Goal: Task Accomplishment & Management: Manage account settings

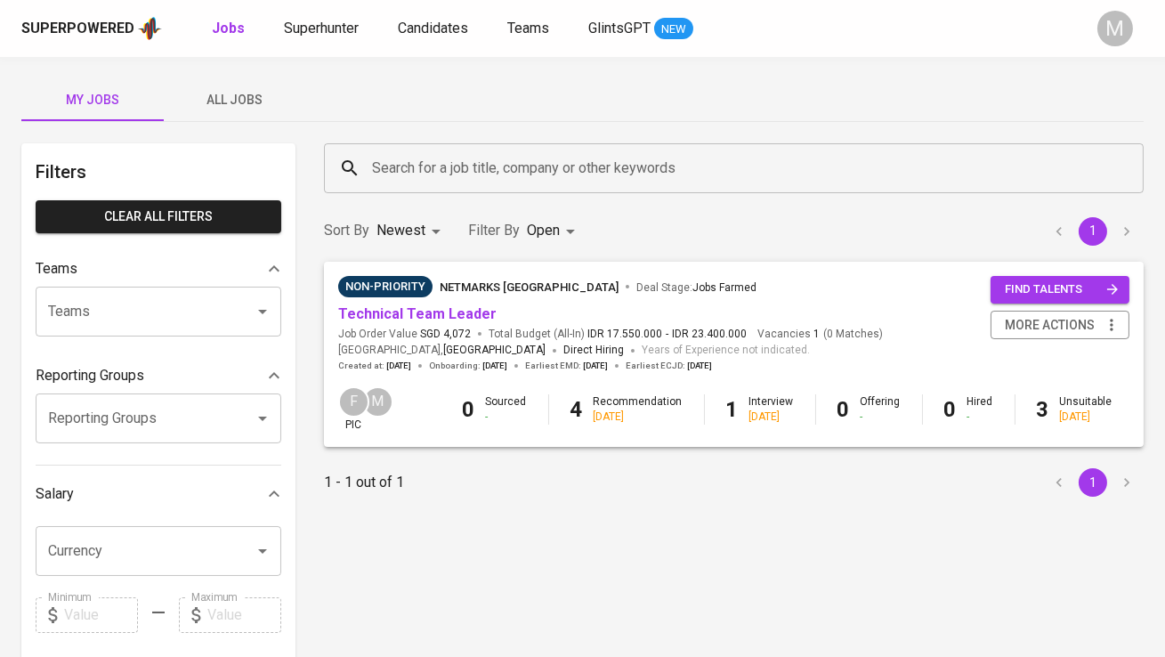
click at [249, 100] on span "All Jobs" at bounding box center [234, 100] width 121 height 22
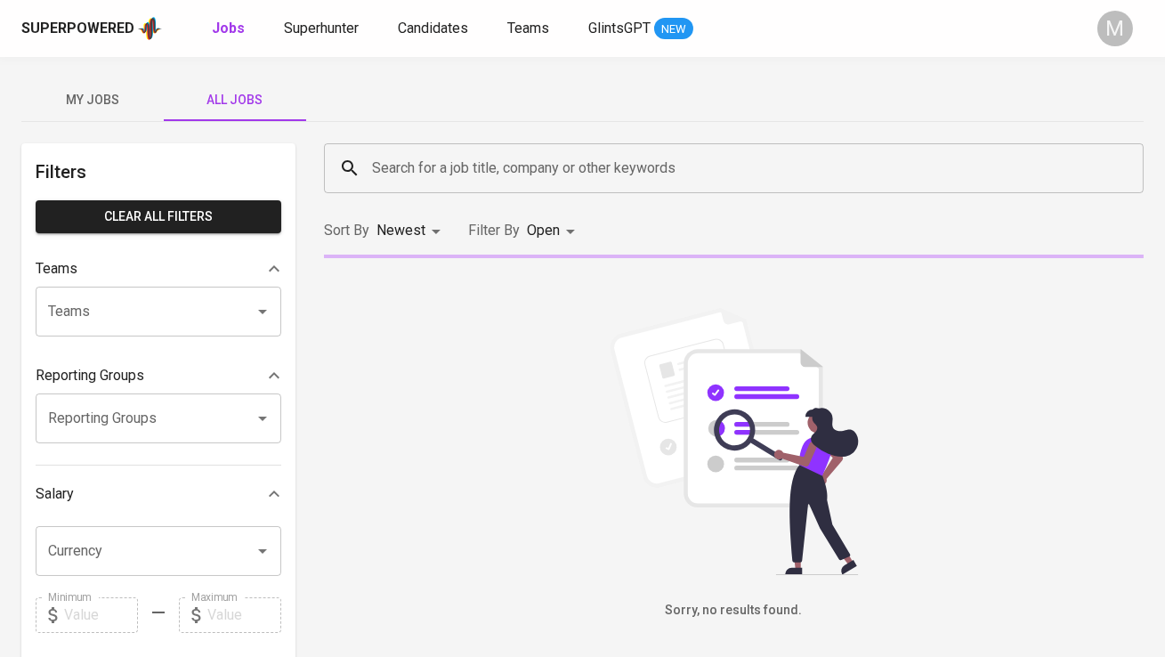
click at [413, 154] on input "Search for a job title, company or other keywords" at bounding box center [738, 168] width 741 height 34
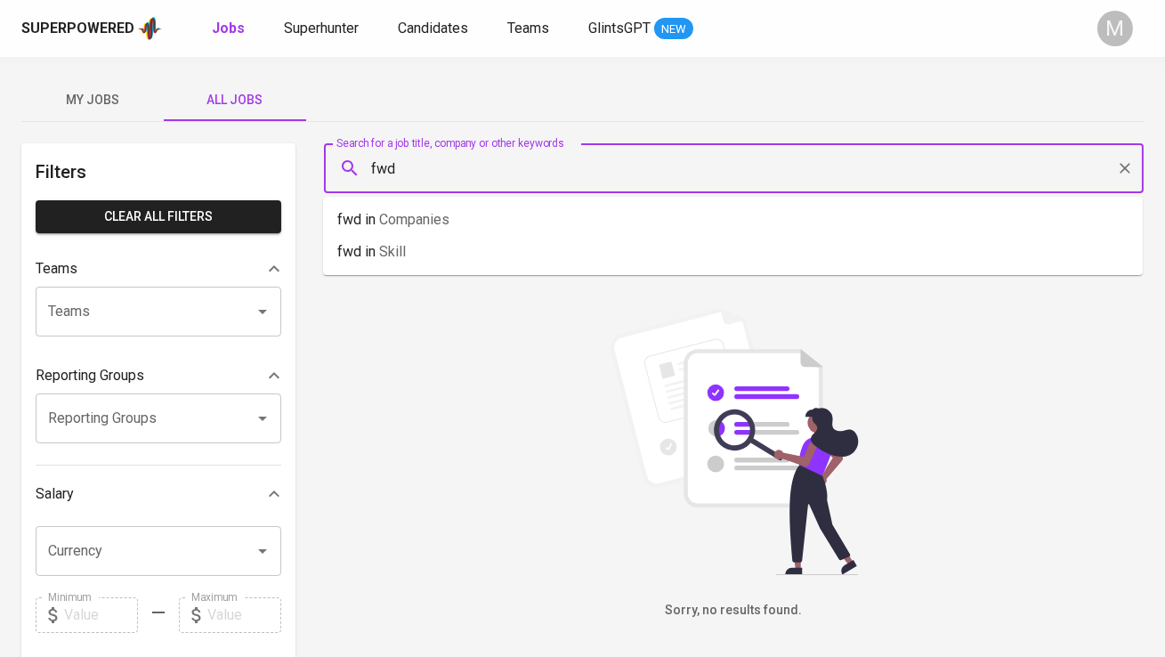
type input "fwd"
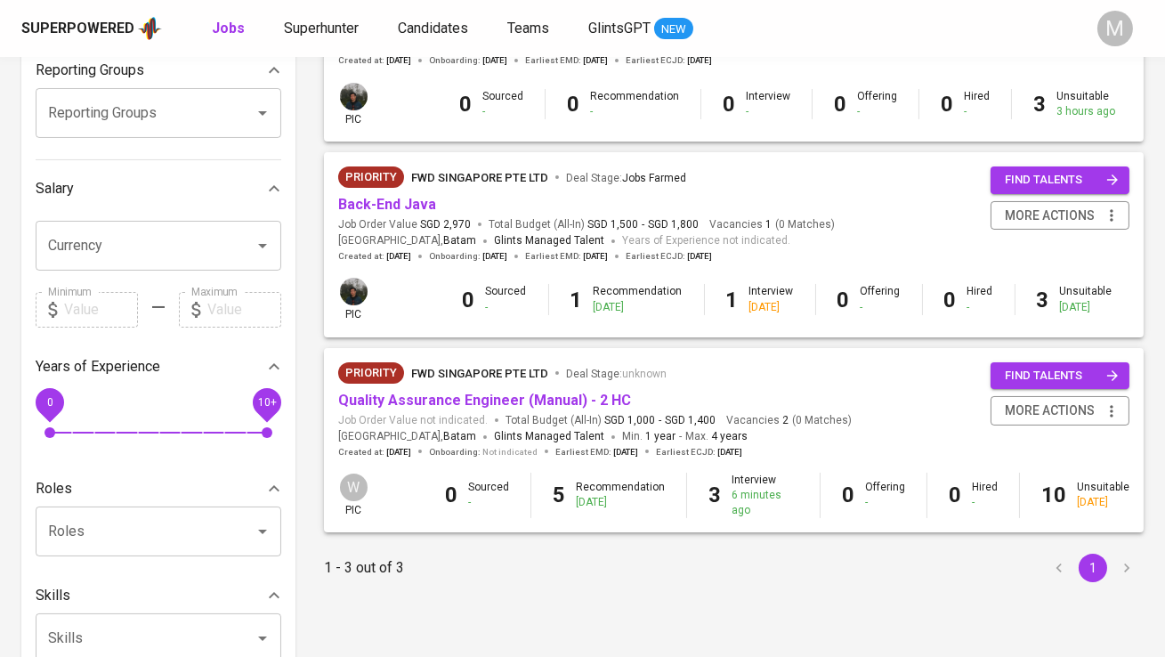
scroll to position [306, 0]
click at [501, 397] on link "Quality Assurance Engineer (Manual) - 2 HC" at bounding box center [484, 399] width 293 height 17
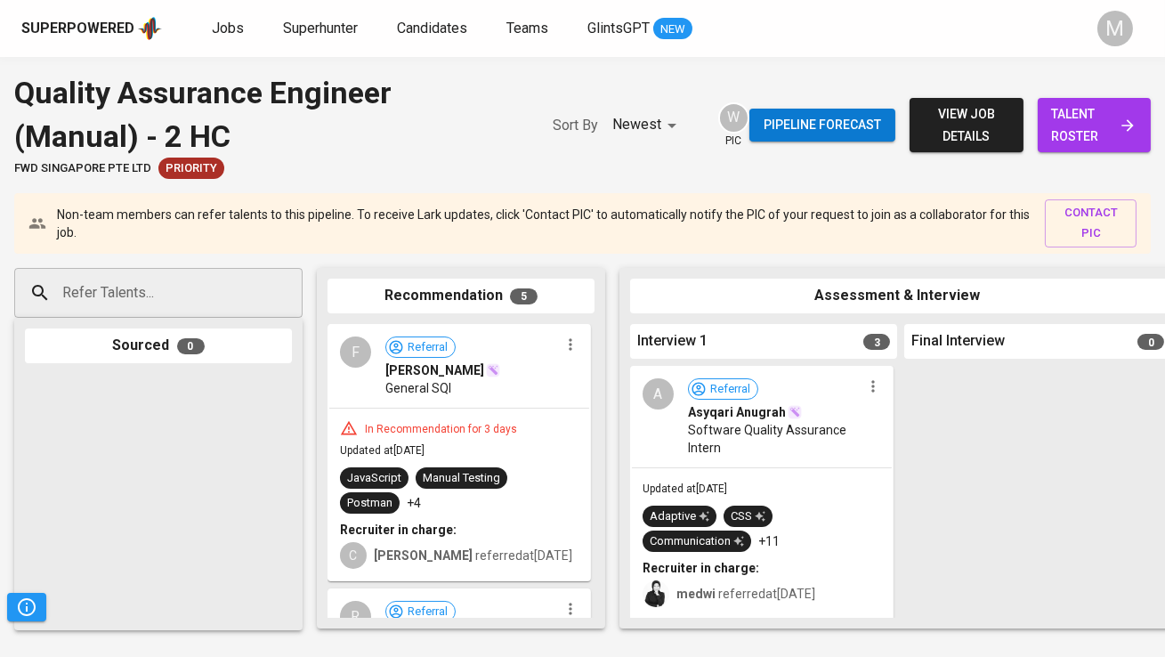
click at [1088, 110] on span "talent roster" at bounding box center [1094, 125] width 85 height 44
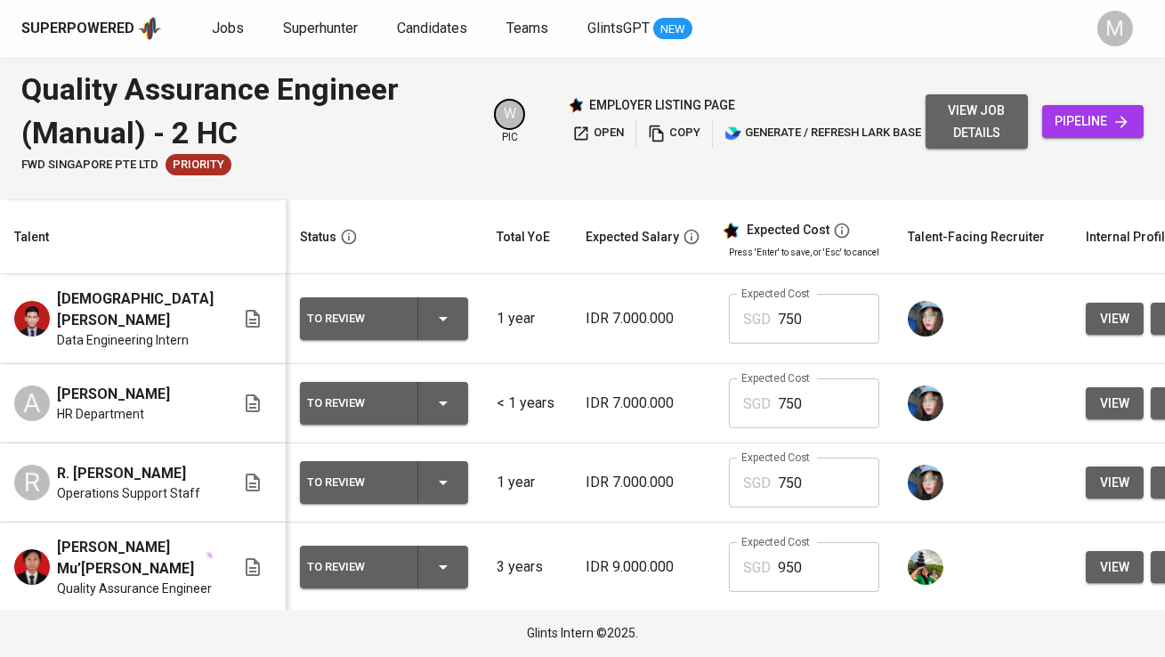
click at [933, 121] on button "view job details" at bounding box center [976, 121] width 101 height 54
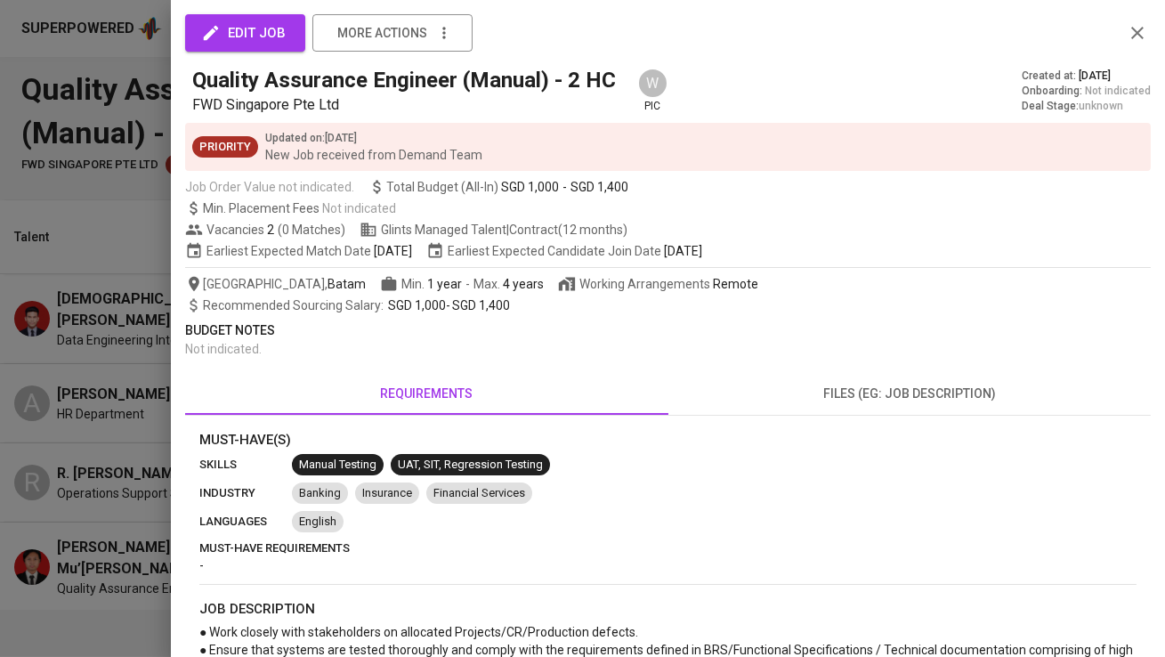
click at [223, 336] on p "Budget Notes" at bounding box center [668, 330] width 966 height 19
click at [109, 341] on div at bounding box center [582, 328] width 1165 height 657
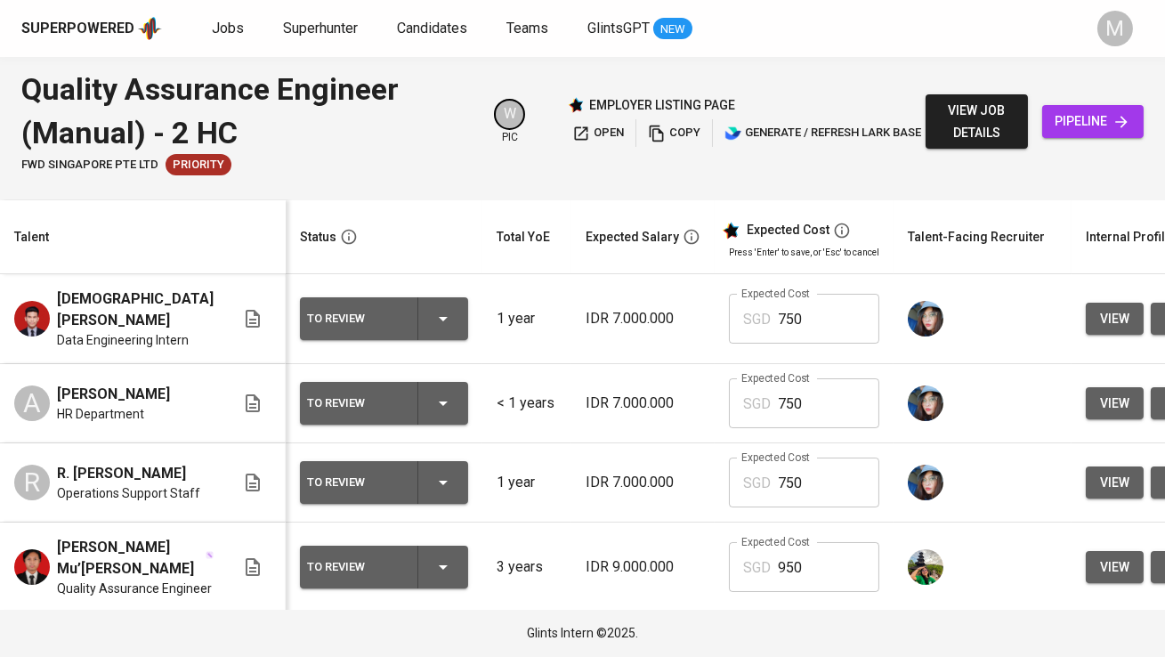
click at [955, 99] on button "view job details" at bounding box center [976, 121] width 101 height 54
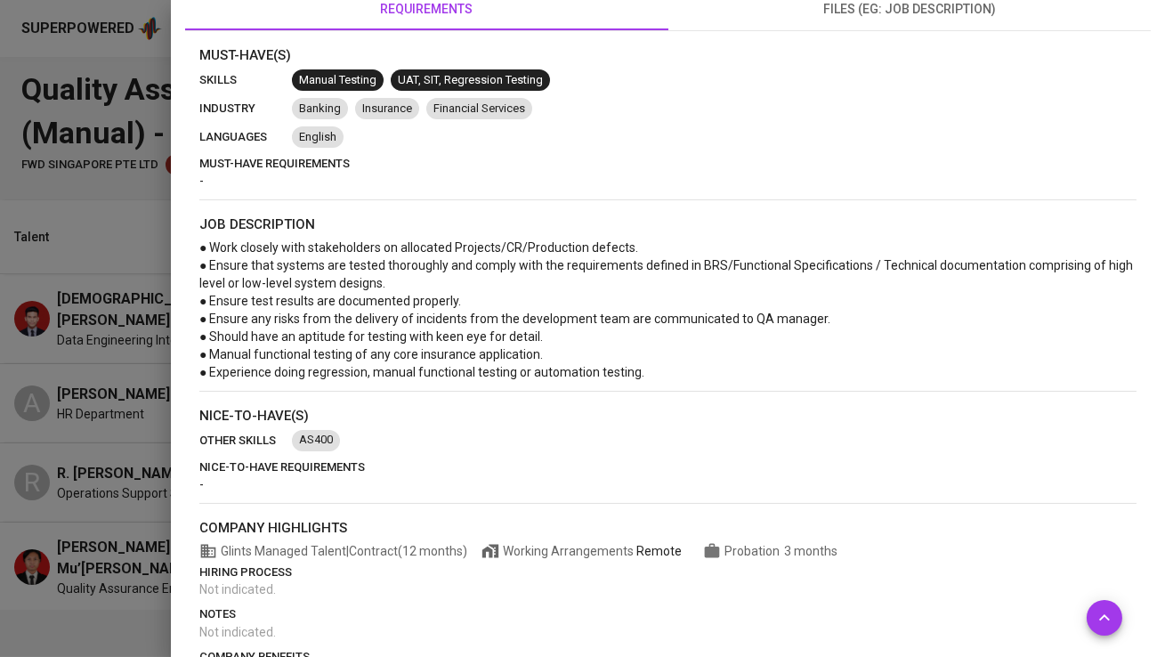
scroll to position [438, 0]
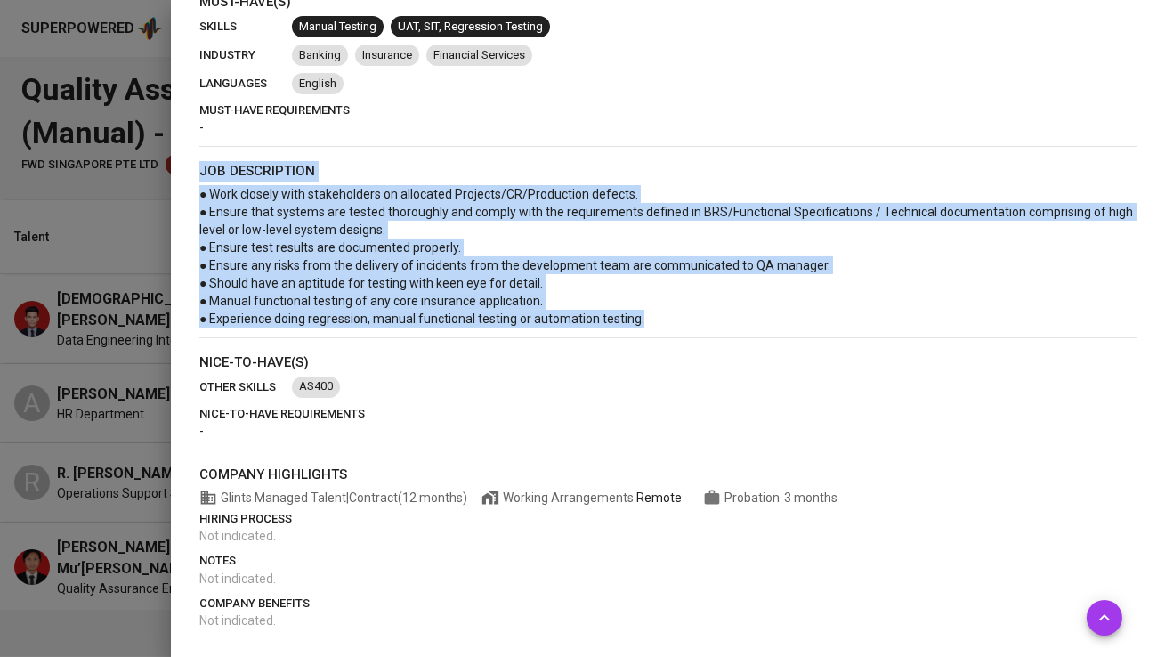
drag, startPoint x: 658, startPoint y: 314, endPoint x: 174, endPoint y: 175, distance: 502.9
click at [174, 175] on div "edit job more actions Quality Assurance Engineer (Manual) - 2 HC FWD Singapore …" at bounding box center [668, 328] width 994 height 657
copy section "job description ● Work closely with stakeholders on allocated Projects/CR/Produ…"
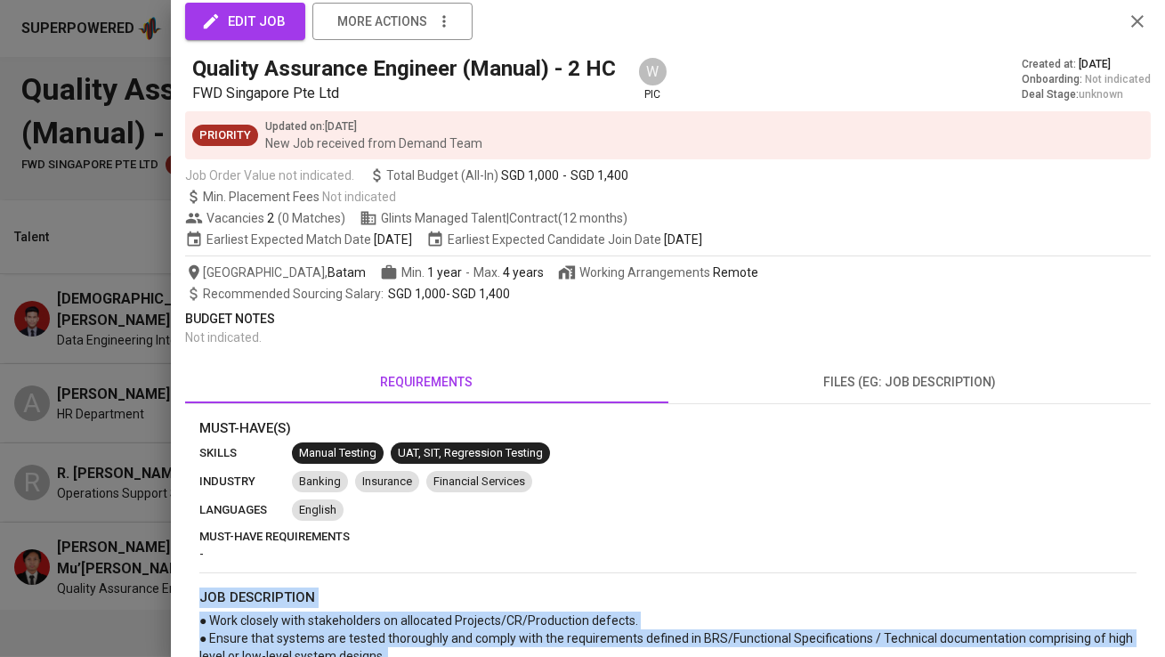
scroll to position [0, 0]
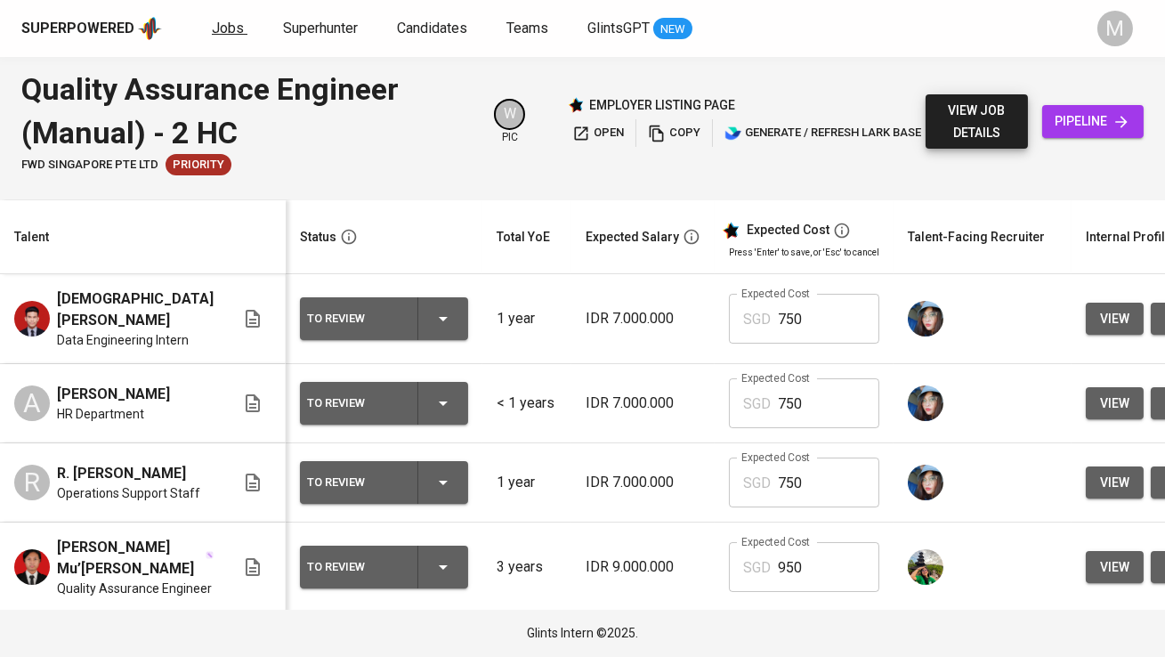
click at [218, 22] on span "Jobs" at bounding box center [228, 28] width 32 height 17
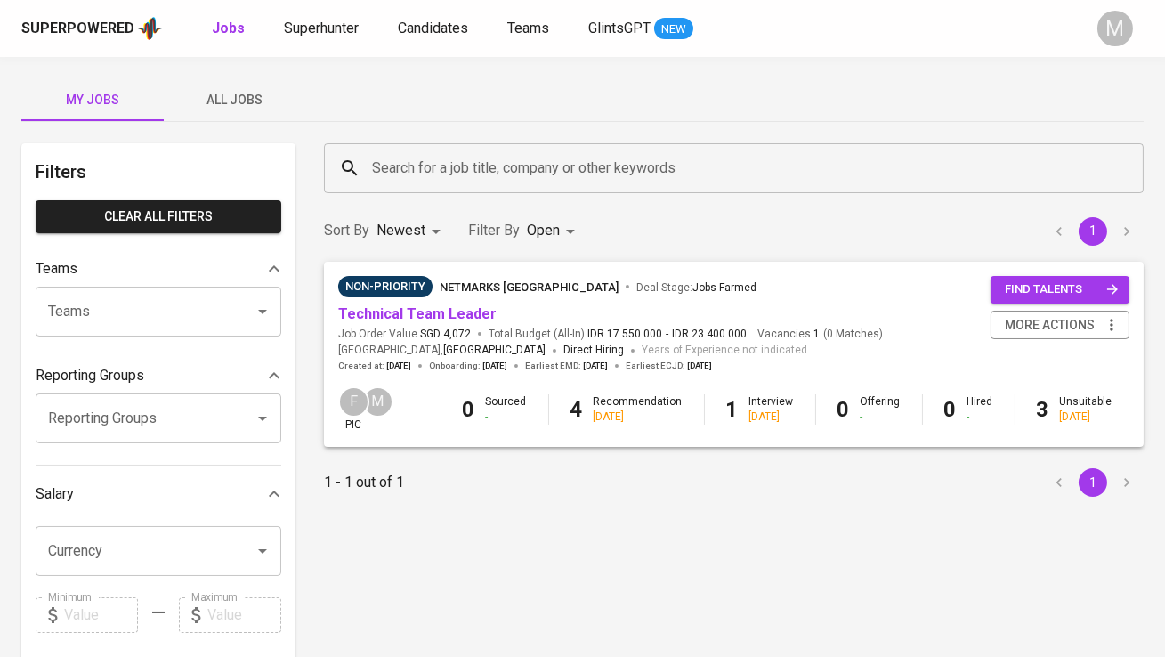
click at [321, 47] on div "Superpowered Jobs Superhunter Candidates Teams GlintsGPT NEW M" at bounding box center [582, 28] width 1165 height 57
click at [321, 35] on span "Superhunter" at bounding box center [321, 28] width 75 height 17
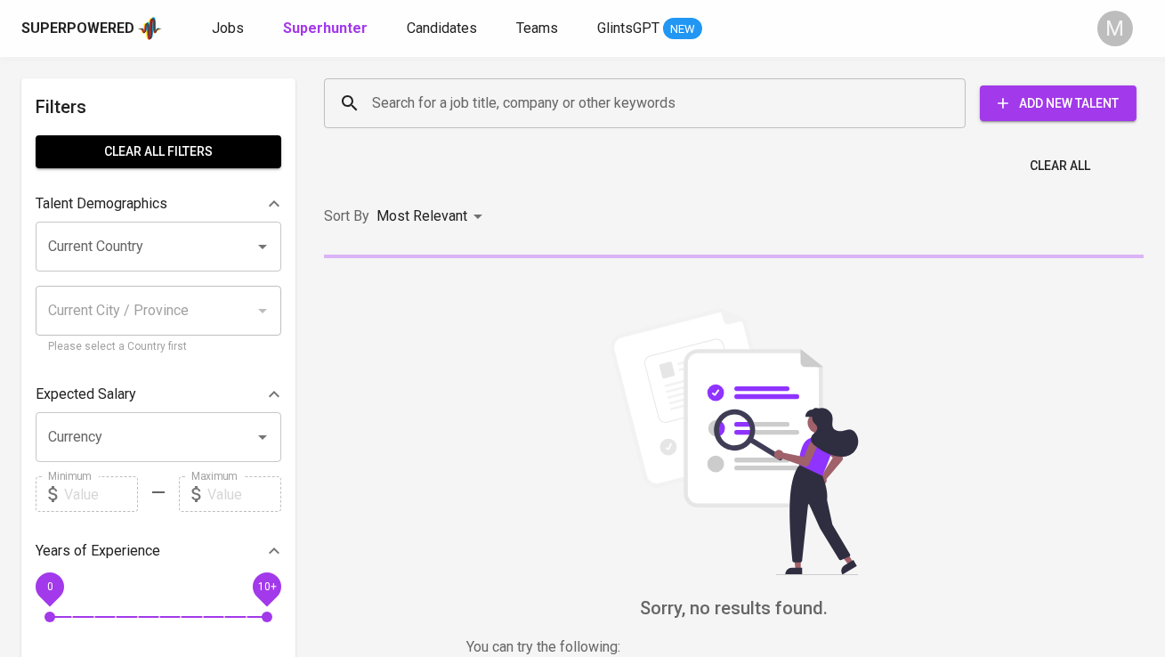
click at [442, 108] on input "Search for a job title, company or other keywords" at bounding box center [649, 103] width 563 height 34
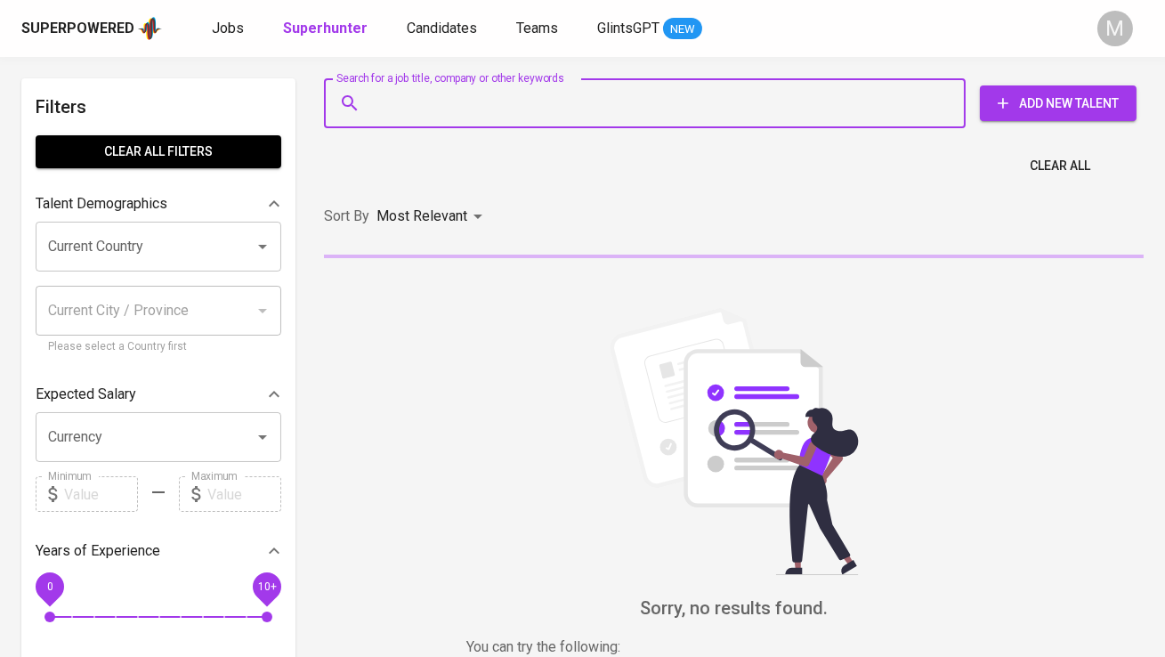
paste input "Shreevatsa Uthama"
type input "Shreevatsa Uthama"
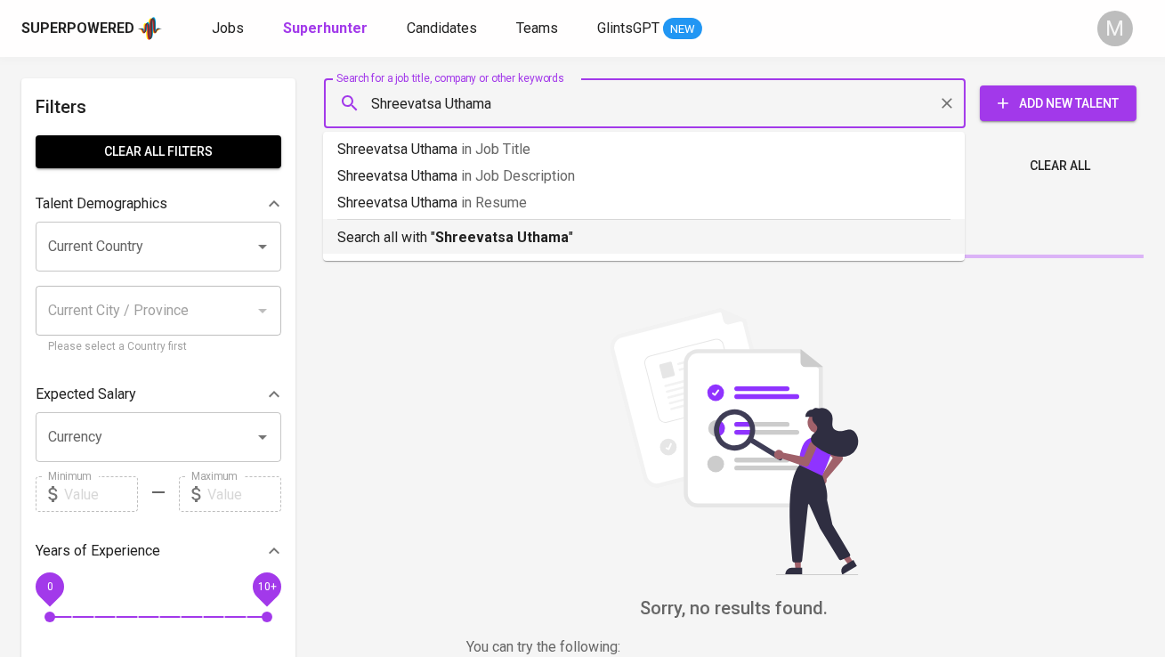
click at [439, 232] on b "Shreevatsa Uthama" at bounding box center [502, 237] width 134 height 17
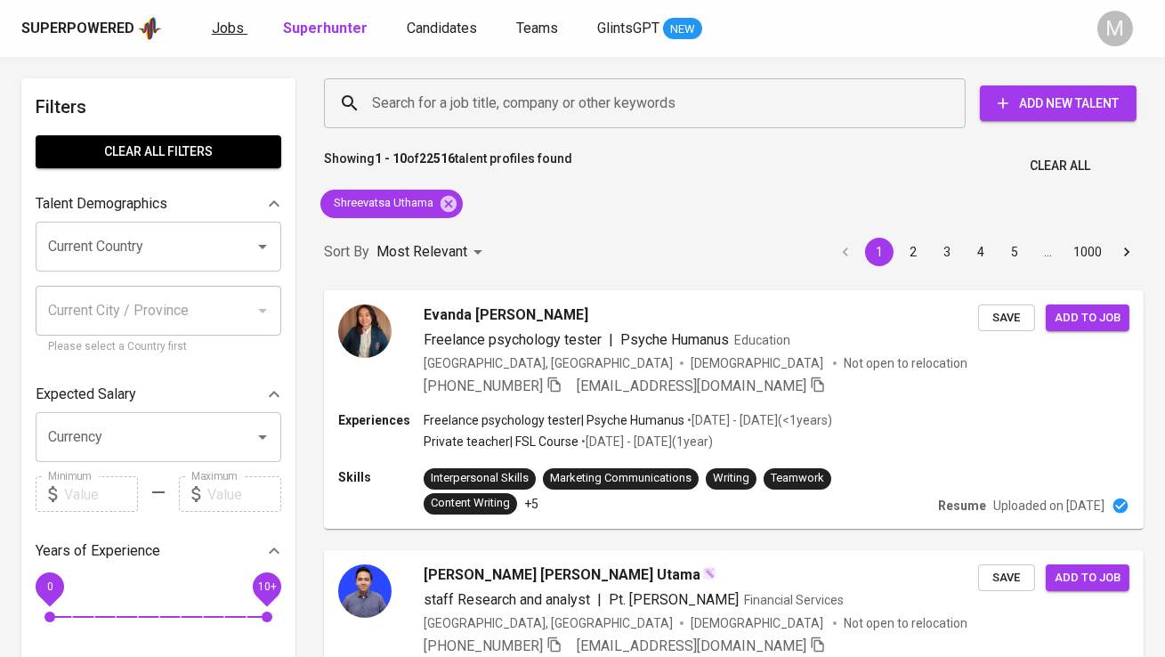
click at [243, 27] on link "Jobs" at bounding box center [230, 29] width 36 height 22
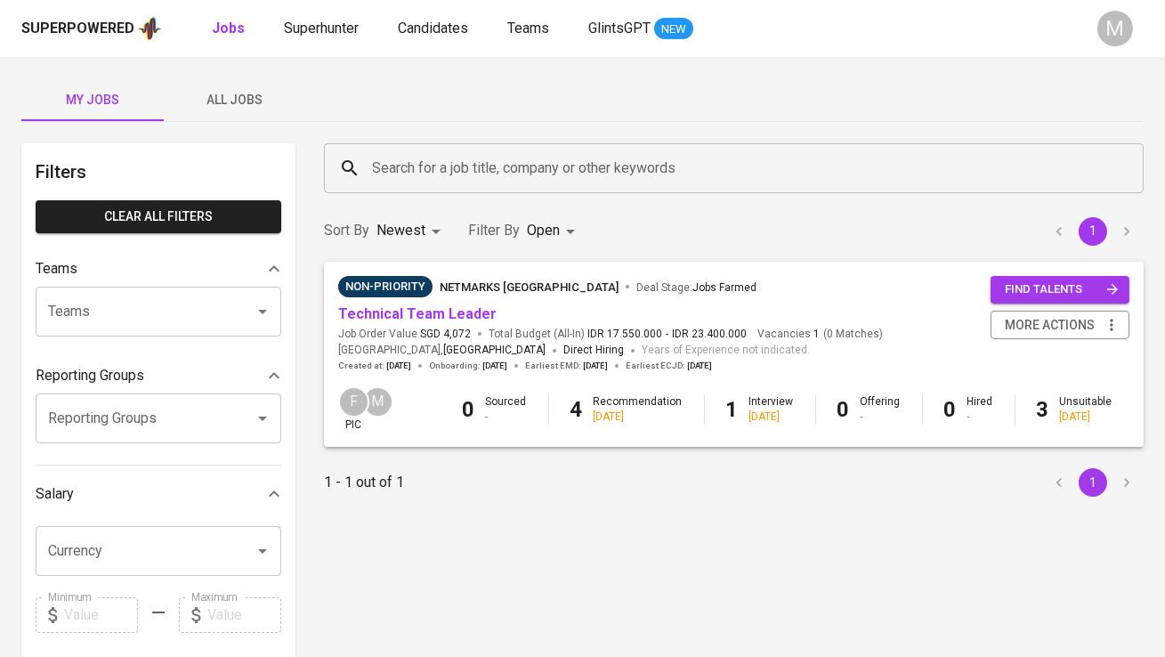
drag, startPoint x: 256, startPoint y: 94, endPoint x: 429, endPoint y: 182, distance: 193.9
click at [255, 94] on span "All Jobs" at bounding box center [234, 100] width 121 height 22
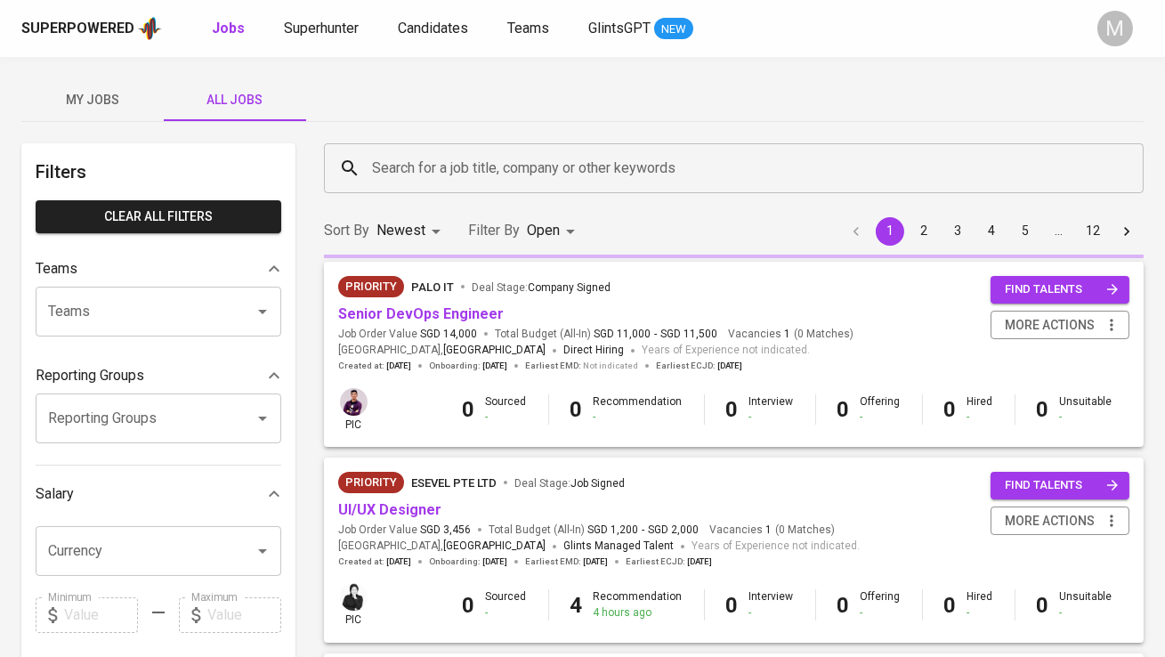
click at [429, 182] on input "Search for a job title, company or other keywords" at bounding box center [738, 168] width 741 height 34
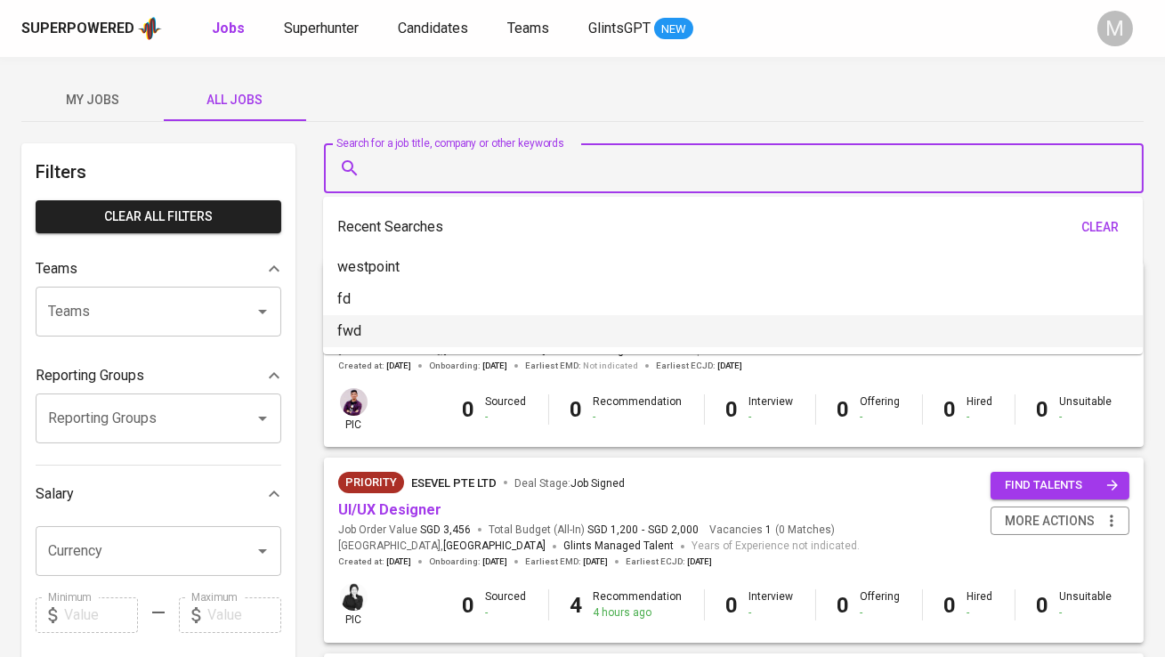
click at [433, 333] on li "fwd" at bounding box center [733, 331] width 820 height 32
type input "fwd"
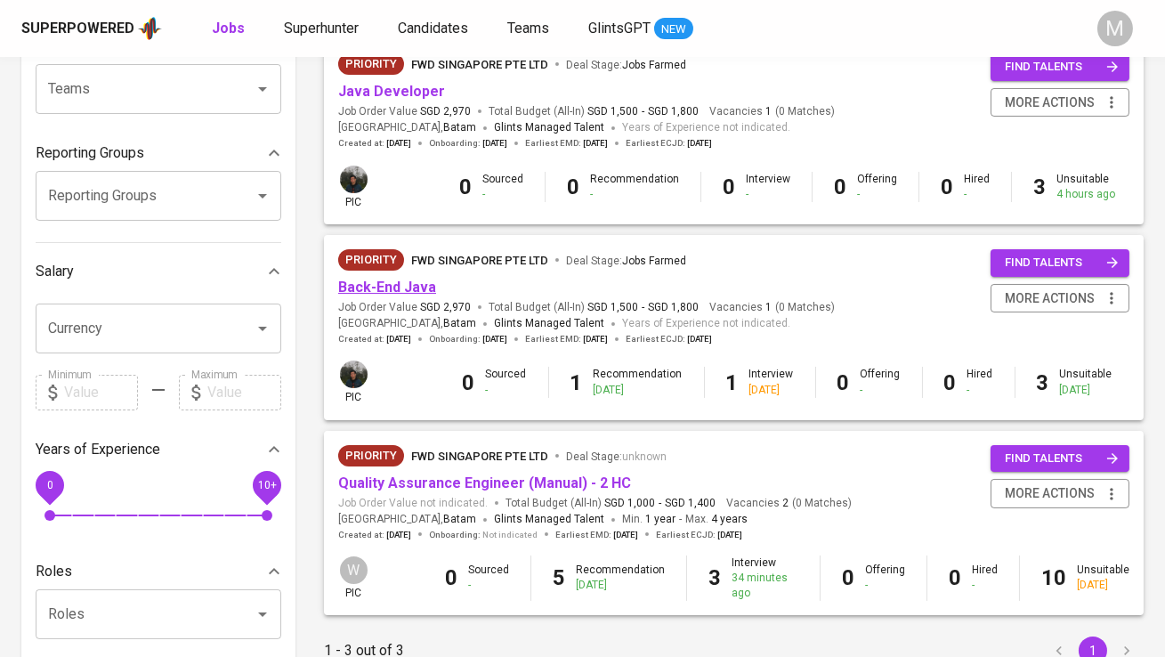
scroll to position [225, 0]
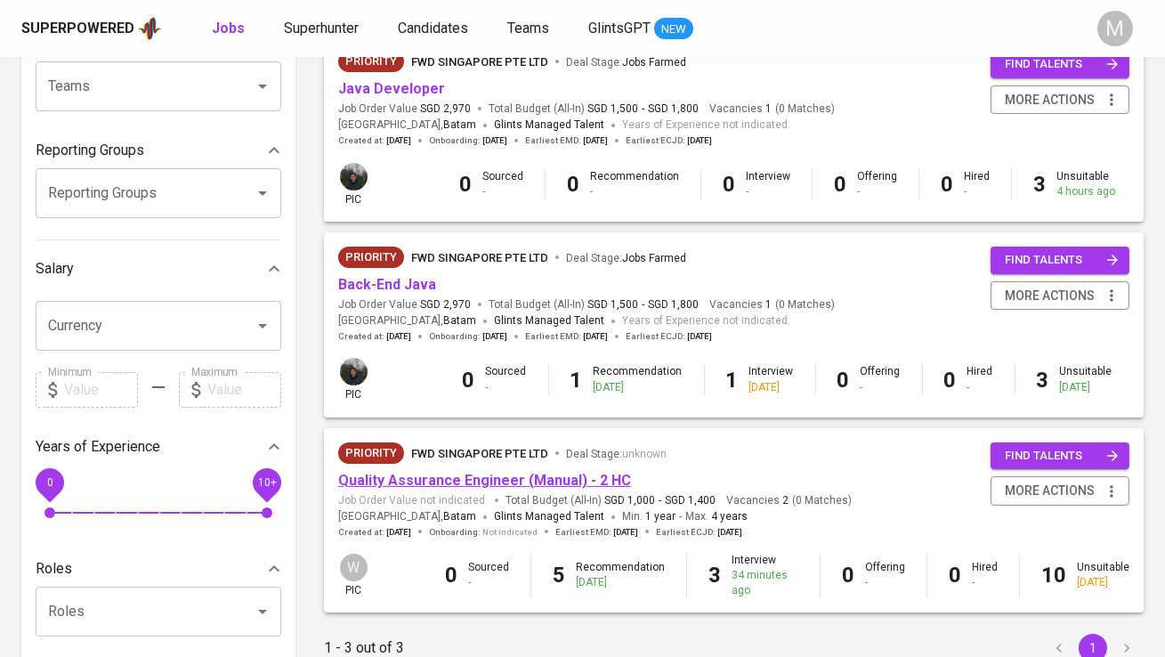
click at [404, 484] on link "Quality Assurance Engineer (Manual) - 2 HC" at bounding box center [484, 480] width 293 height 17
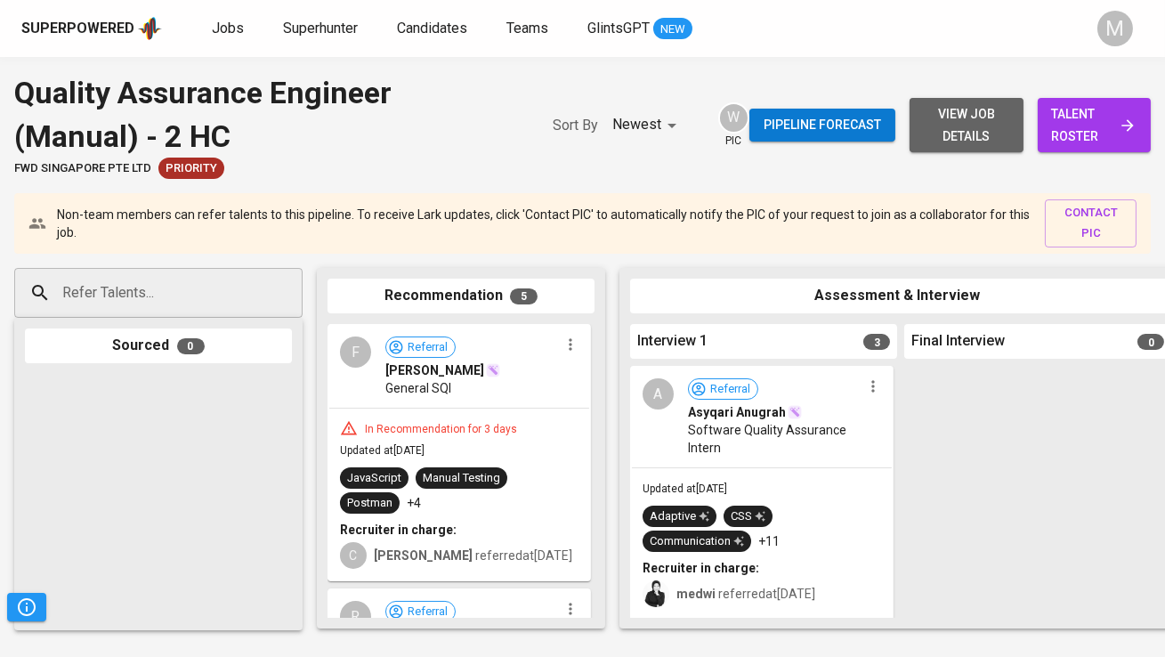
click at [996, 121] on span "view job details" at bounding box center [966, 125] width 85 height 44
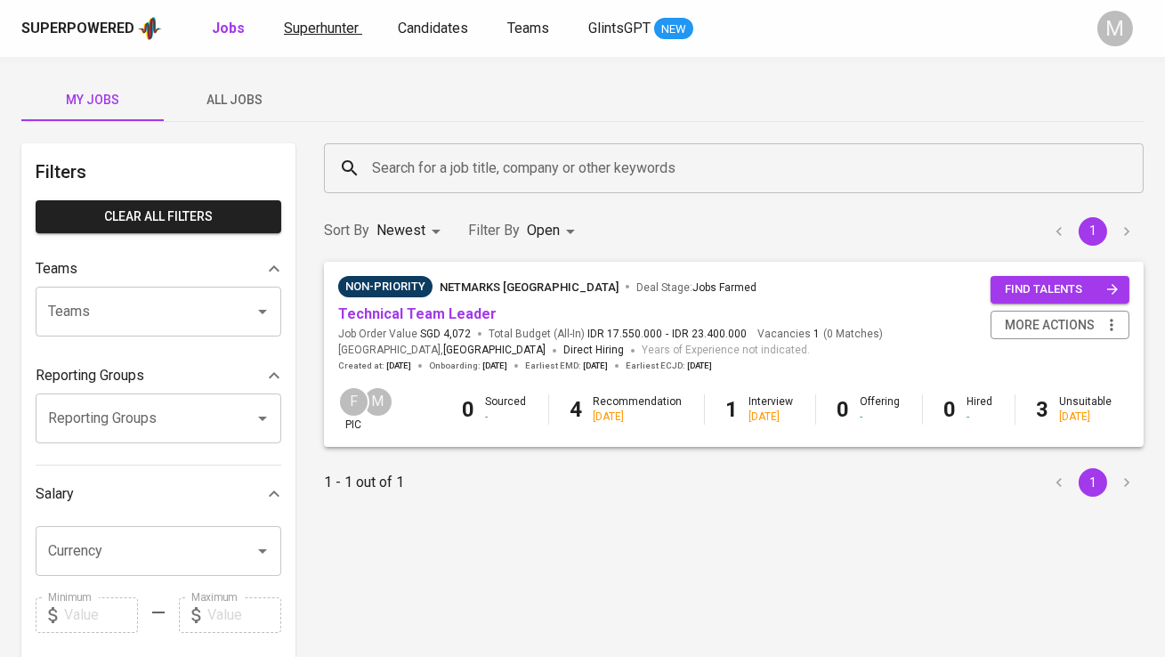
click at [338, 34] on span "Superhunter" at bounding box center [321, 28] width 75 height 17
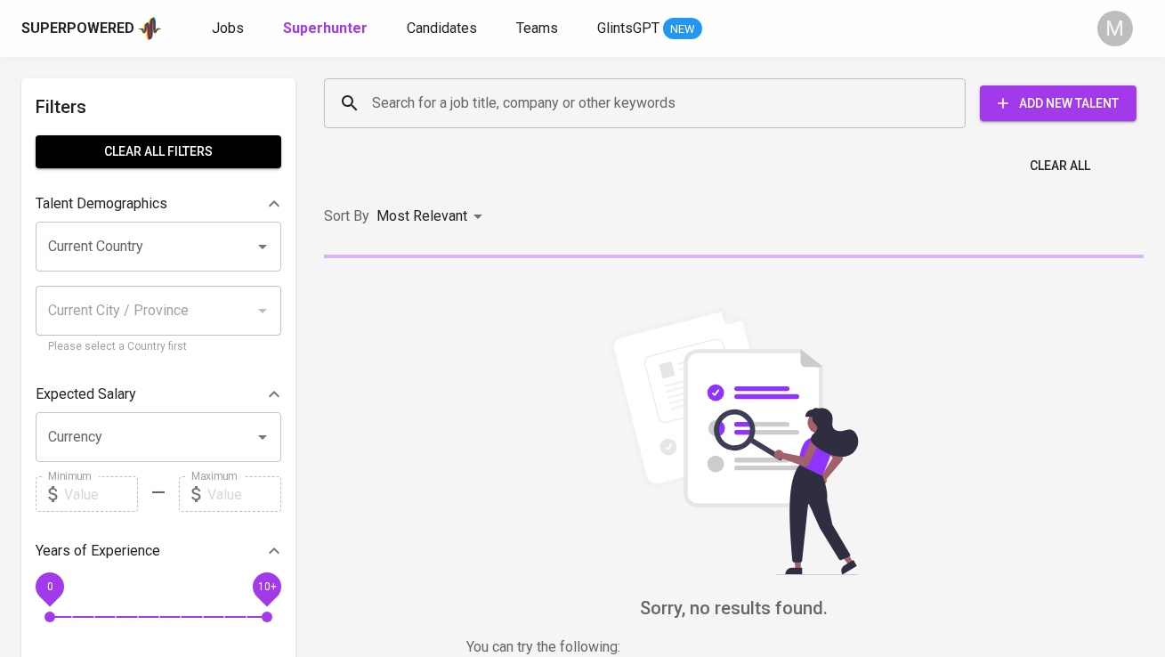
click at [414, 87] on input "Search for a job title, company or other keywords" at bounding box center [649, 103] width 563 height 34
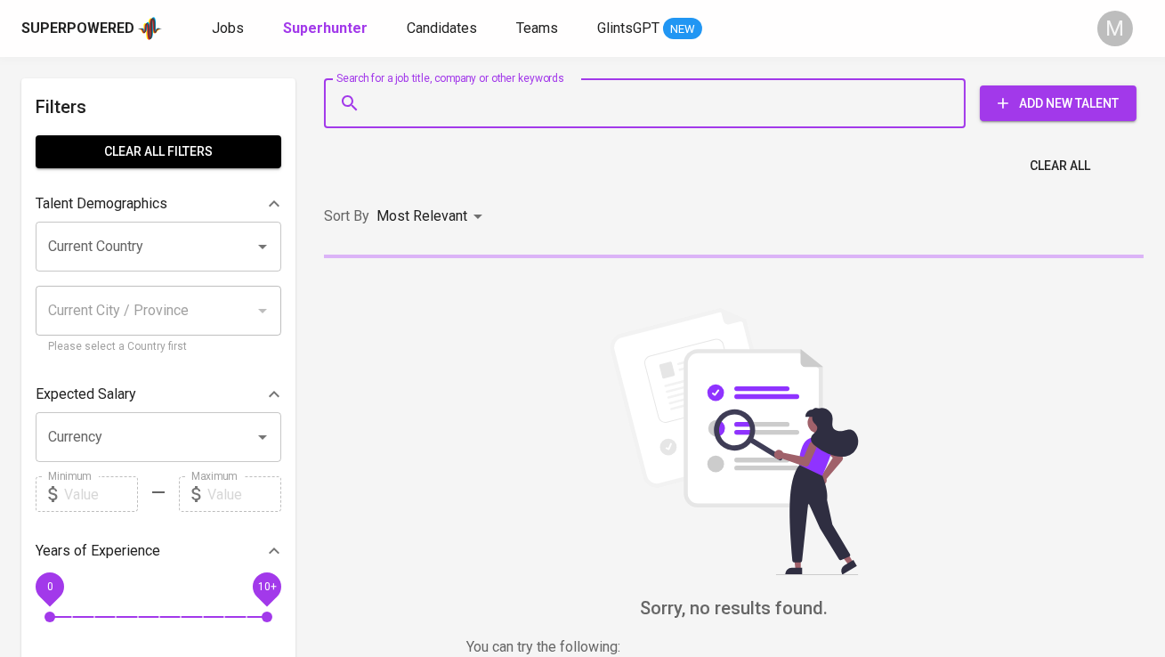
paste input "[EMAIL_ADDRESS][DOMAIN_NAME]"
type input "[EMAIL_ADDRESS][DOMAIN_NAME]"
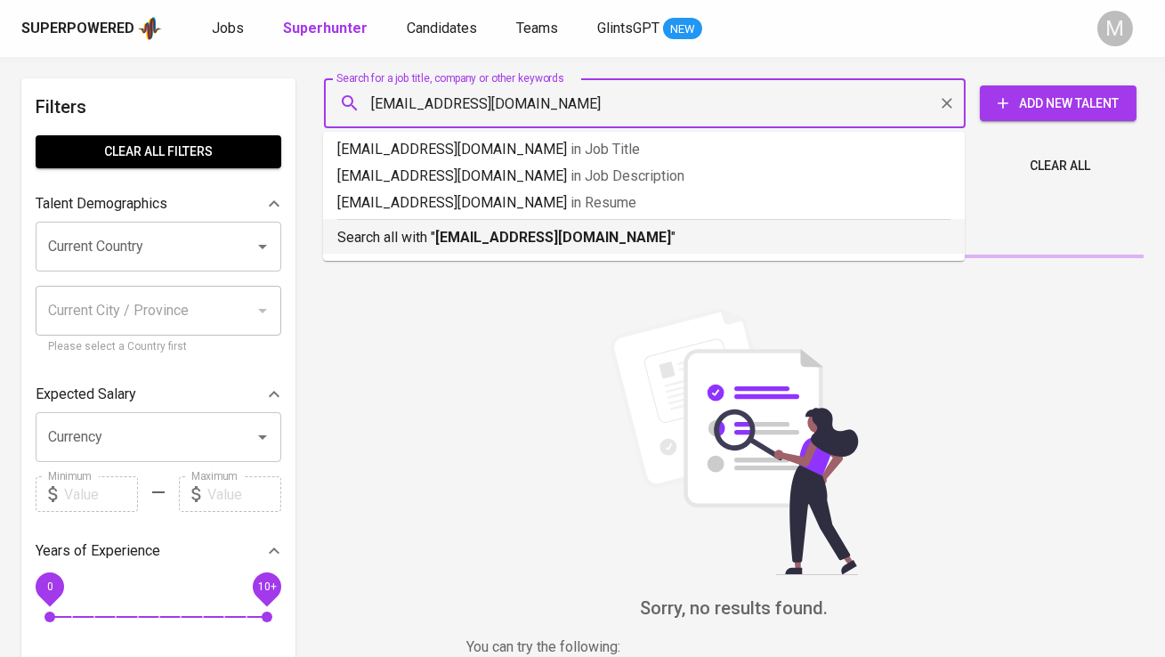
click at [417, 229] on p "Search all with " nabilafatiha2@gmail.com "" at bounding box center [643, 237] width 613 height 21
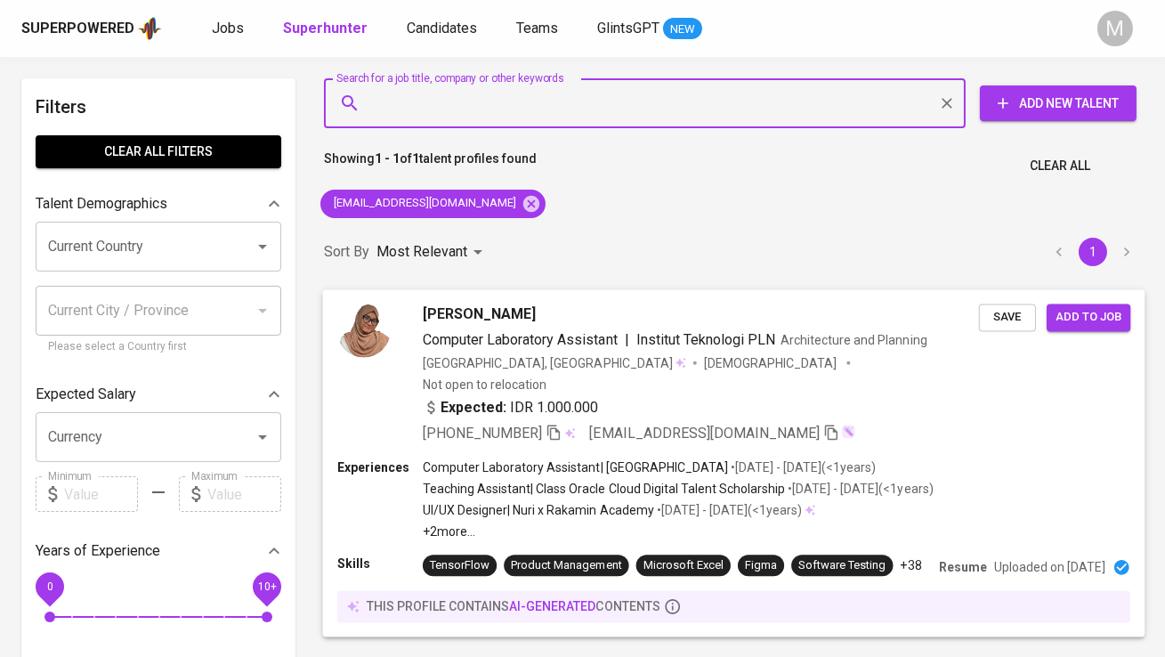
click at [361, 346] on img at bounding box center [363, 330] width 53 height 53
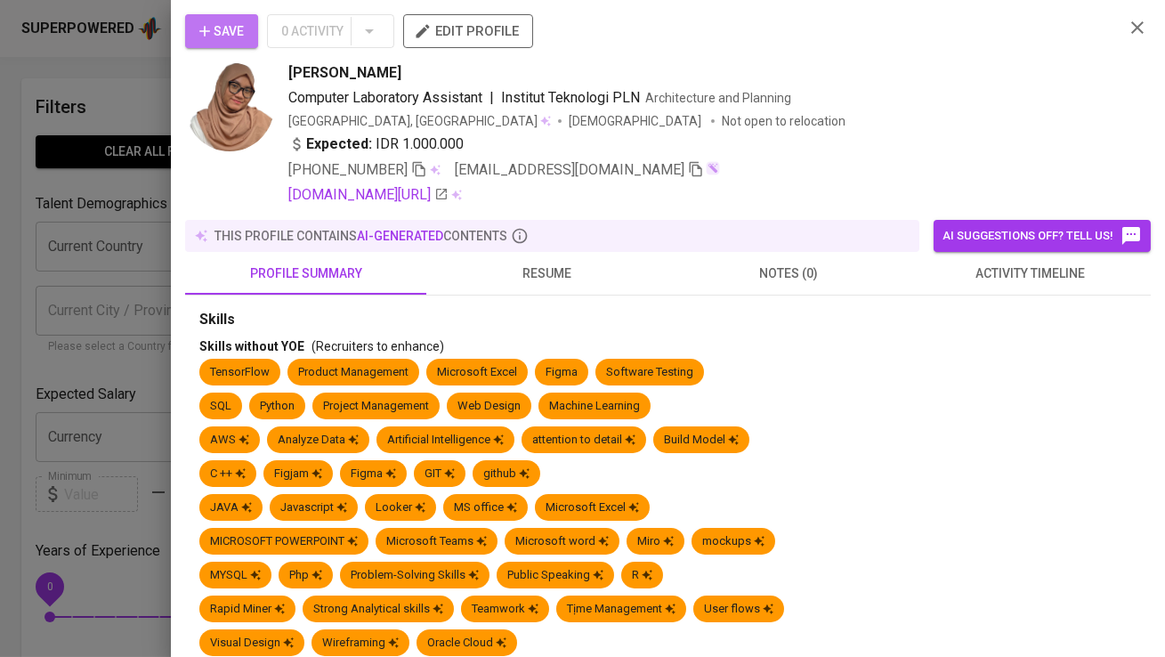
click at [211, 27] on icon "button" at bounding box center [205, 31] width 18 height 18
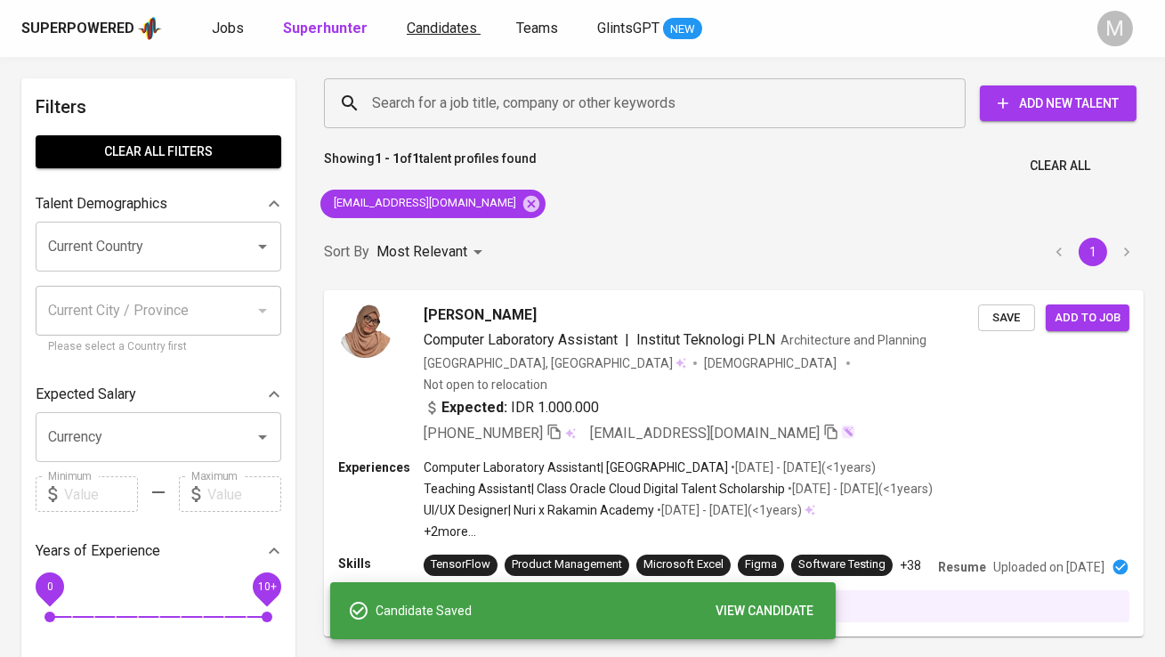
click at [409, 31] on span "Candidates" at bounding box center [442, 28] width 70 height 17
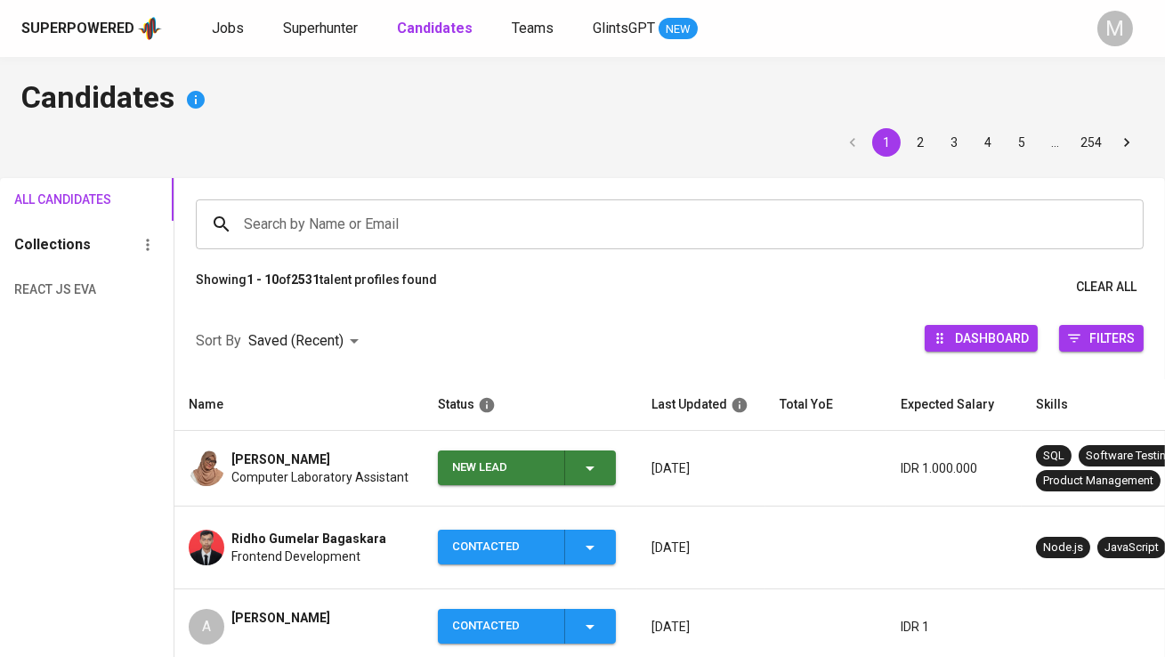
click at [463, 454] on div "New Lead" at bounding box center [501, 467] width 98 height 35
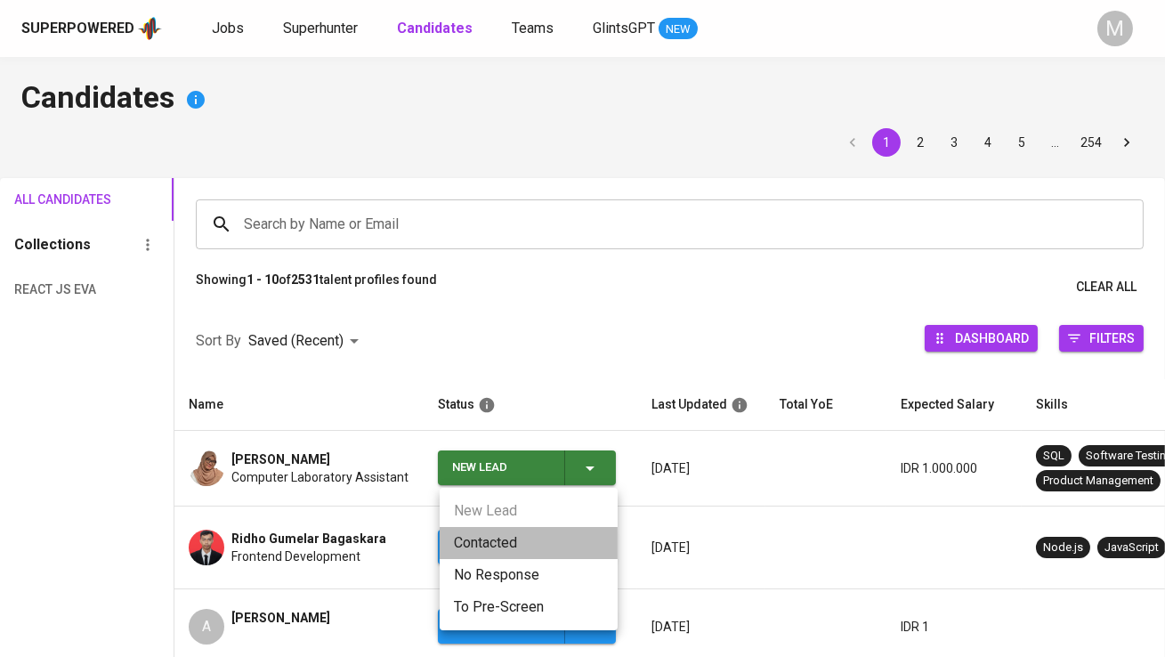
click at [476, 547] on li "Contacted" at bounding box center [529, 543] width 178 height 32
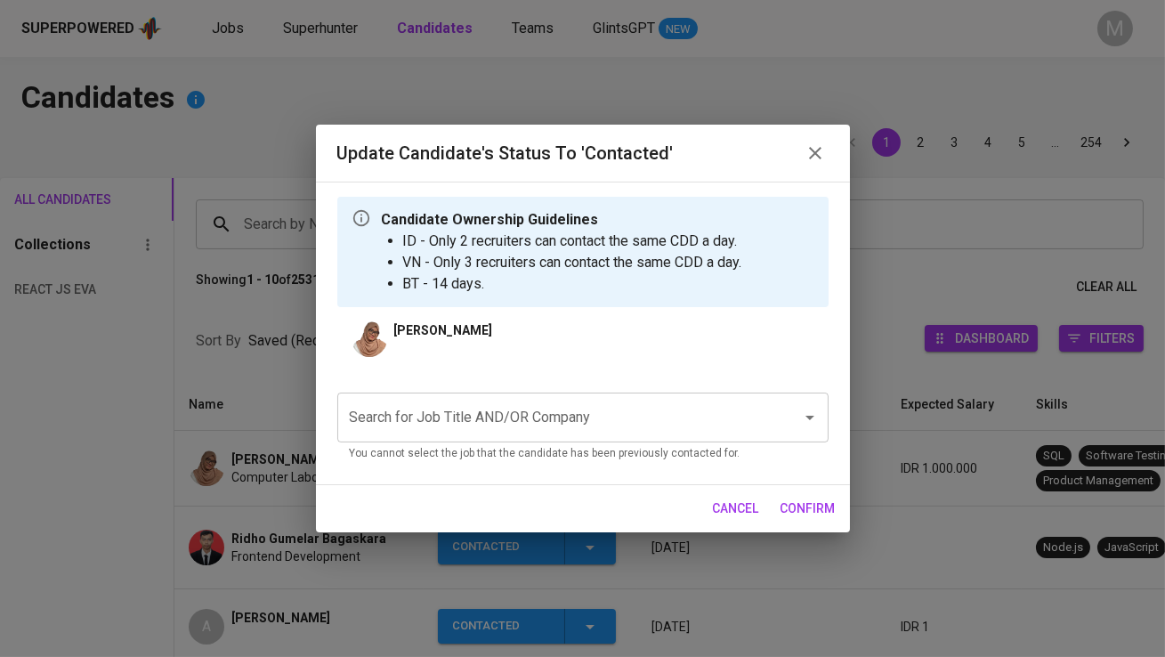
click at [527, 416] on input "Search for Job Title AND/OR Company" at bounding box center [557, 418] width 425 height 34
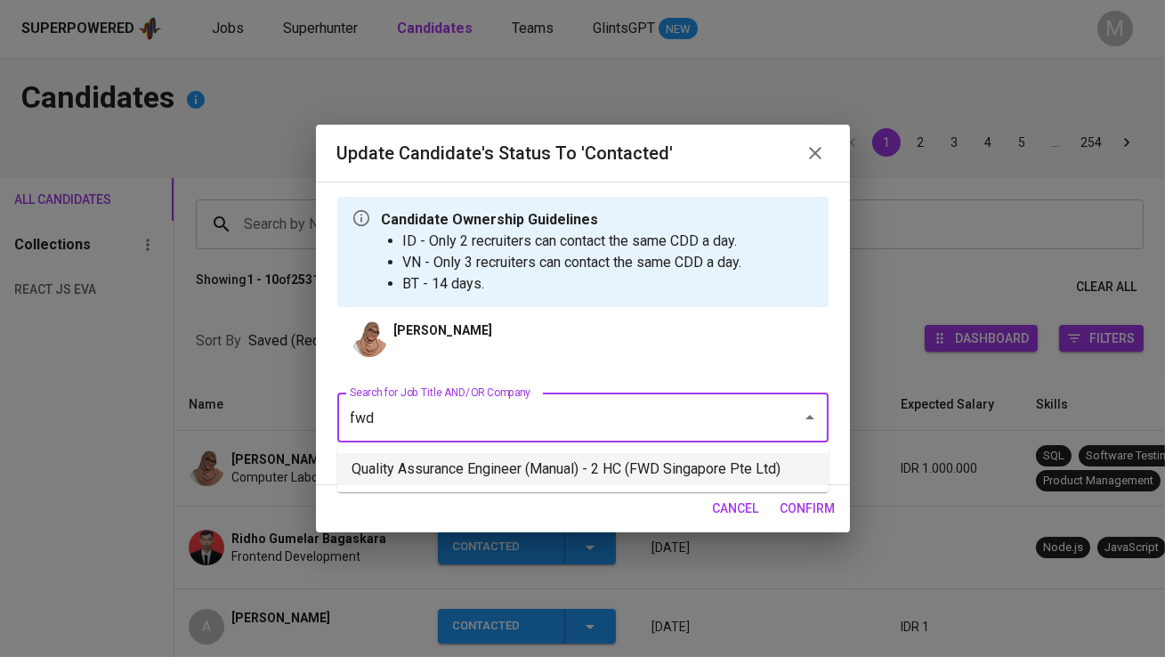
click at [538, 473] on li "Quality Assurance Engineer (Manual) - 2 HC (FWD Singapore Pte Ltd)" at bounding box center [582, 469] width 491 height 32
type input "fwd"
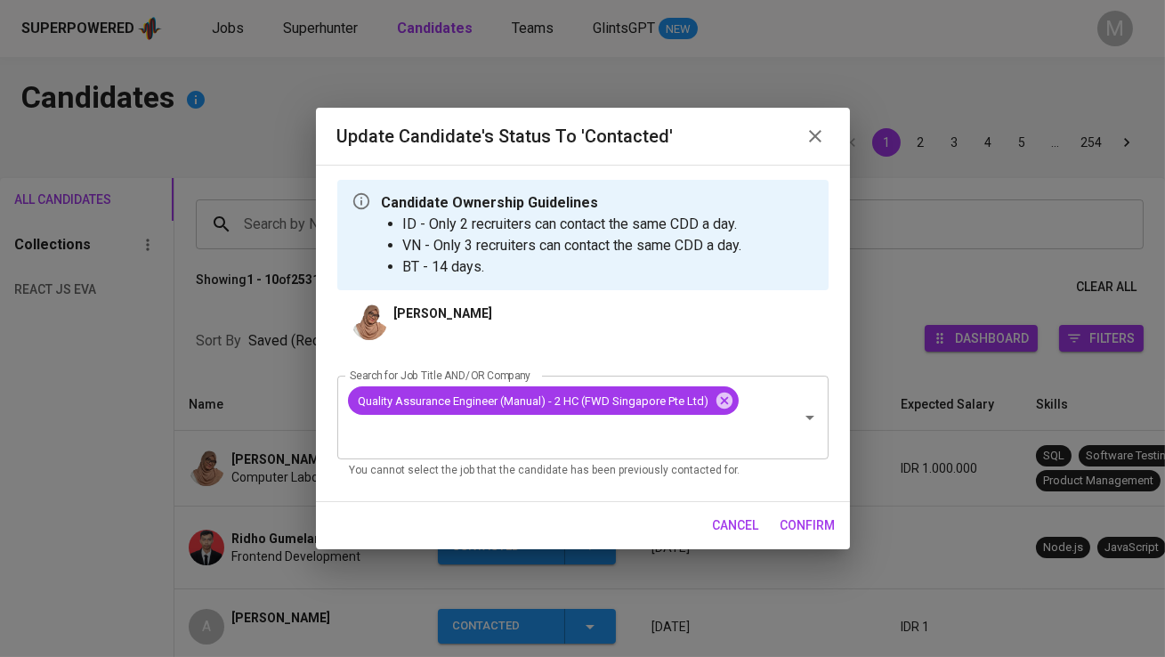
click at [815, 532] on span "confirm" at bounding box center [808, 525] width 55 height 22
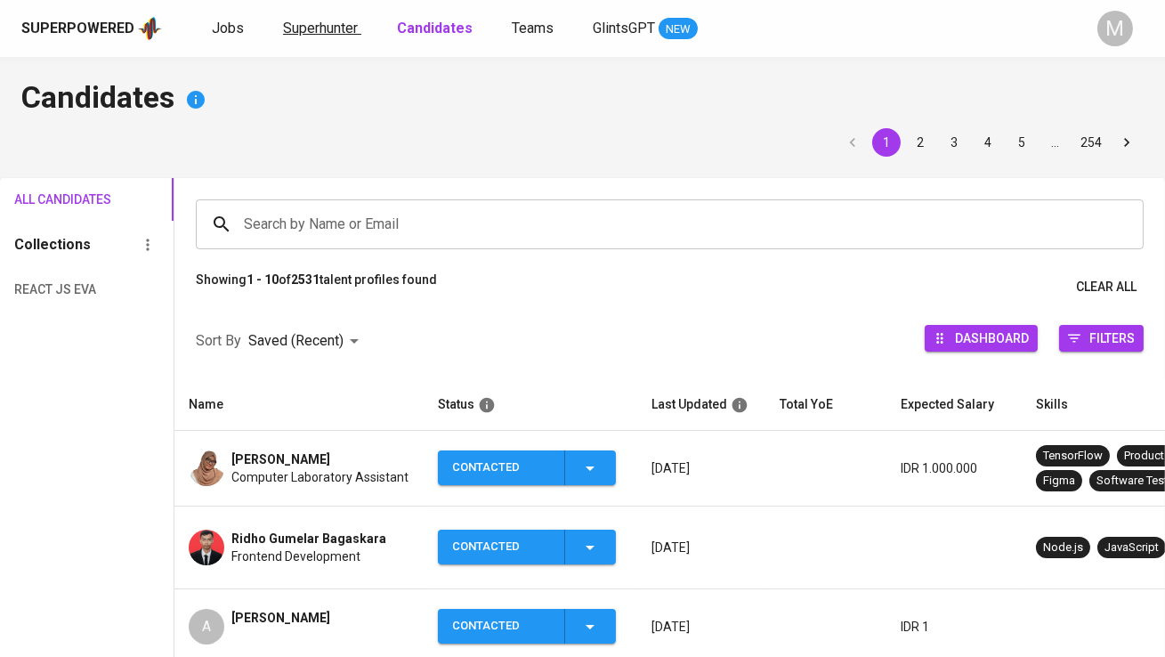
click at [322, 37] on link "Superhunter" at bounding box center [322, 29] width 78 height 22
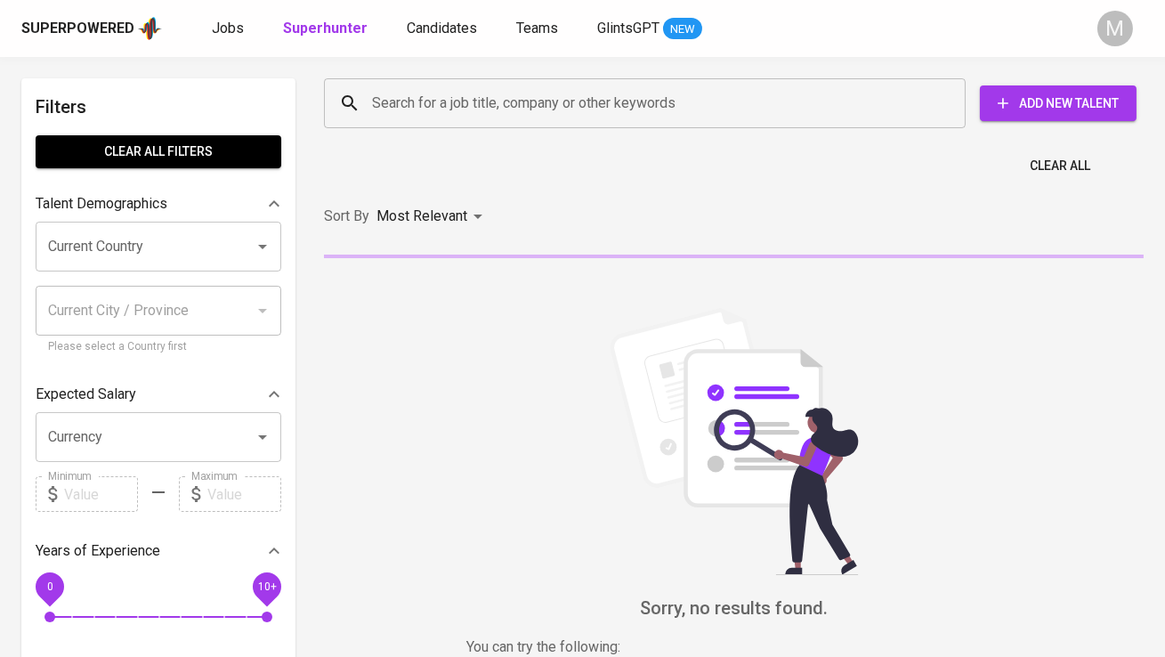
click at [444, 109] on input "Search for a job title, company or other keywords" at bounding box center [649, 103] width 563 height 34
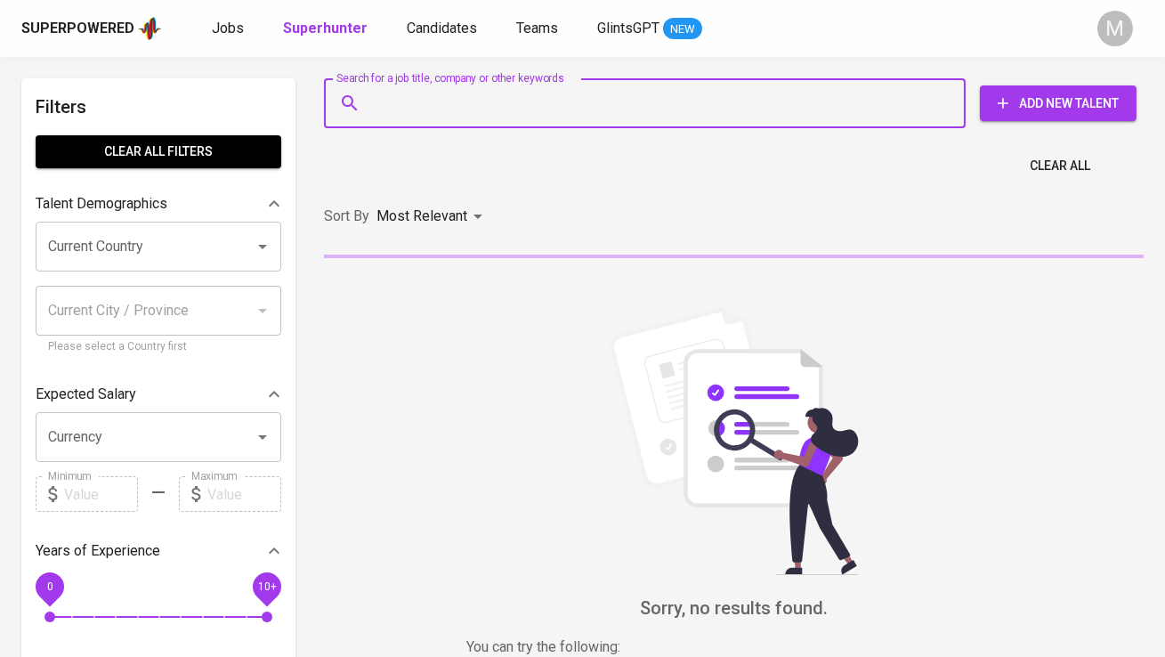
paste input "[EMAIL_ADDRESS][DOMAIN_NAME]"
type input "[EMAIL_ADDRESS][DOMAIN_NAME]"
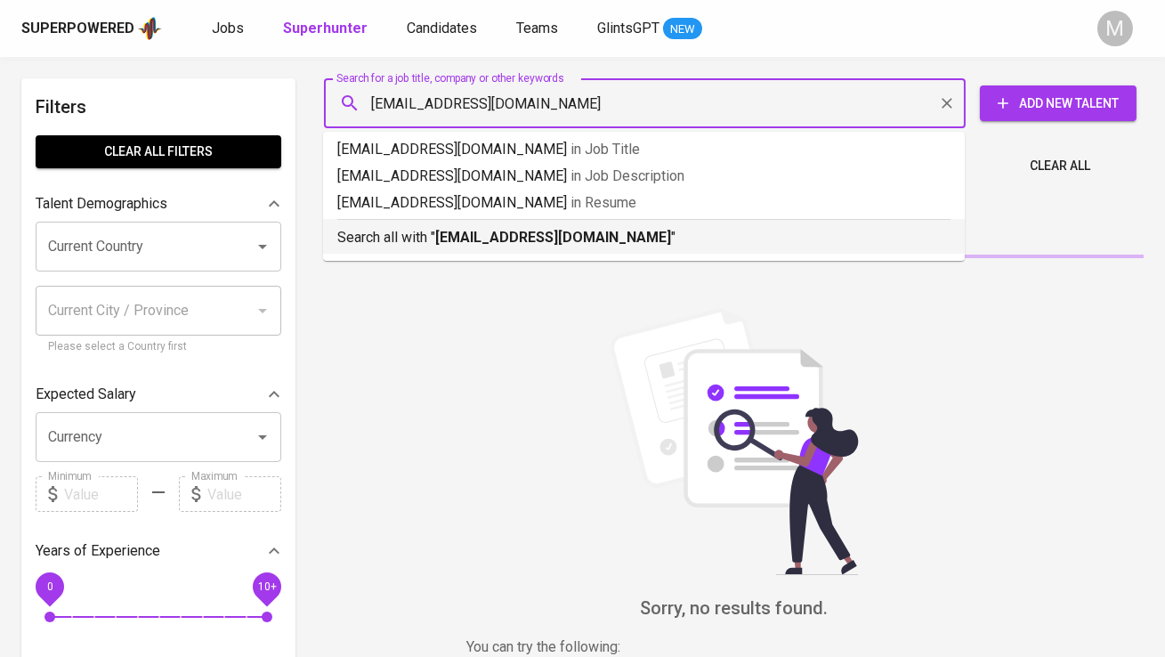
click at [448, 250] on li "Search all with " srvatz@gmail.com "" at bounding box center [644, 236] width 642 height 35
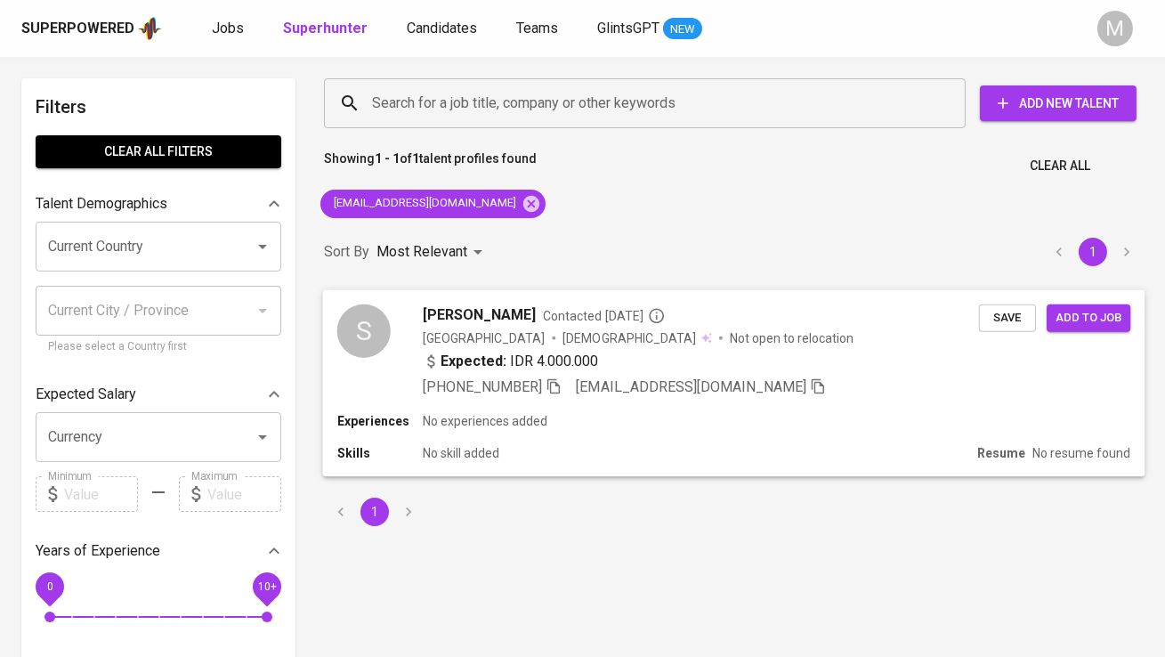
click at [398, 324] on div "S Shree Vatsa Contacted 1 month ago Indonesia Male Not open to relocation Expec…" at bounding box center [658, 350] width 642 height 93
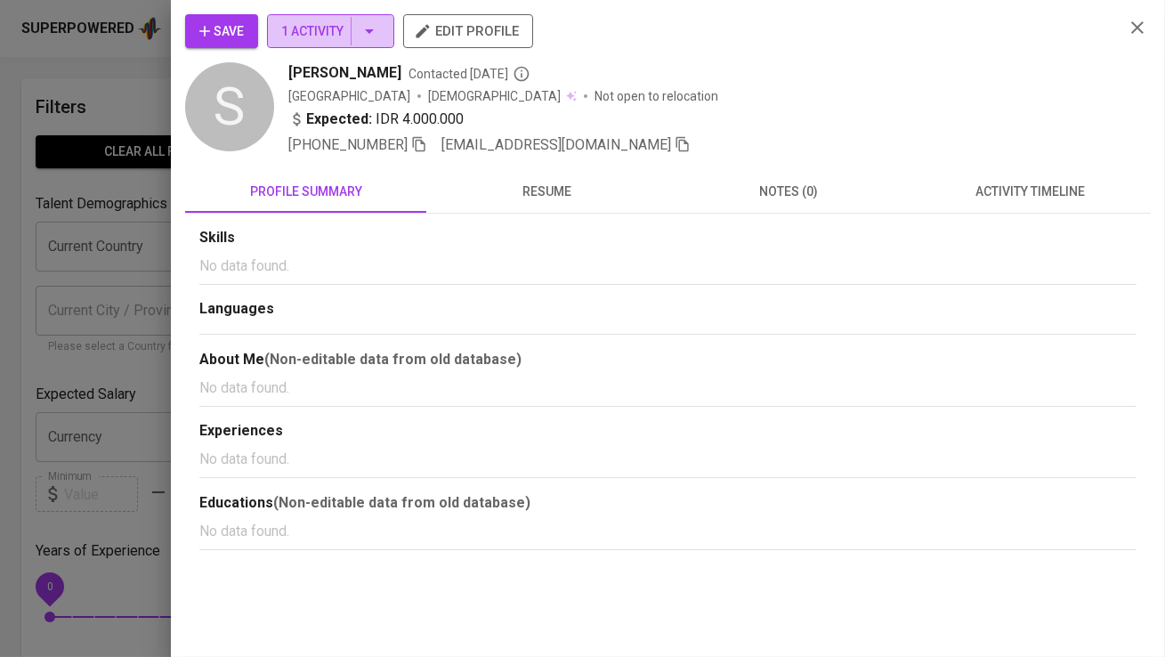
click at [359, 45] on button "1 Activity" at bounding box center [330, 31] width 127 height 34
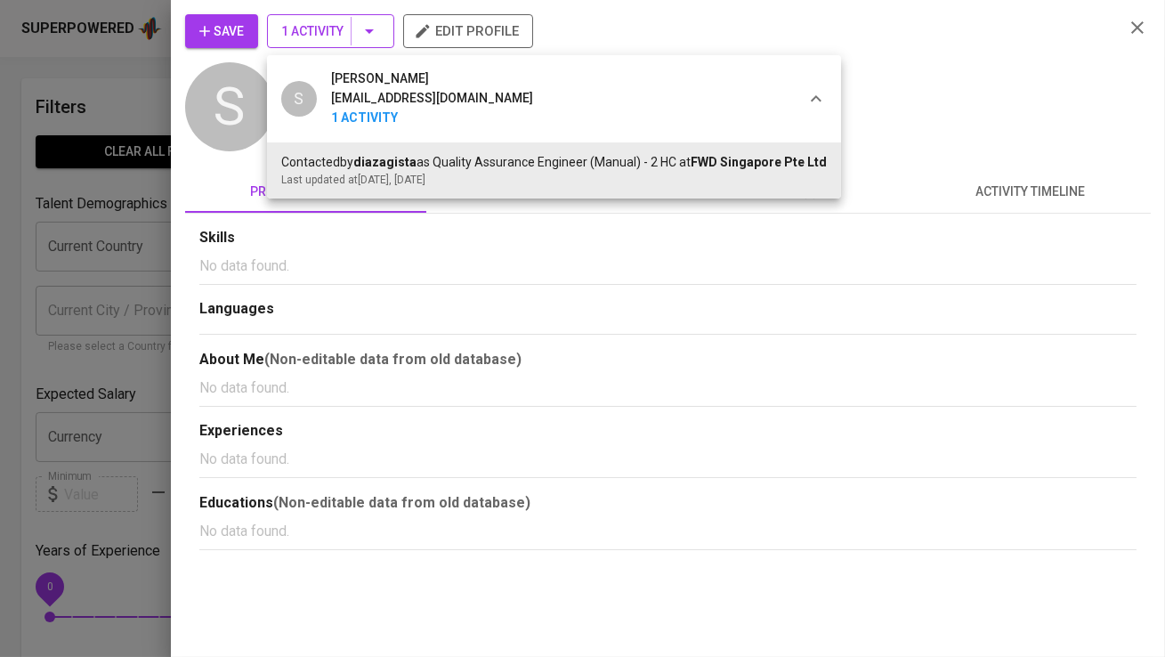
click at [359, 45] on div at bounding box center [582, 328] width 1165 height 657
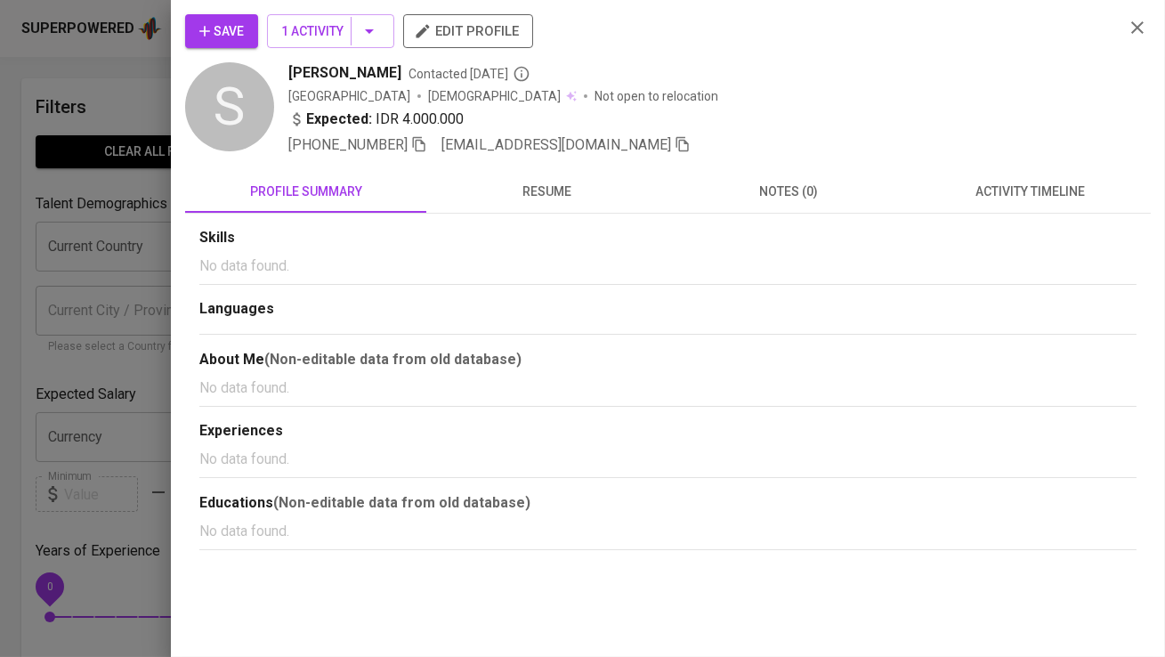
click at [234, 21] on span "Save" at bounding box center [221, 31] width 45 height 22
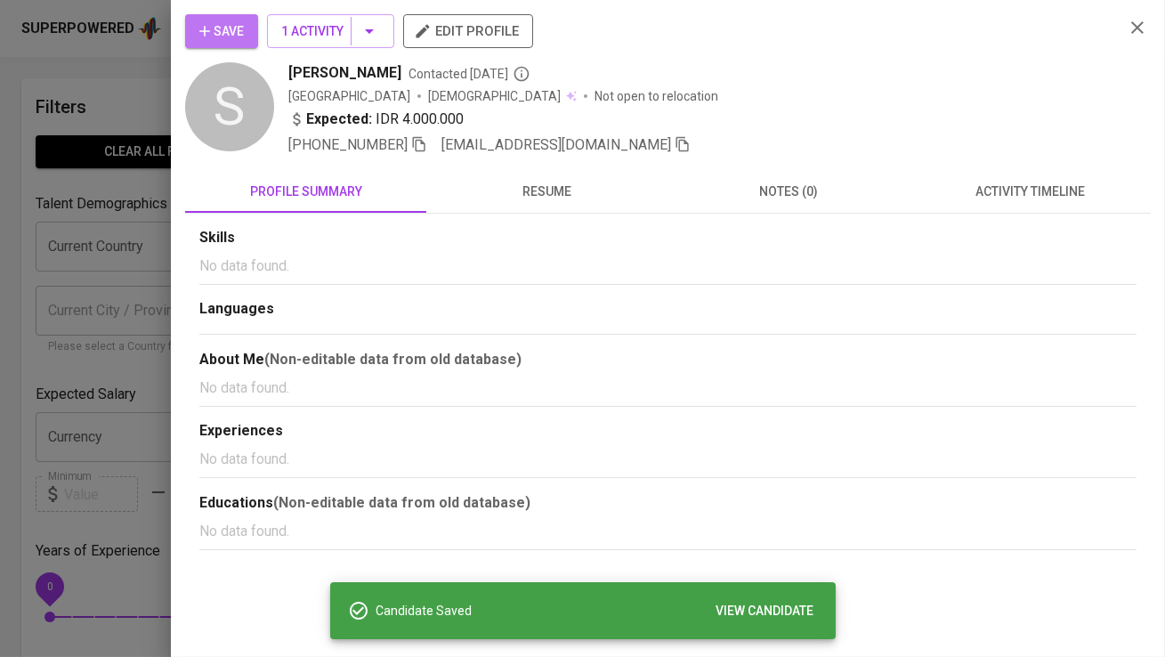
click at [234, 21] on span "Save" at bounding box center [221, 31] width 45 height 22
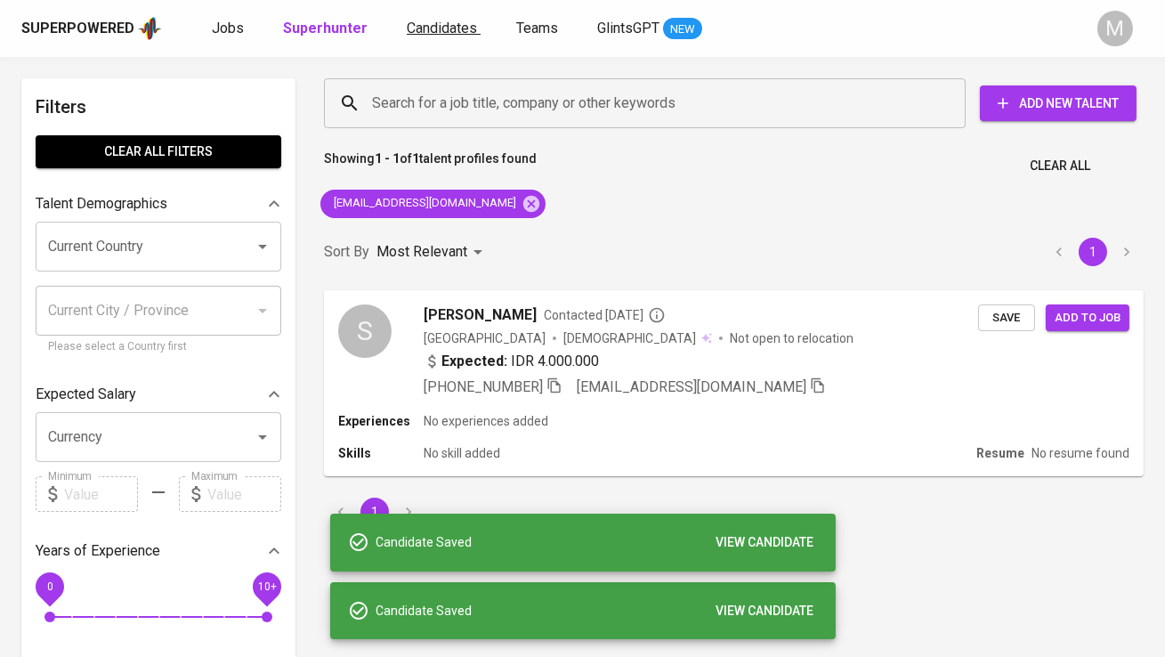
click at [442, 29] on span "Candidates" at bounding box center [442, 28] width 70 height 17
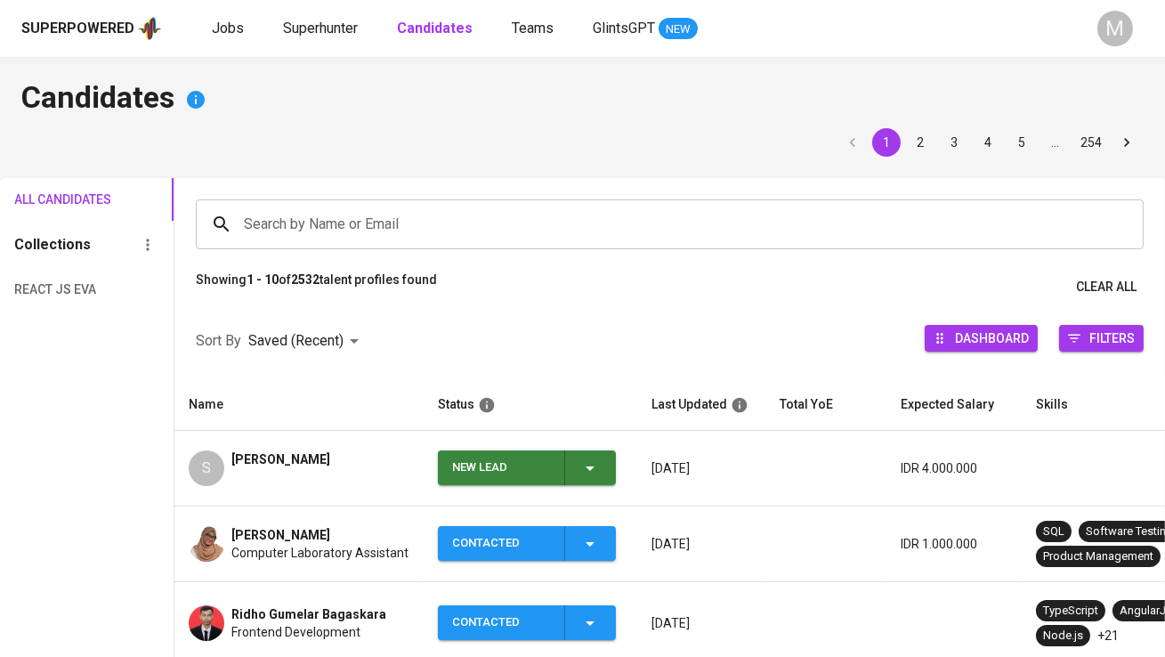
click at [493, 457] on div "New Lead" at bounding box center [501, 467] width 98 height 35
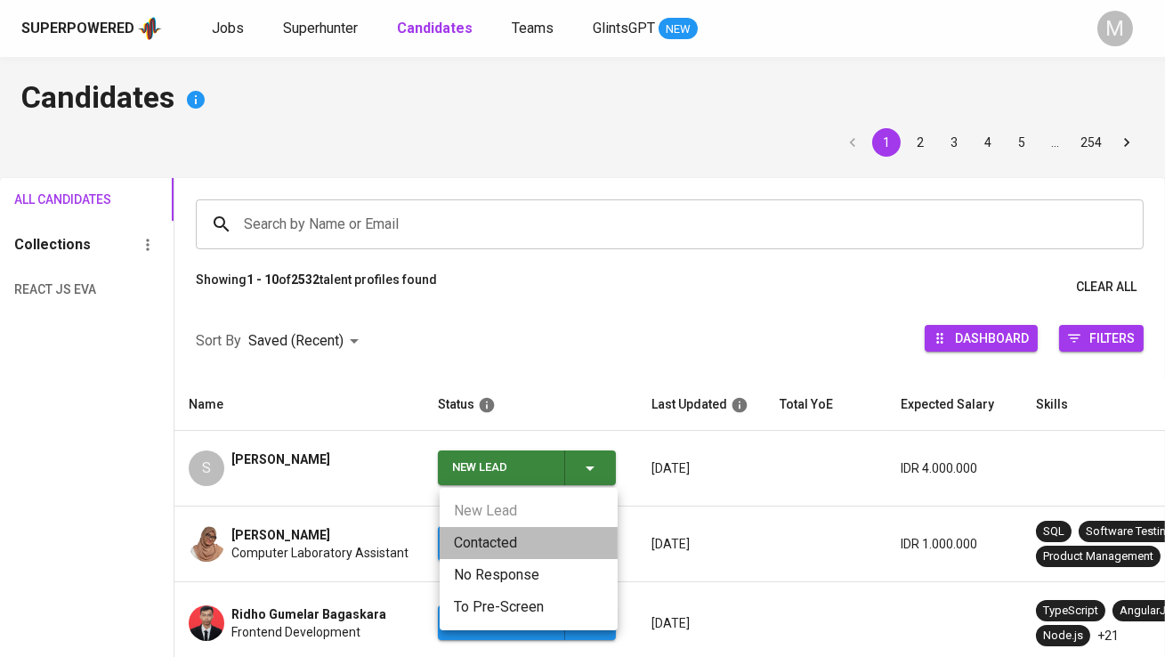
click at [494, 541] on li "Contacted" at bounding box center [529, 543] width 178 height 32
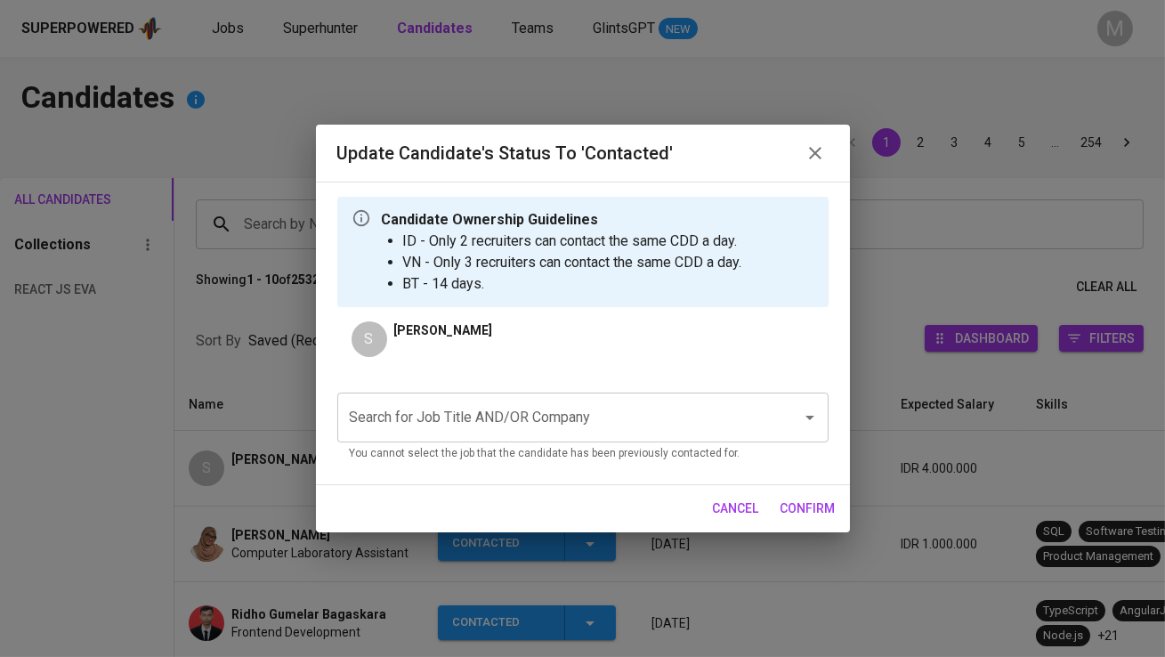
click at [462, 413] on input "Search for Job Title AND/OR Company" at bounding box center [557, 418] width 425 height 34
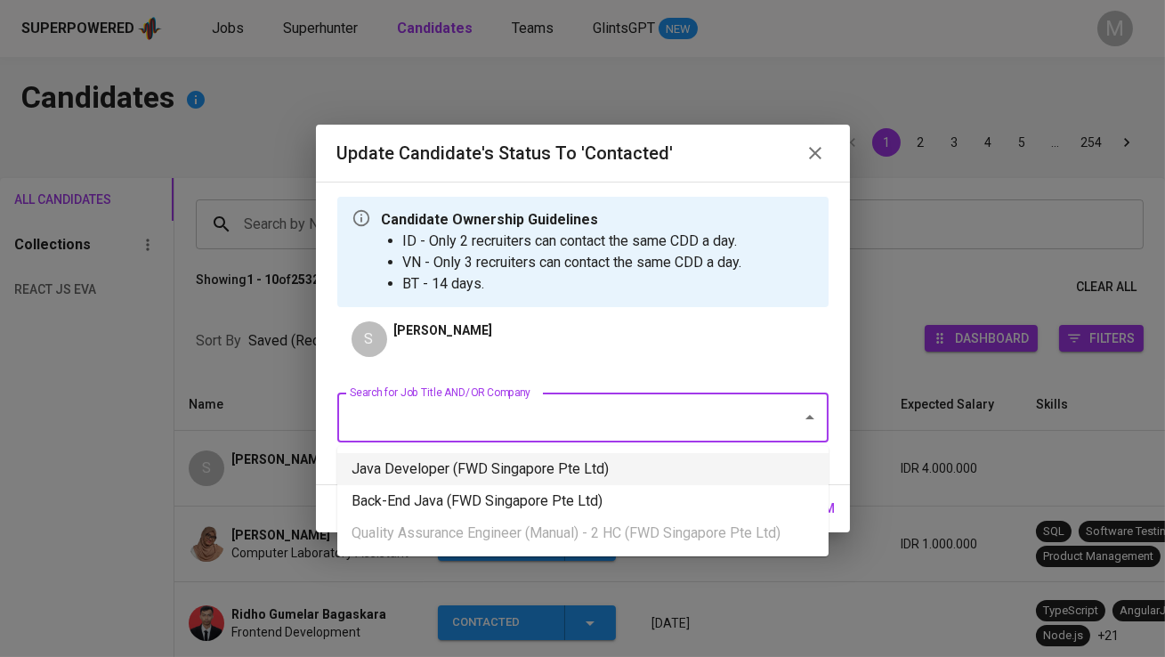
click at [484, 462] on li "Java Developer (FWD Singapore Pte Ltd)" at bounding box center [582, 469] width 491 height 32
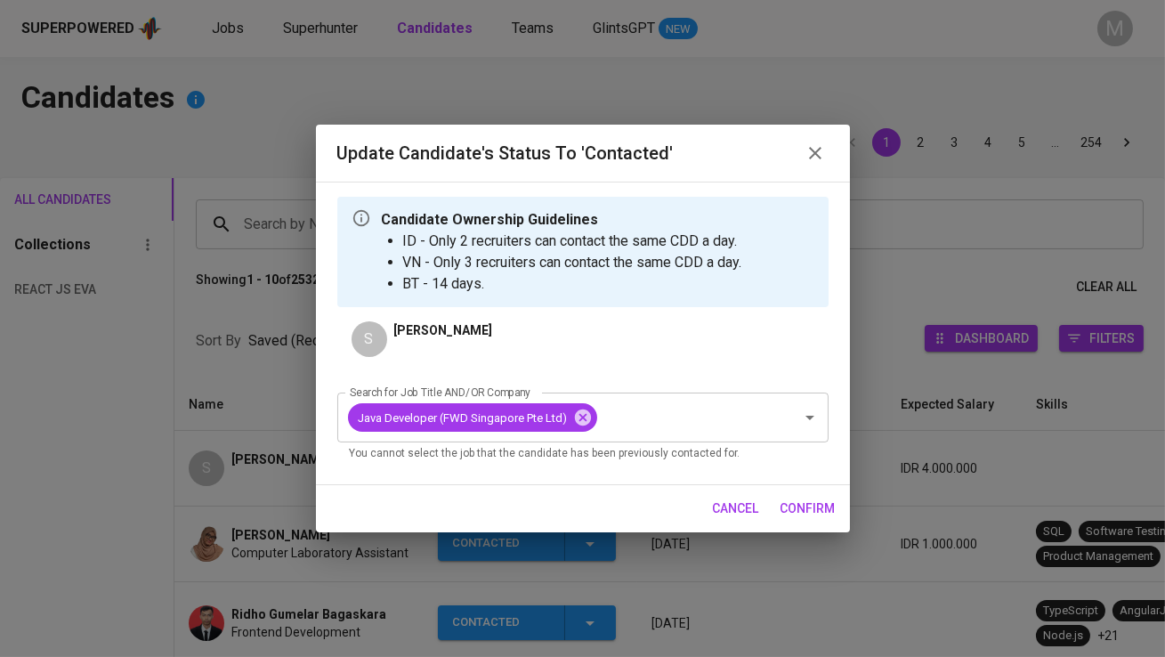
click at [806, 506] on span "confirm" at bounding box center [808, 509] width 55 height 22
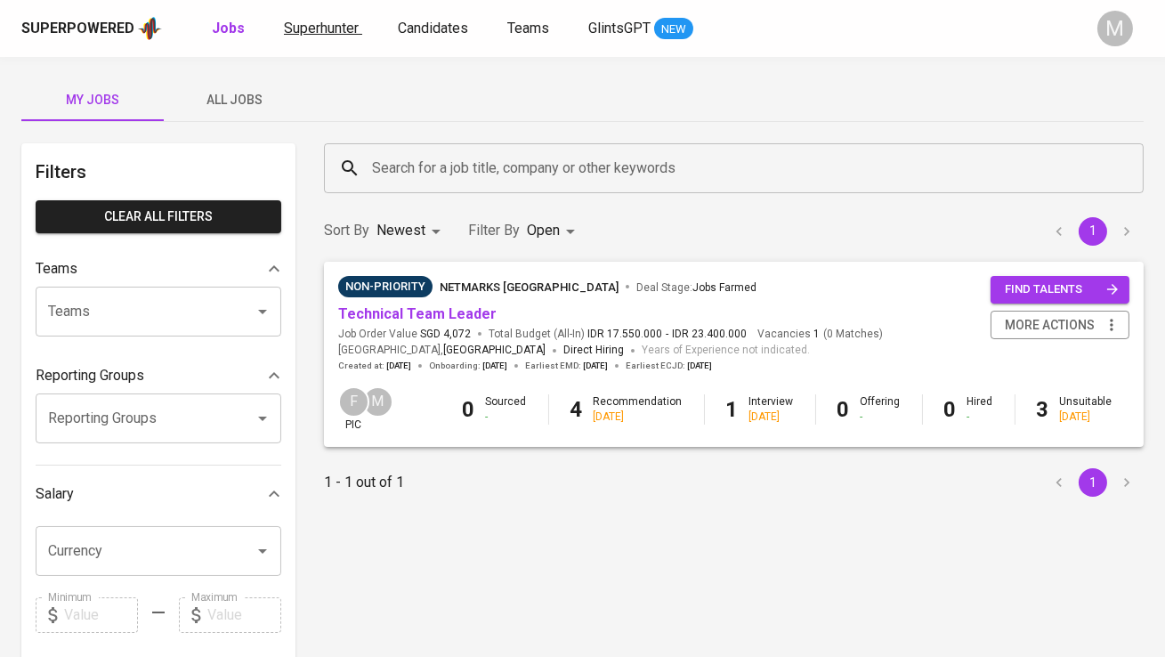
click at [333, 26] on span "Superhunter" at bounding box center [321, 28] width 75 height 17
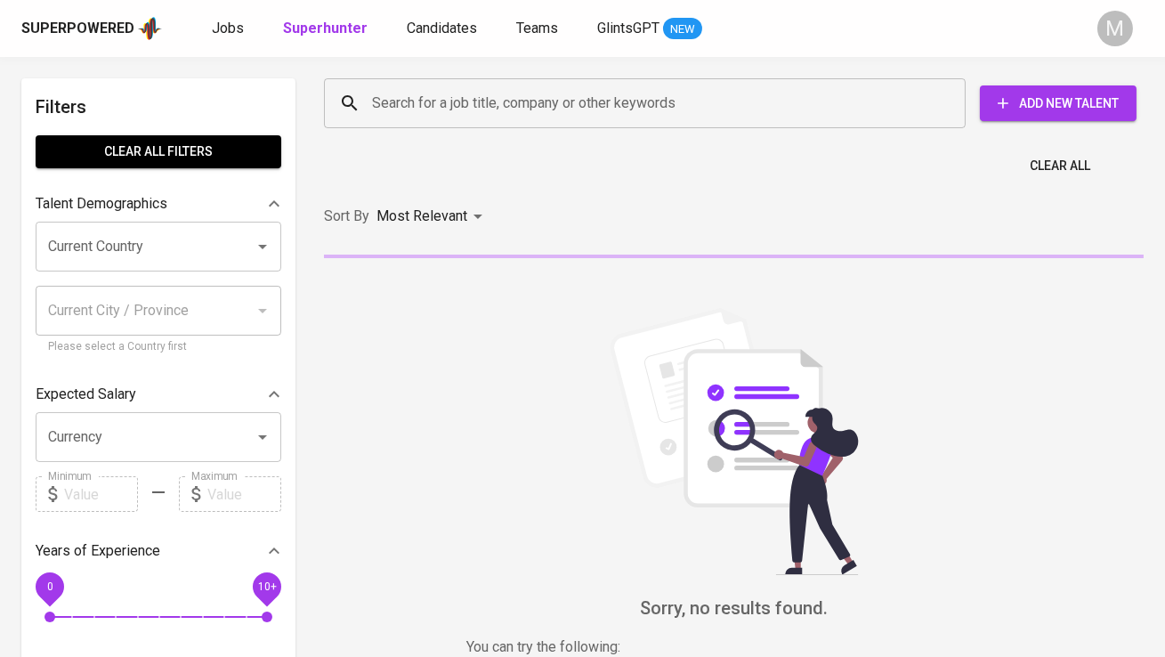
click at [392, 87] on input "Search for a job title, company or other keywords" at bounding box center [649, 103] width 563 height 34
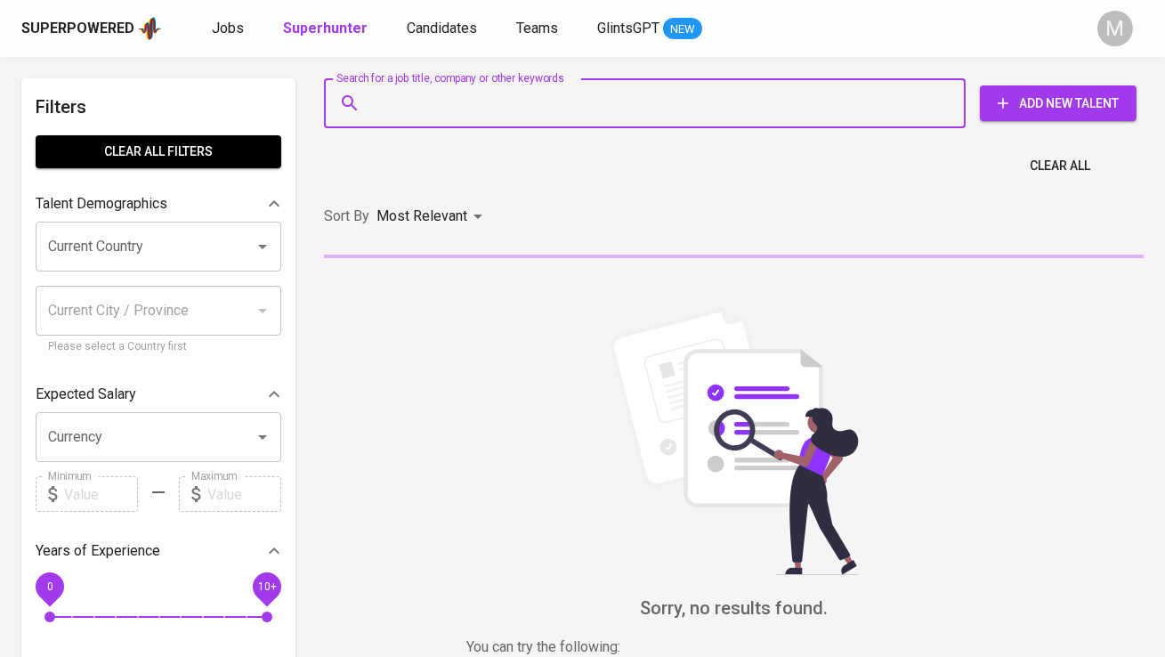
paste input "[EMAIL_ADDRESS][DOMAIN_NAME]"
type input "[EMAIL_ADDRESS][DOMAIN_NAME]"
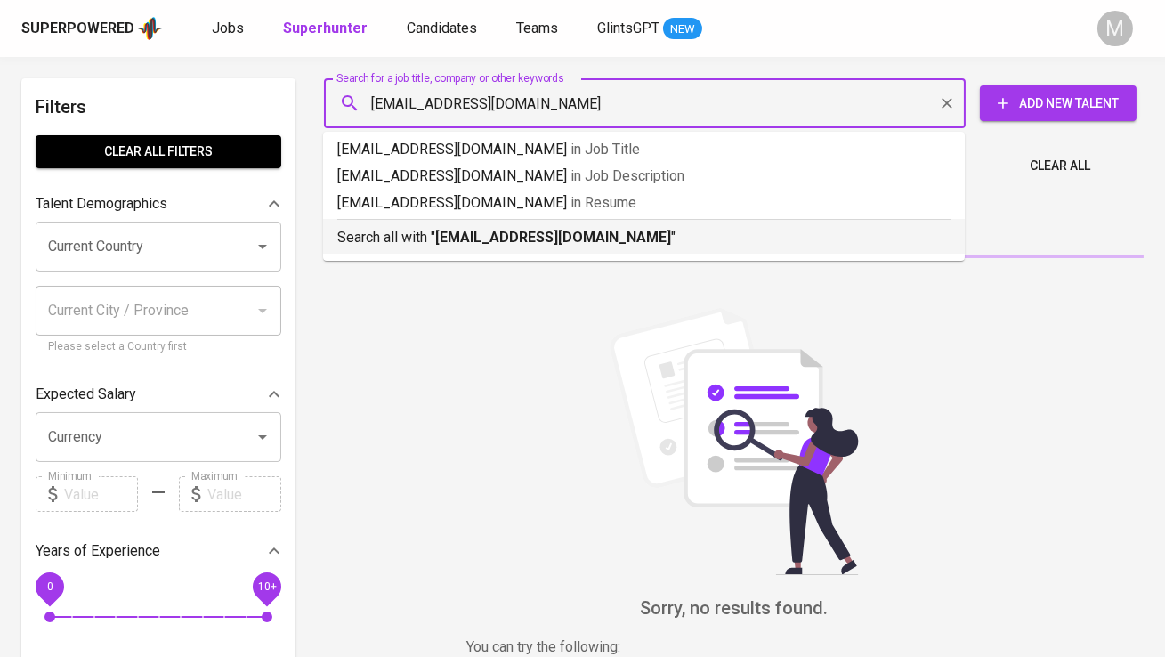
click at [406, 239] on p "Search all with " [EMAIL_ADDRESS][DOMAIN_NAME] "" at bounding box center [643, 237] width 613 height 21
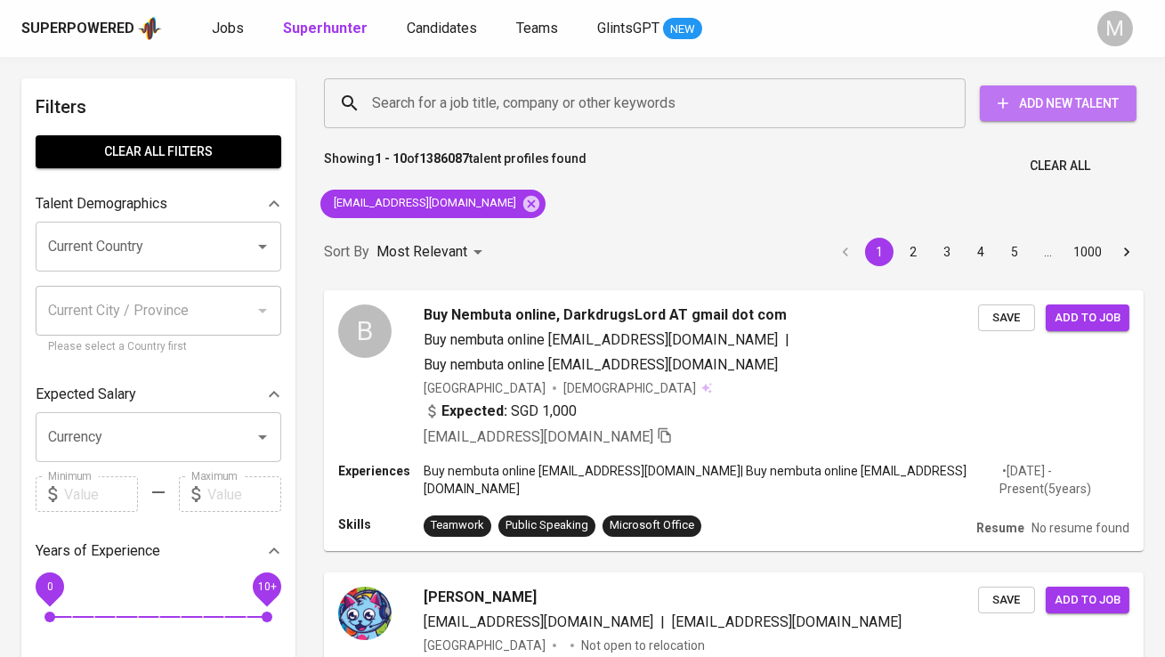
click at [1001, 111] on icon "button" at bounding box center [1003, 103] width 18 height 18
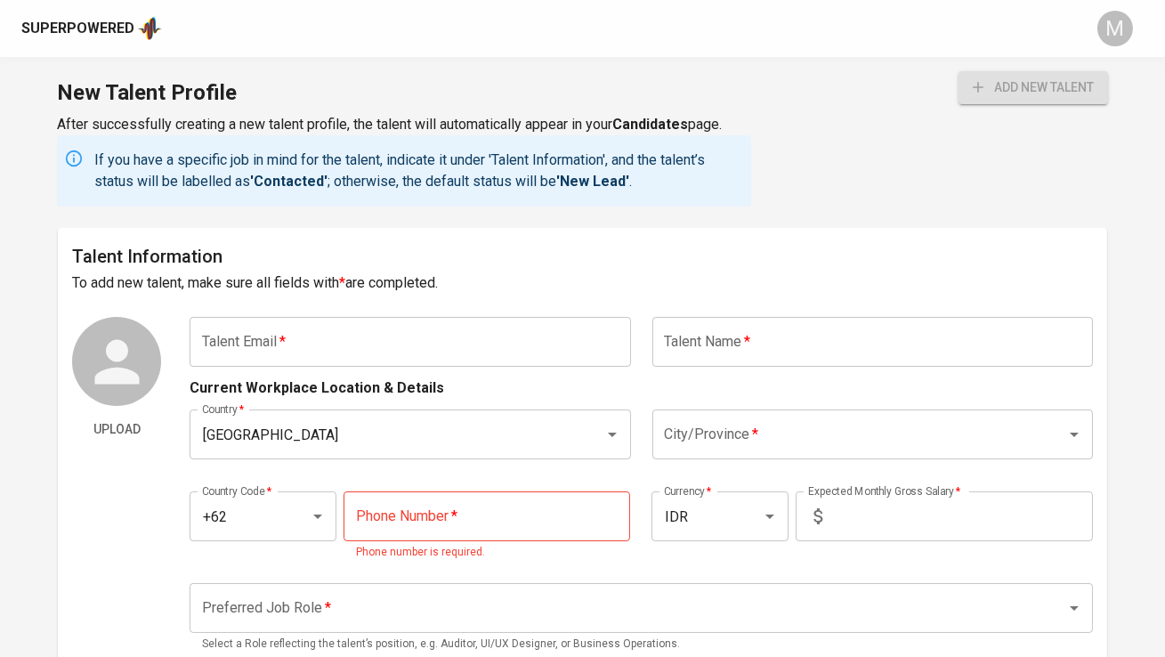
click at [329, 336] on input "text" at bounding box center [410, 342] width 441 height 50
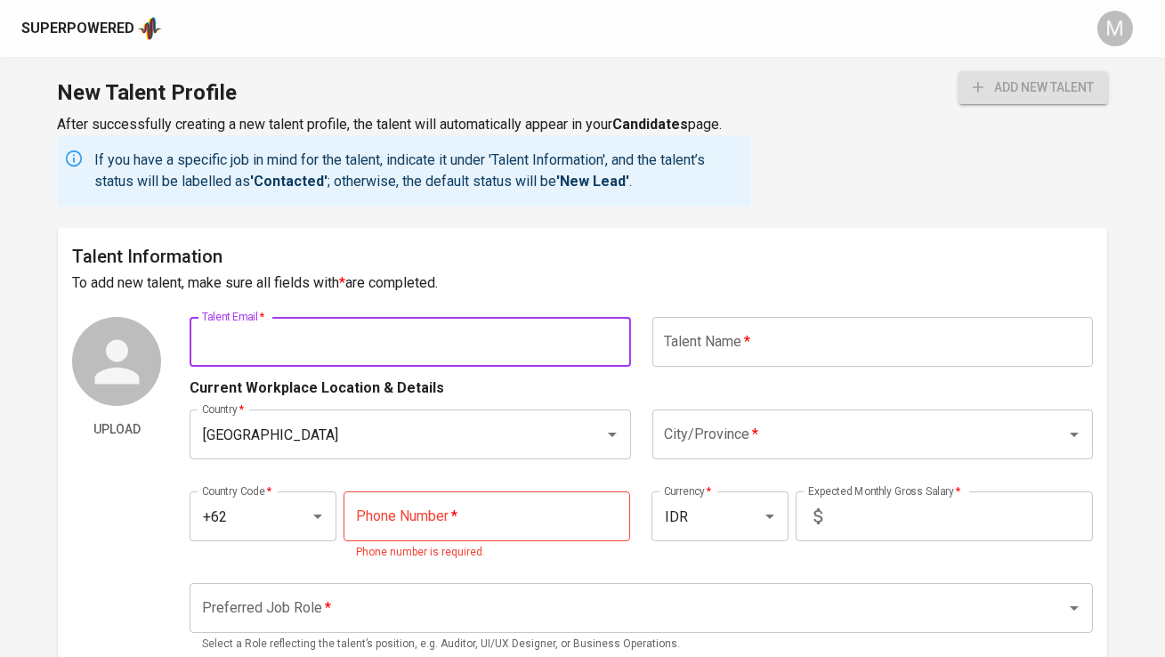
paste input "[EMAIL_ADDRESS][DOMAIN_NAME]"
click at [764, 350] on input "text" at bounding box center [872, 342] width 441 height 50
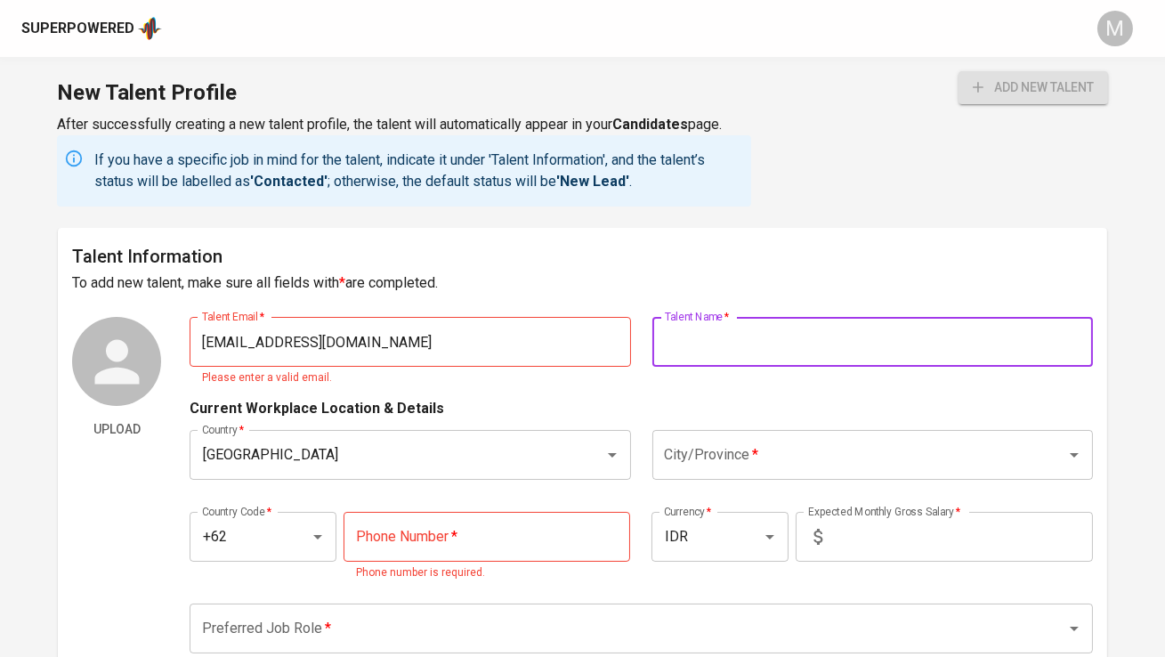
click at [524, 350] on input "[EMAIL_ADDRESS][DOMAIN_NAME]" at bounding box center [410, 342] width 441 height 50
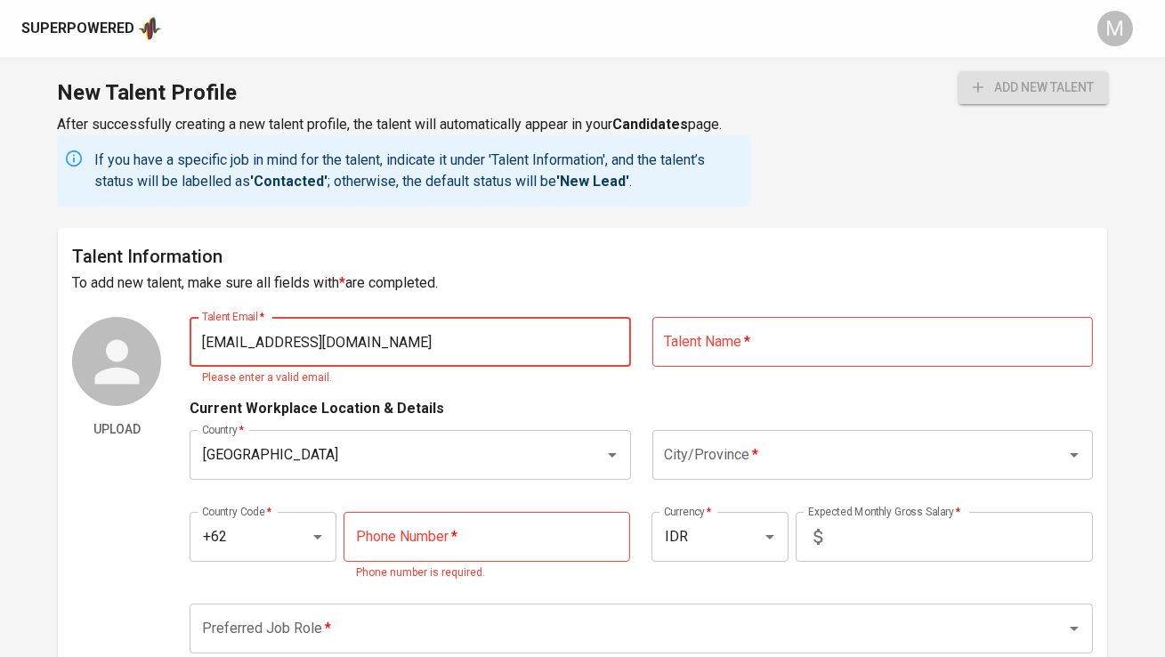
click at [611, 347] on input "[EMAIL_ADDRESS][DOMAIN_NAME]" at bounding box center [410, 342] width 441 height 50
type input "[EMAIL_ADDRESS][DOMAIN_NAME]"
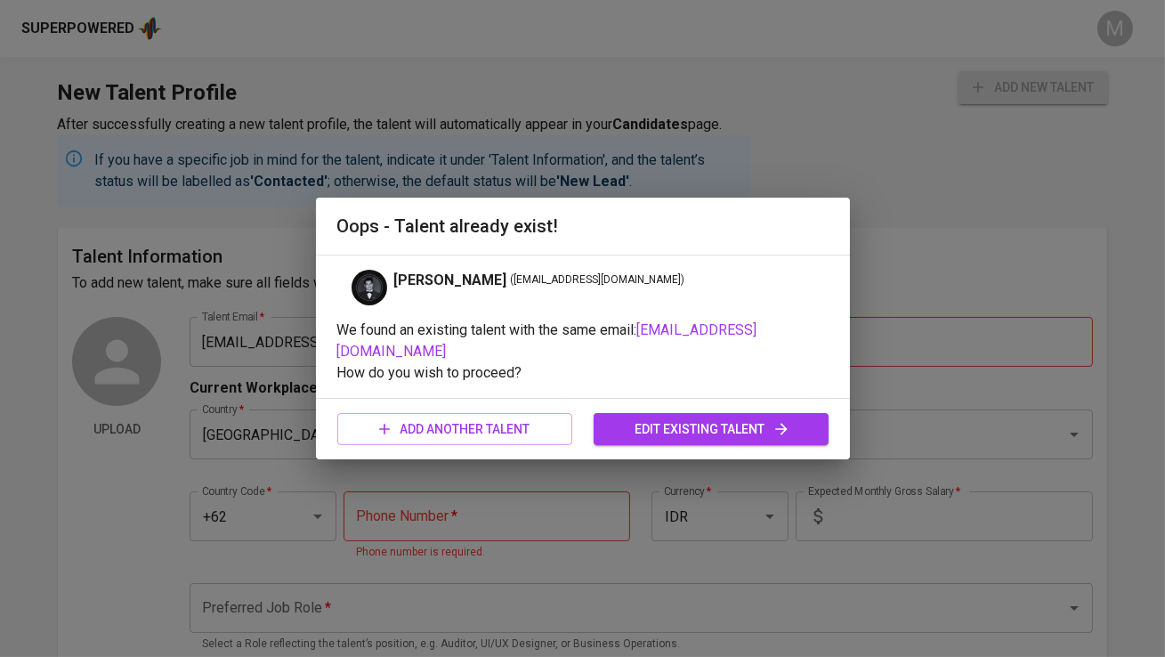
drag, startPoint x: 588, startPoint y: 353, endPoint x: 319, endPoint y: 361, distance: 269.8
click at [318, 361] on div "Thomas Kerschbaumer ( thomaspriajikerschbaumer@gmail.com ) We found an existing…" at bounding box center [583, 327] width 534 height 144
copy span "[EMAIL_ADDRESS][DOMAIN_NAME]"
click at [71, 36] on div "Oops - Talent already exist! Thomas Kerschbaumer ( thomaspriajikerschbaumer@gma…" at bounding box center [582, 328] width 1165 height 657
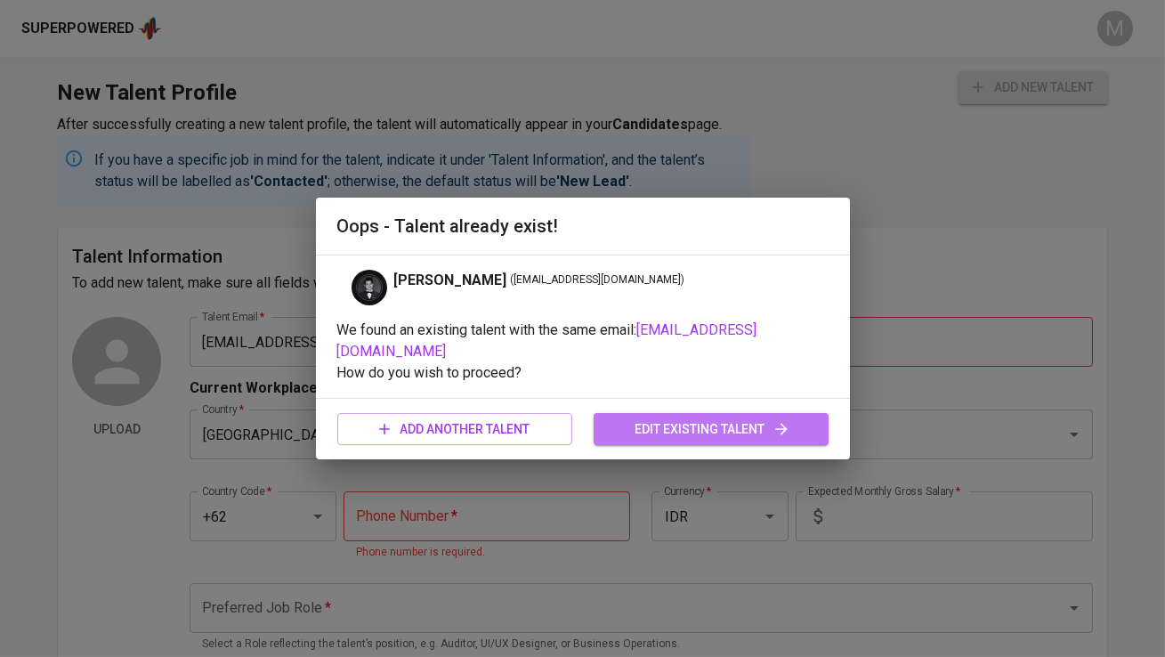
click at [671, 432] on span "edit existing talent" at bounding box center [711, 429] width 207 height 22
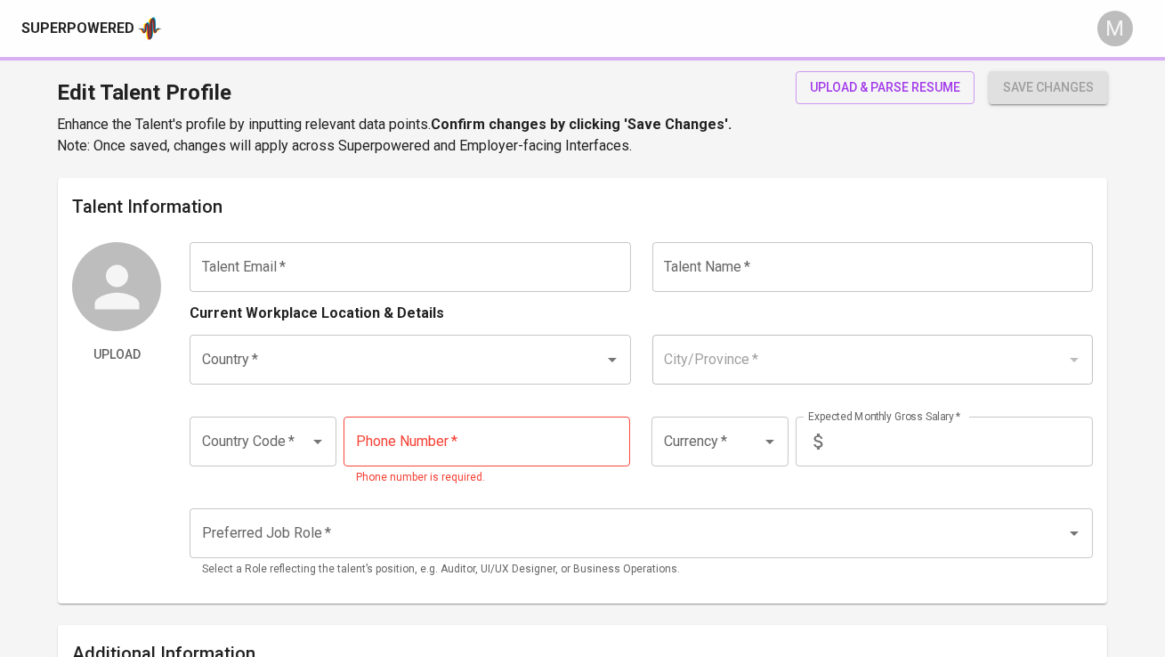
type input "[EMAIL_ADDRESS][DOMAIN_NAME]"
type input "[PERSON_NAME]"
type input "[GEOGRAPHIC_DATA]"
type input "Batam, Kepulauan Riau"
type input "+62"
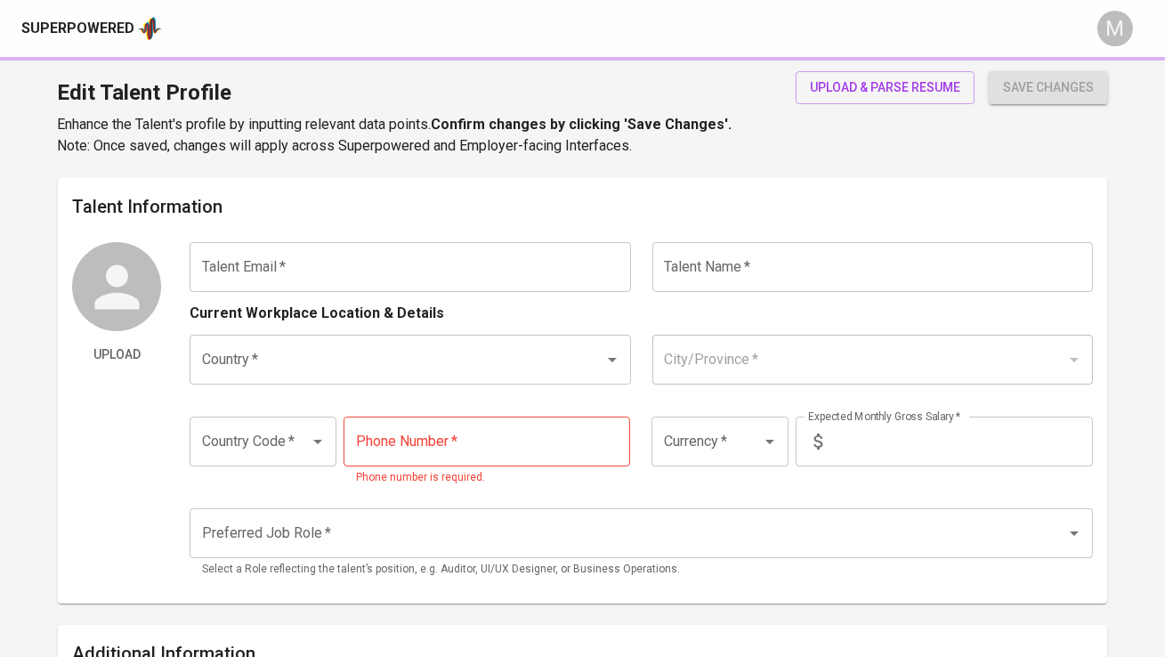
type input "819-9088-3457"
type input "IDR"
radio input "true"
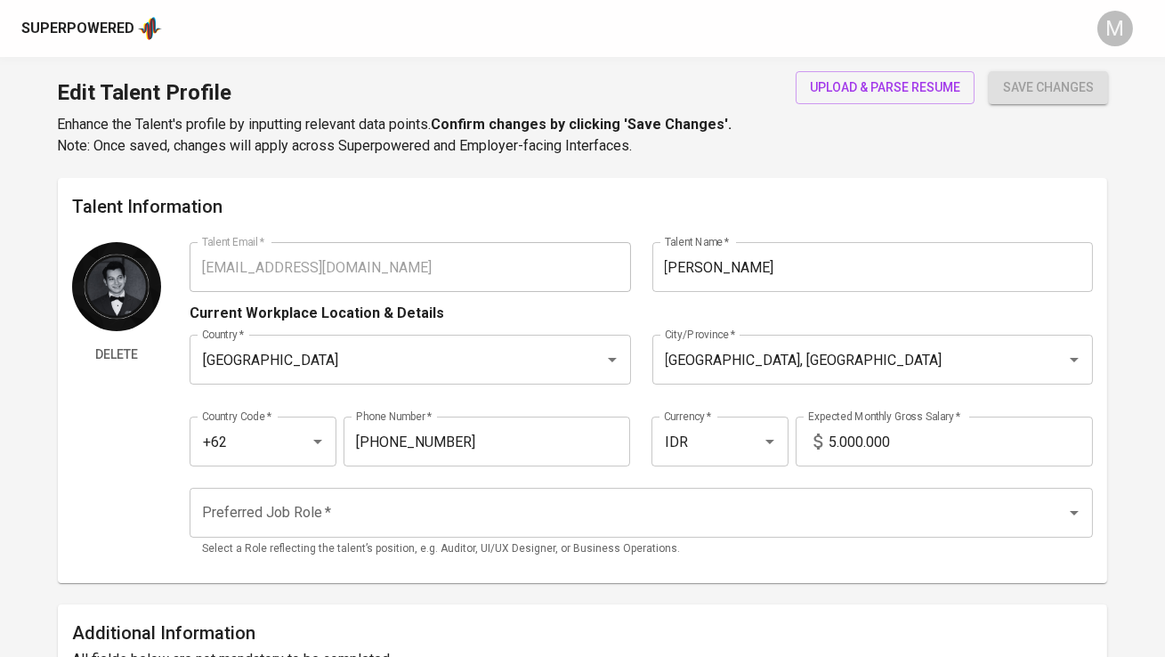
click at [98, 22] on div "Superpowered" at bounding box center [77, 29] width 113 height 20
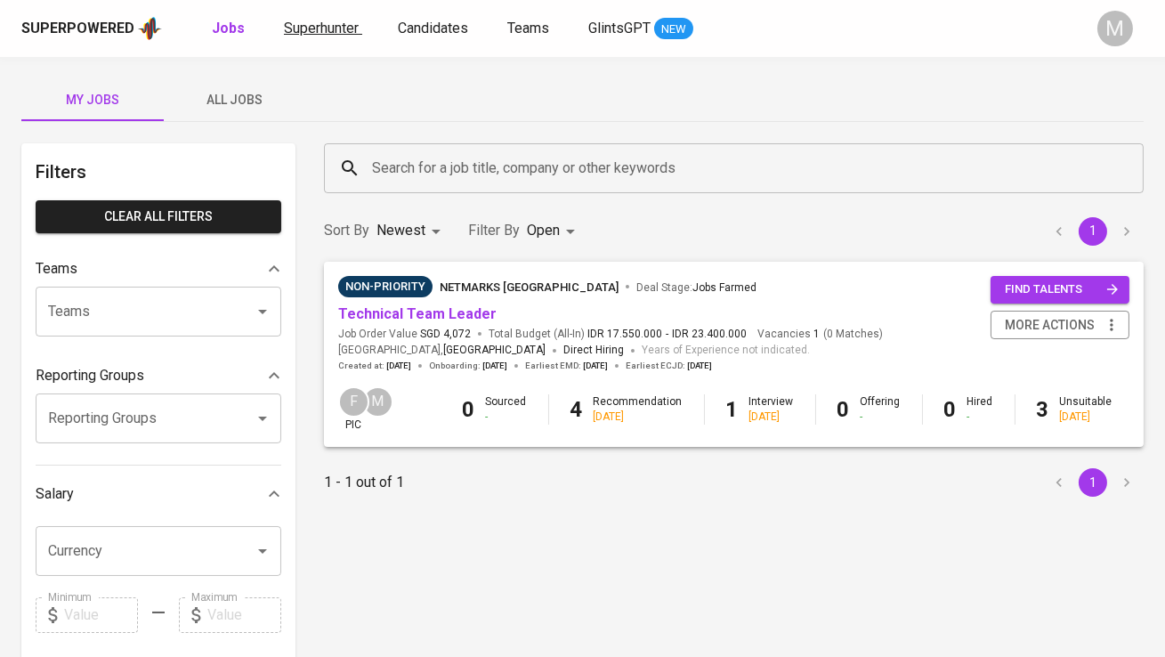
click at [329, 30] on span "Superhunter" at bounding box center [321, 28] width 75 height 17
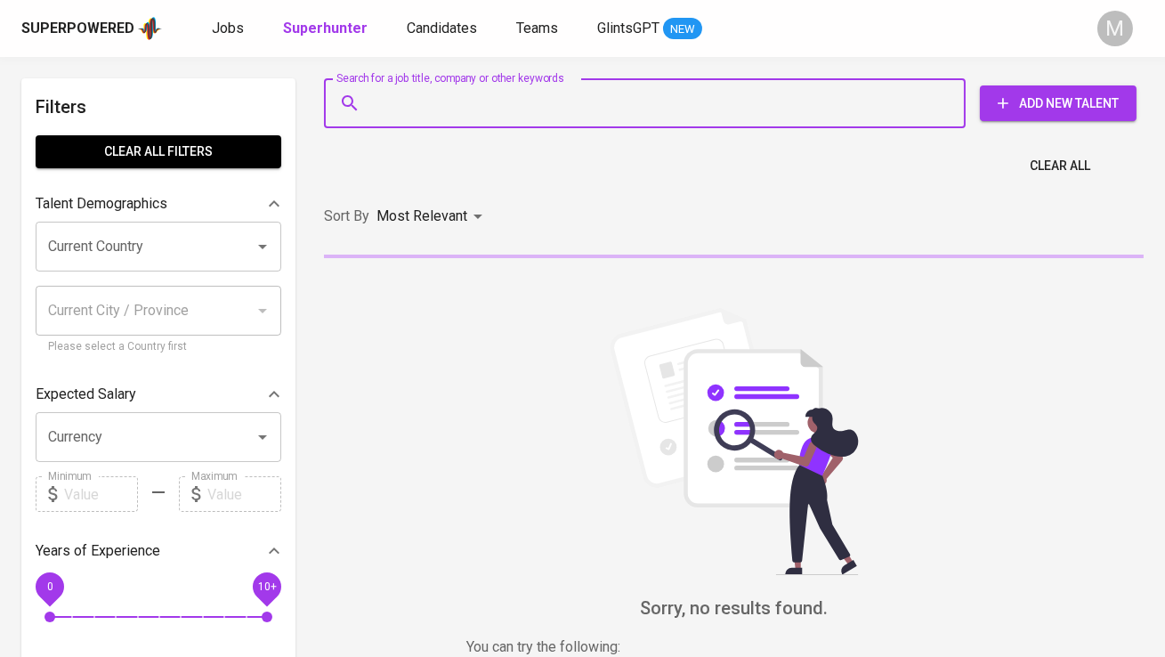
click at [436, 89] on input "Search for a job title, company or other keywords" at bounding box center [649, 103] width 563 height 34
paste input "thomaspriajikerschbaumer@gmail.com"
type input "thomaspriajikerschbaumer@gmail.com"
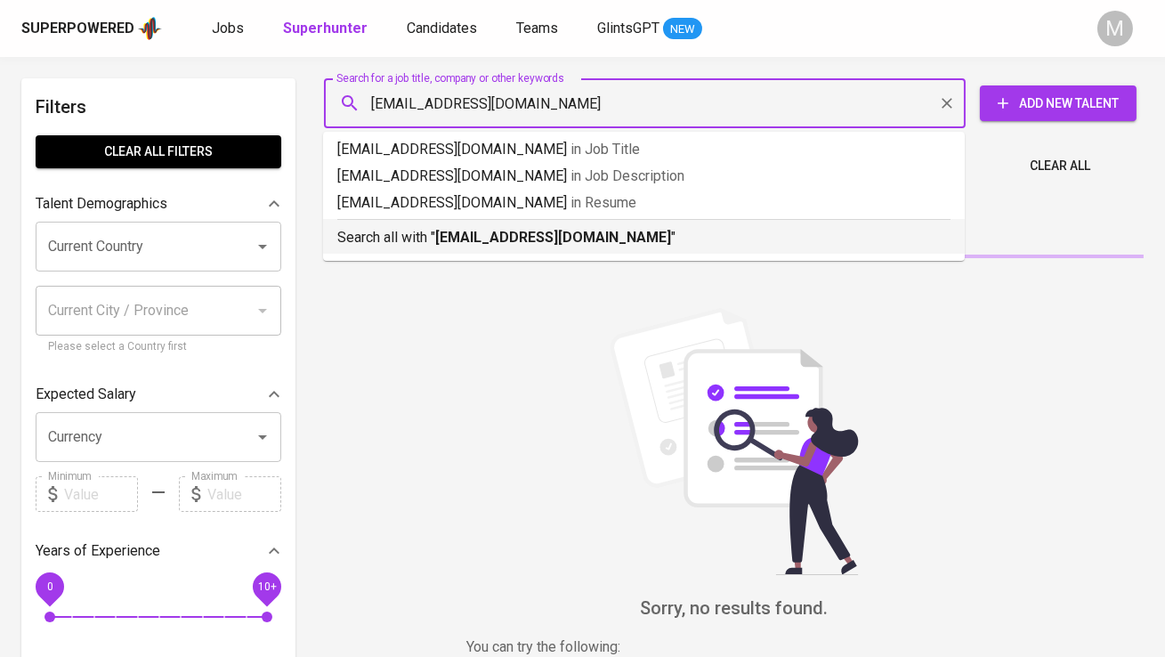
click at [445, 229] on b "thomaspriajikerschbaumer@gmail.com" at bounding box center [553, 237] width 236 height 17
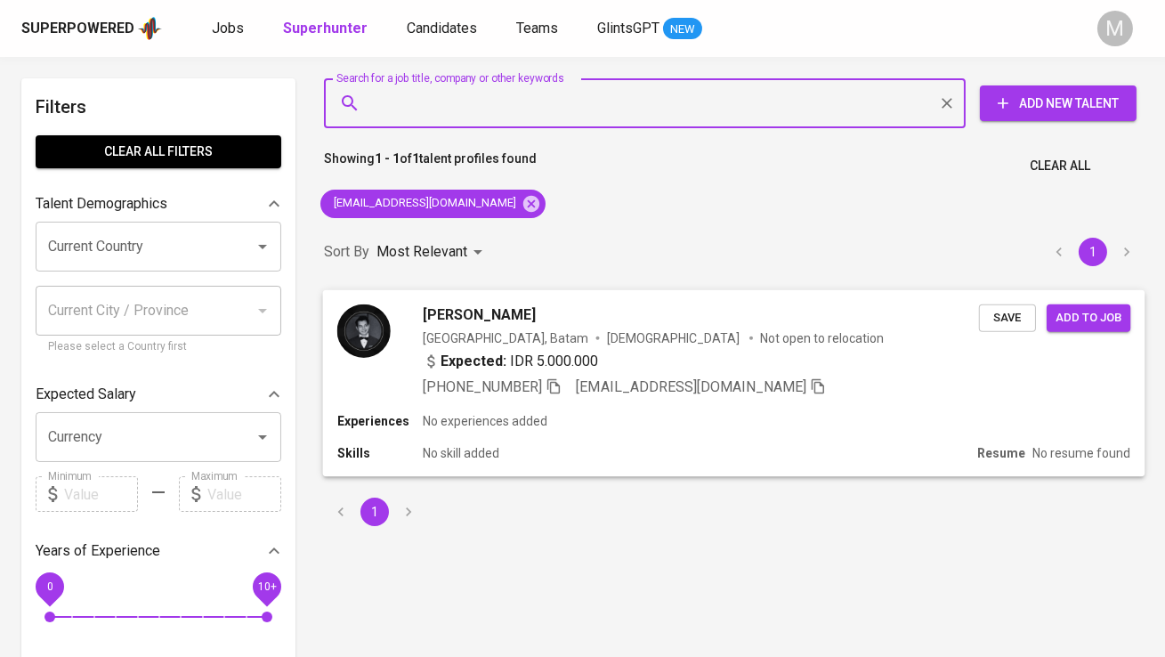
click at [345, 353] on div at bounding box center [363, 330] width 53 height 53
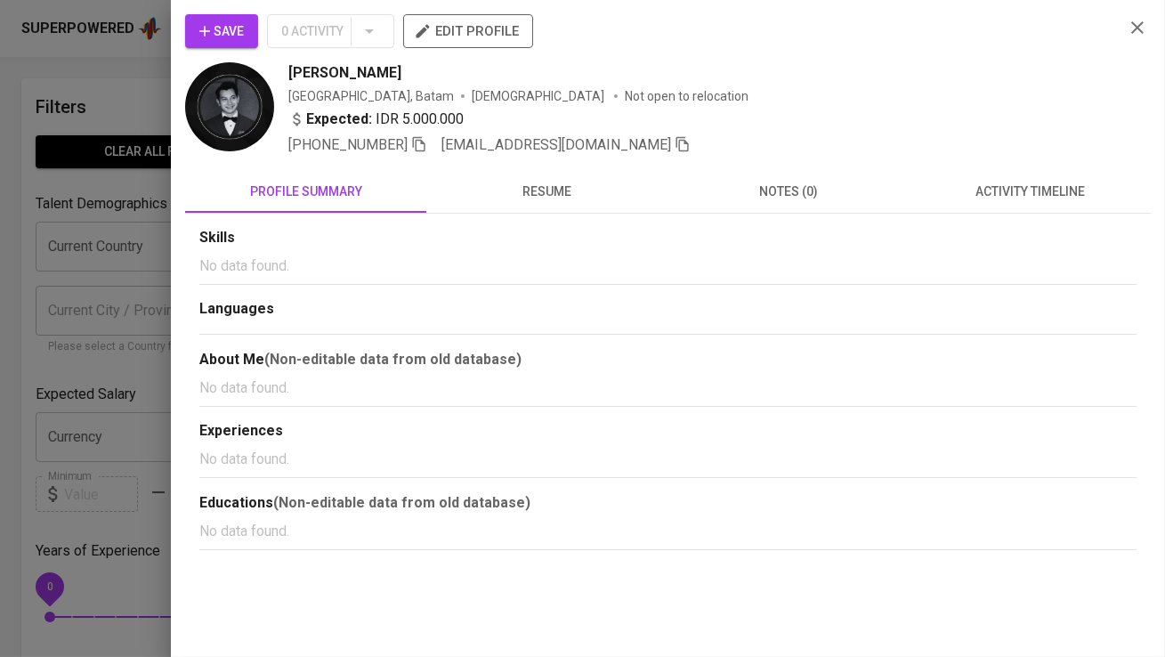
click at [244, 24] on button "Save" at bounding box center [221, 31] width 73 height 34
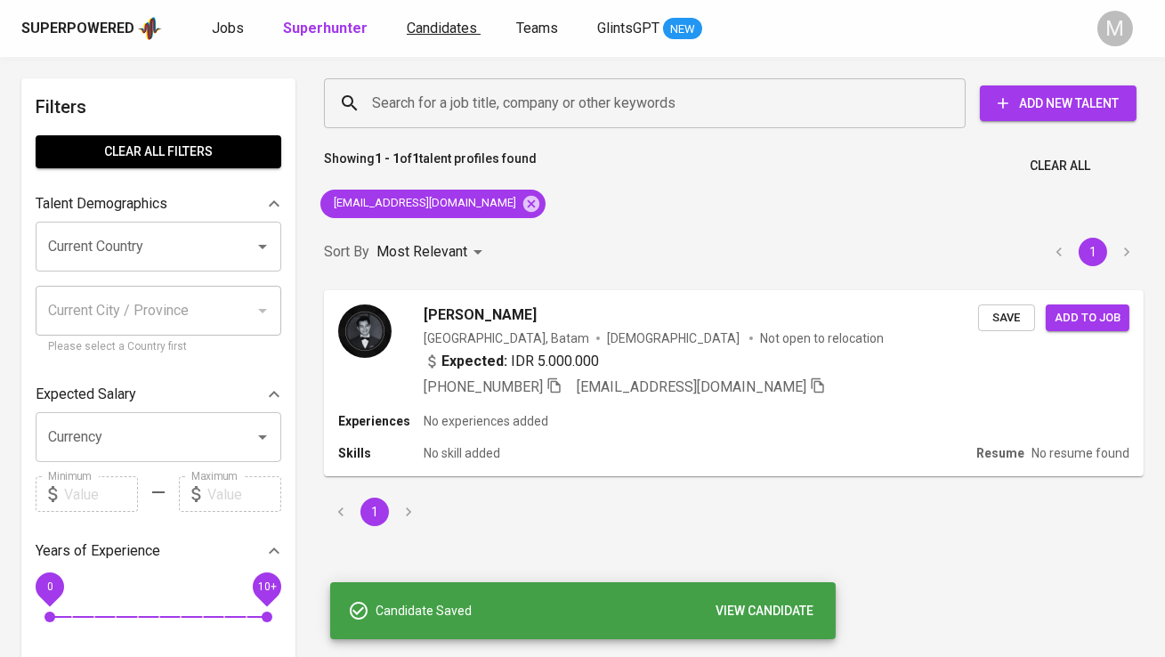
click at [412, 32] on span "Candidates" at bounding box center [442, 28] width 70 height 17
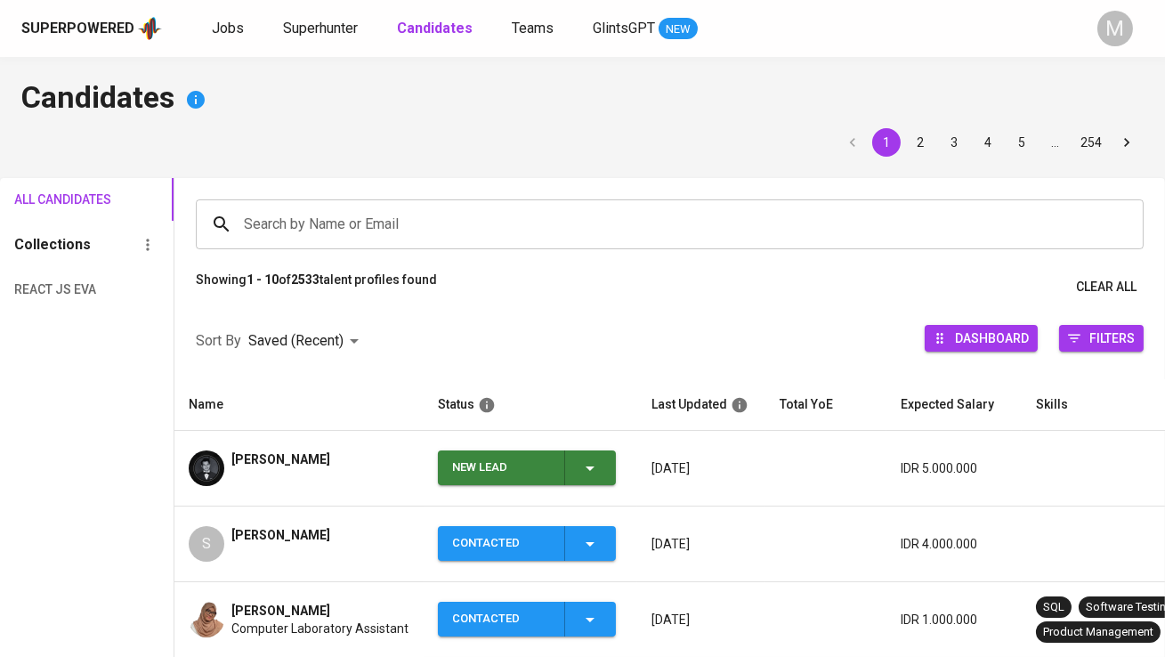
click at [464, 458] on div "New Lead" at bounding box center [501, 467] width 98 height 35
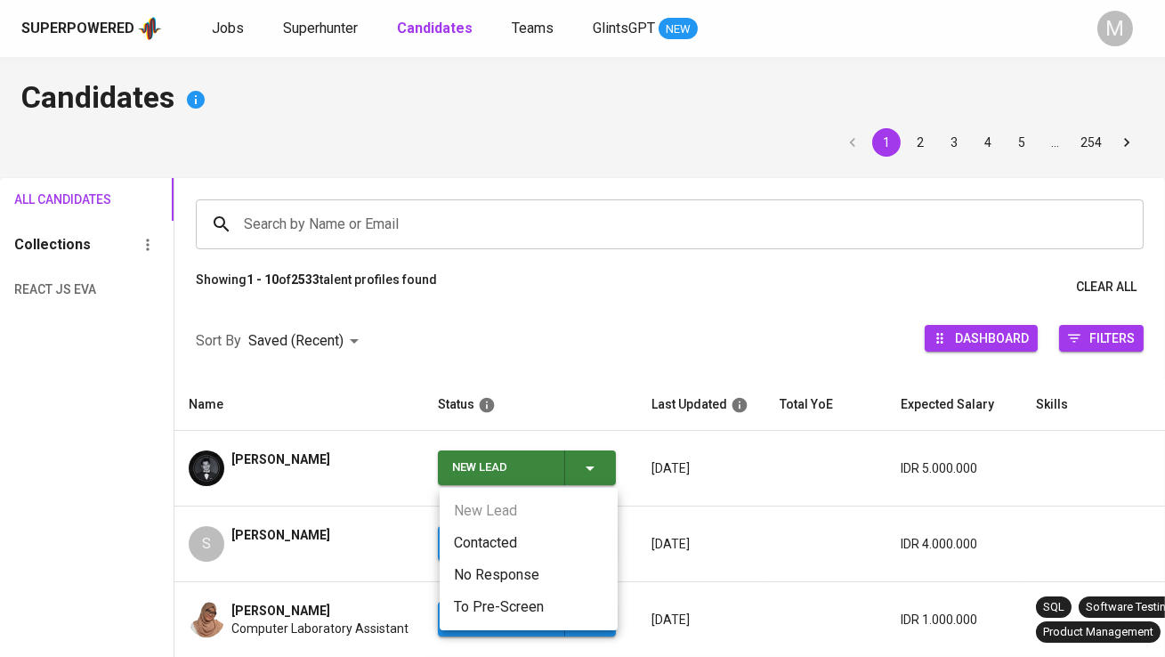
click at [477, 531] on li "Contacted" at bounding box center [529, 543] width 178 height 32
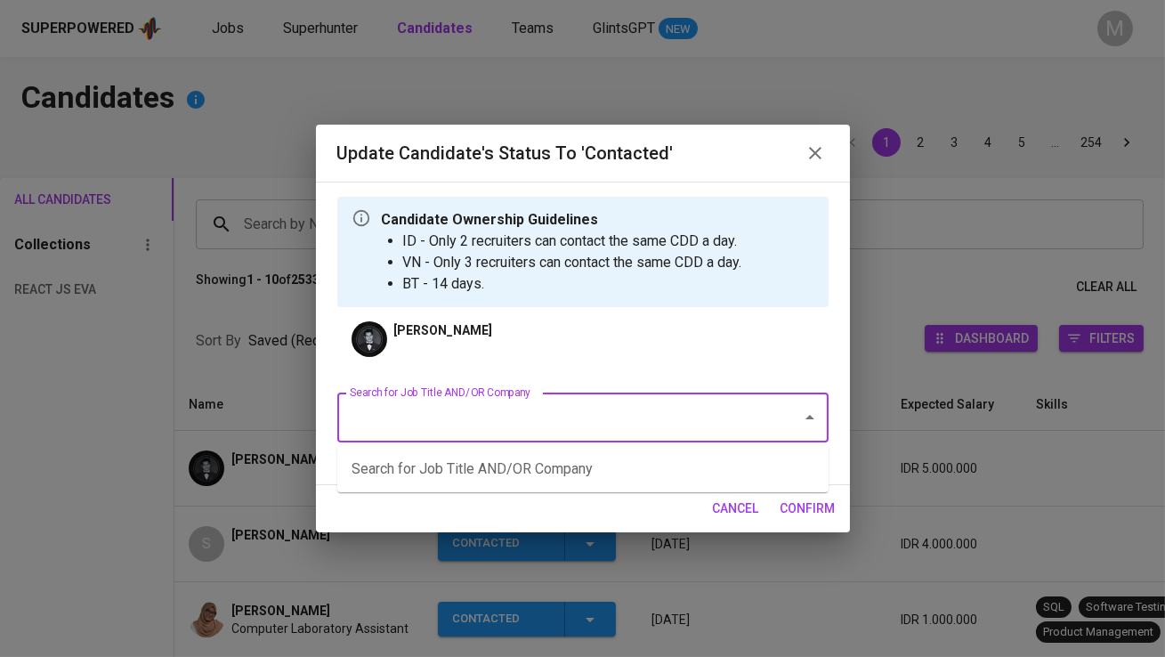
click at [479, 417] on input "Search for Job Title AND/OR Company" at bounding box center [557, 418] width 425 height 34
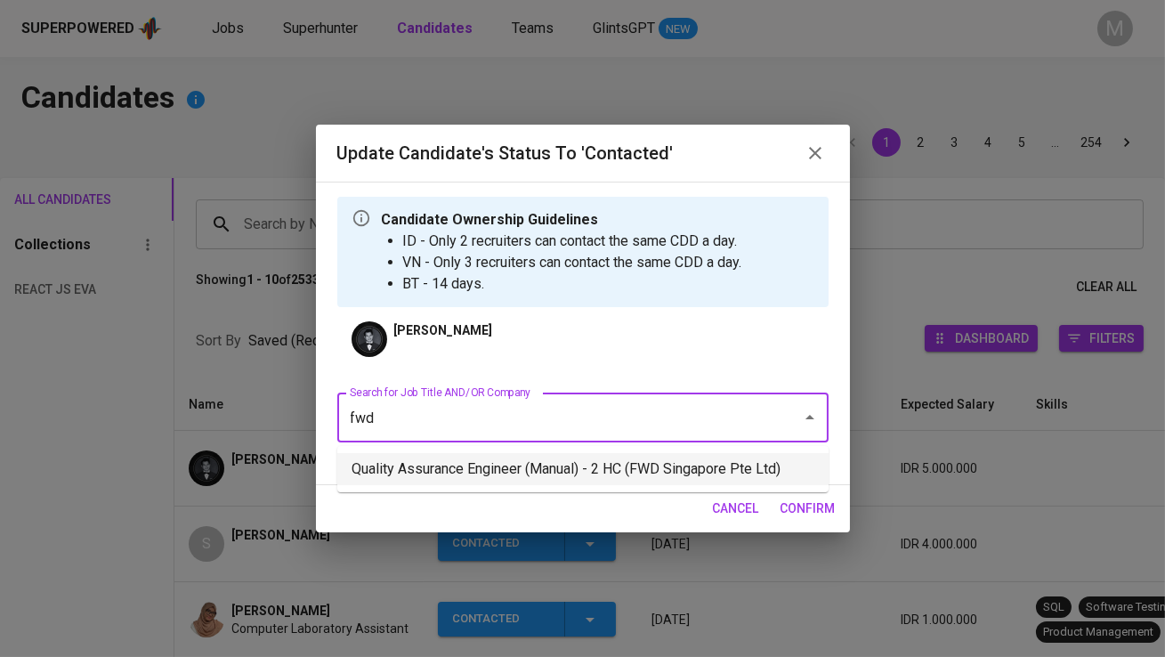
click at [517, 464] on li "Quality Assurance Engineer (Manual) - 2 HC (FWD Singapore Pte Ltd)" at bounding box center [582, 469] width 491 height 32
type input "fwd"
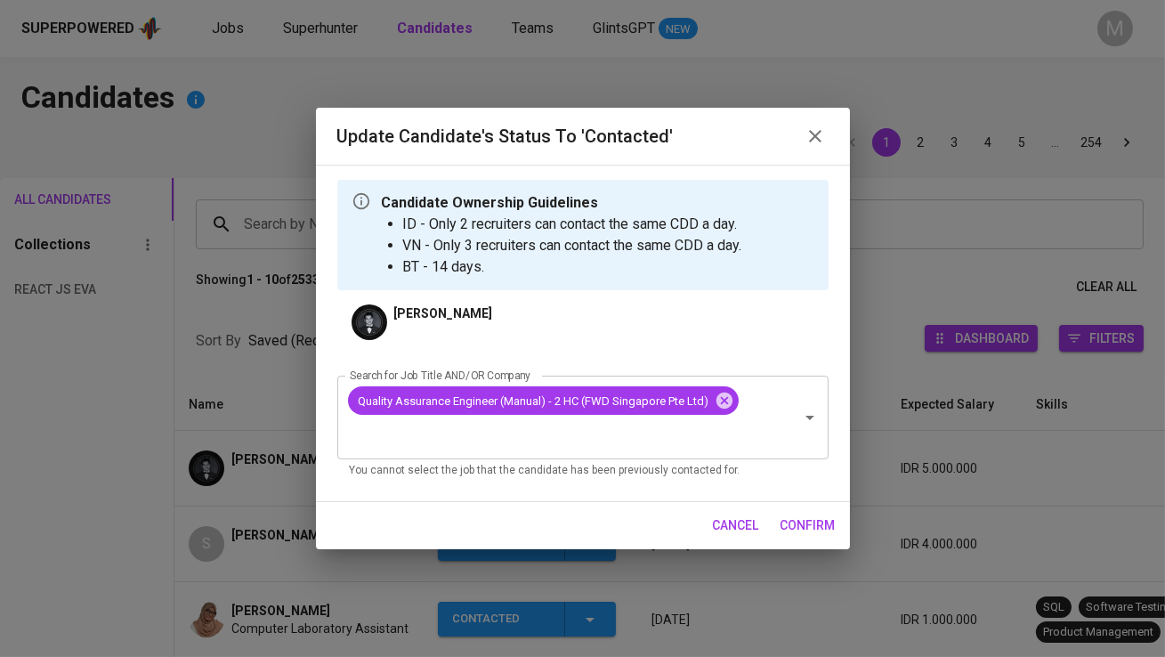
click at [806, 521] on span "confirm" at bounding box center [808, 525] width 55 height 22
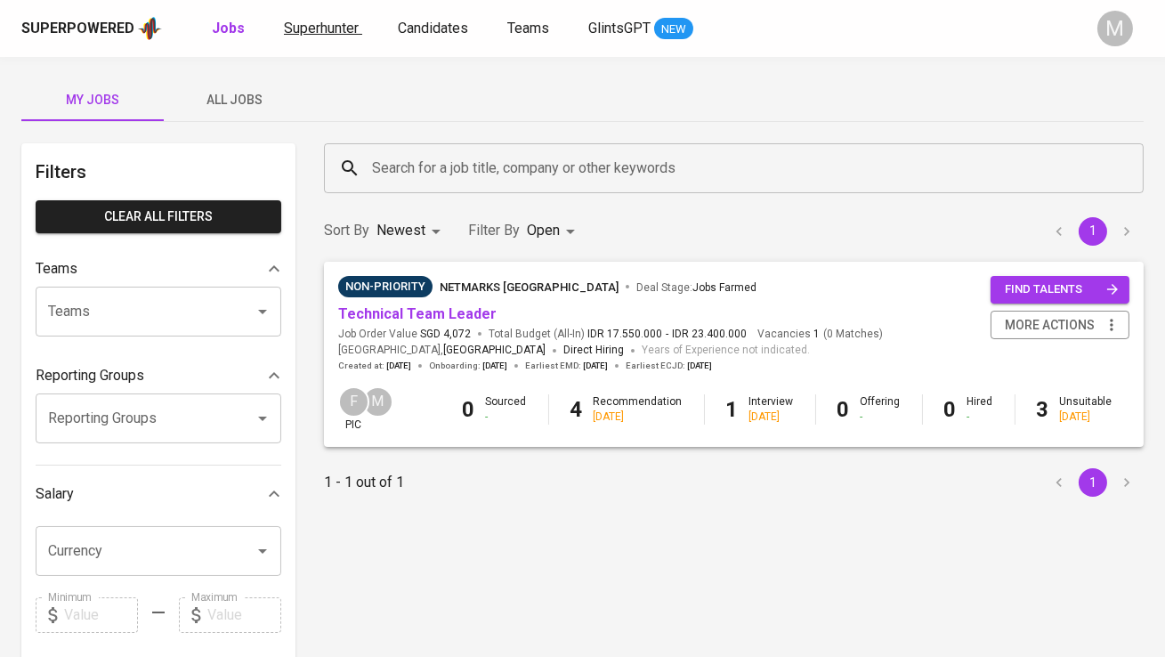
click at [320, 36] on span "Superhunter" at bounding box center [321, 28] width 75 height 17
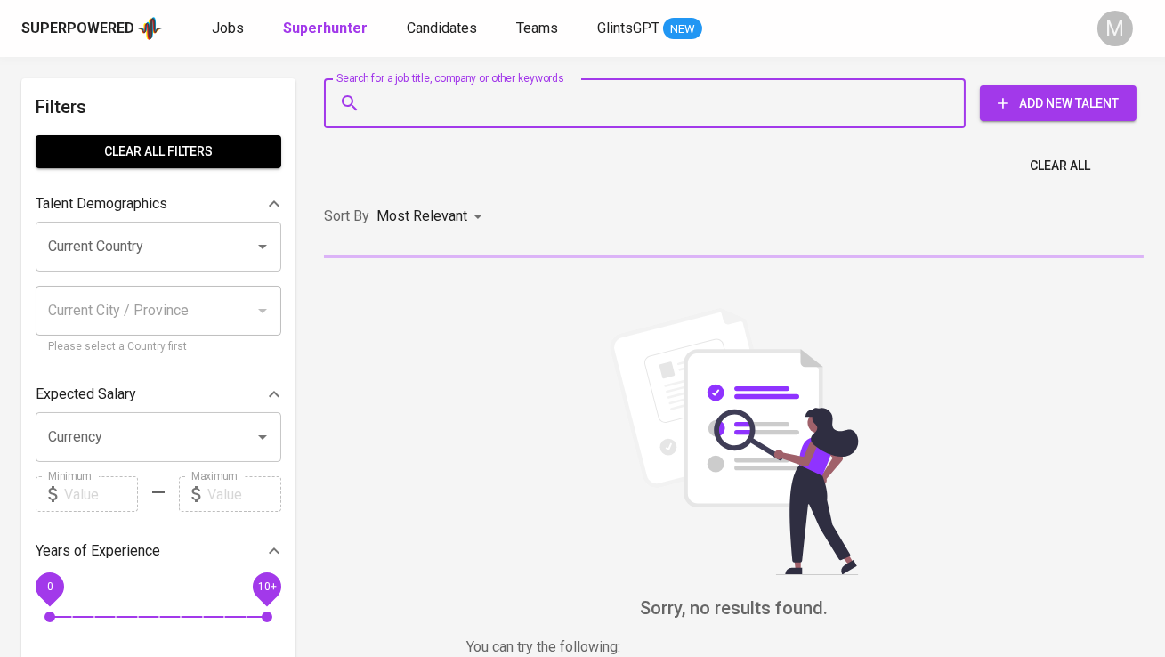
click at [390, 107] on input "Search for a job title, company or other keywords" at bounding box center [649, 103] width 563 height 34
paste input "52 1092 1543 [EMAIL_ADDRESS][DOMAIN_NAME]"
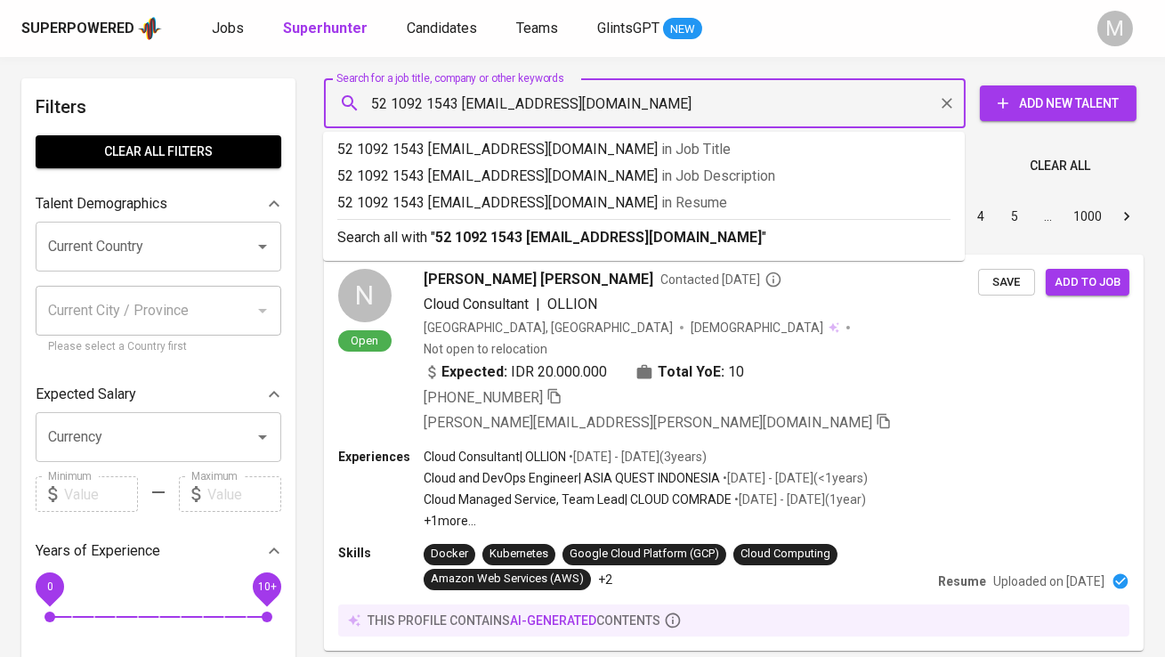
drag, startPoint x: 466, startPoint y: 106, endPoint x: 361, endPoint y: 106, distance: 104.1
click at [361, 106] on div "52 1092 1543 dragonar89@gmail.com Search for a job title, company or other keyw…" at bounding box center [645, 103] width 642 height 50
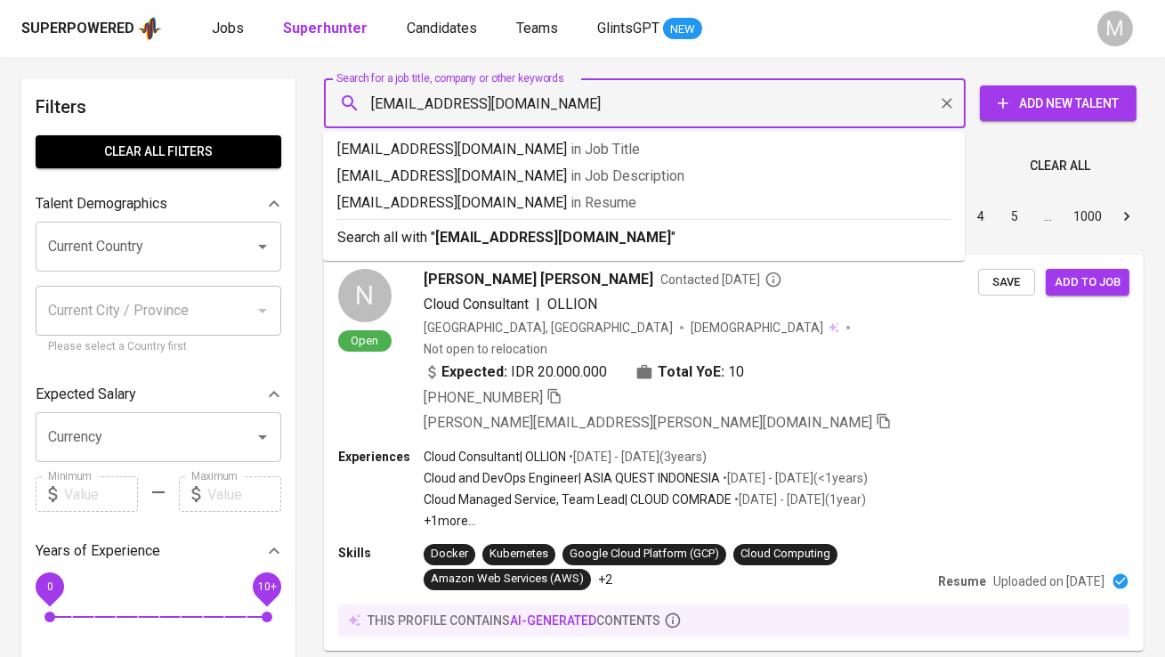
type input "dragonar89@gmail.com"
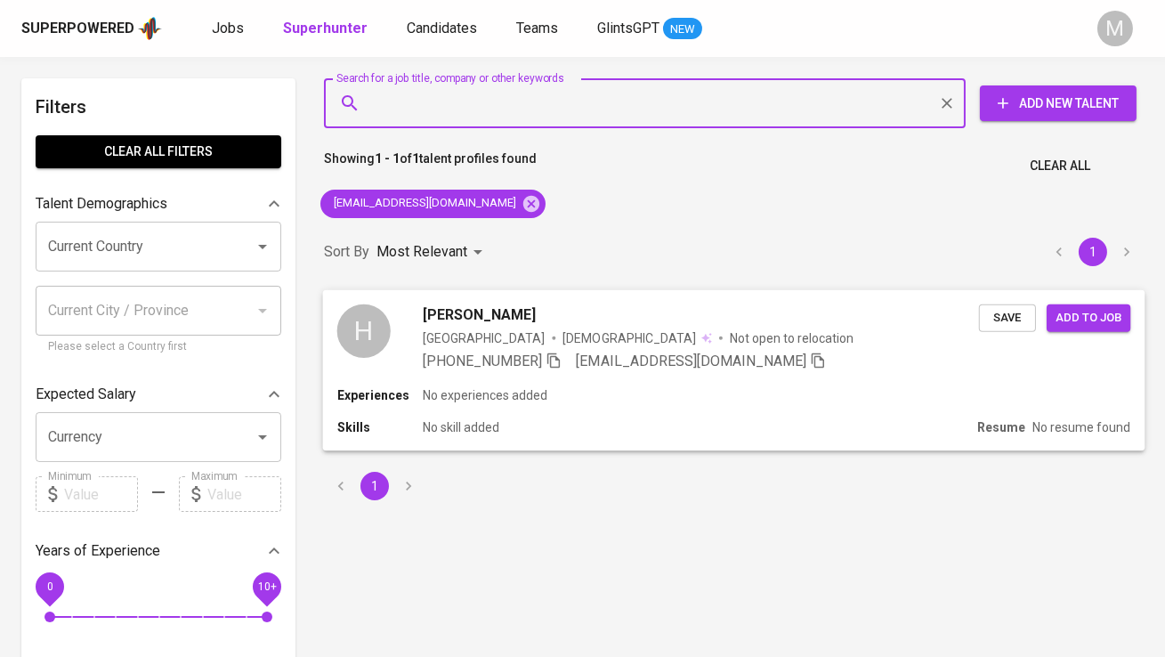
click at [368, 322] on div "H" at bounding box center [363, 330] width 53 height 53
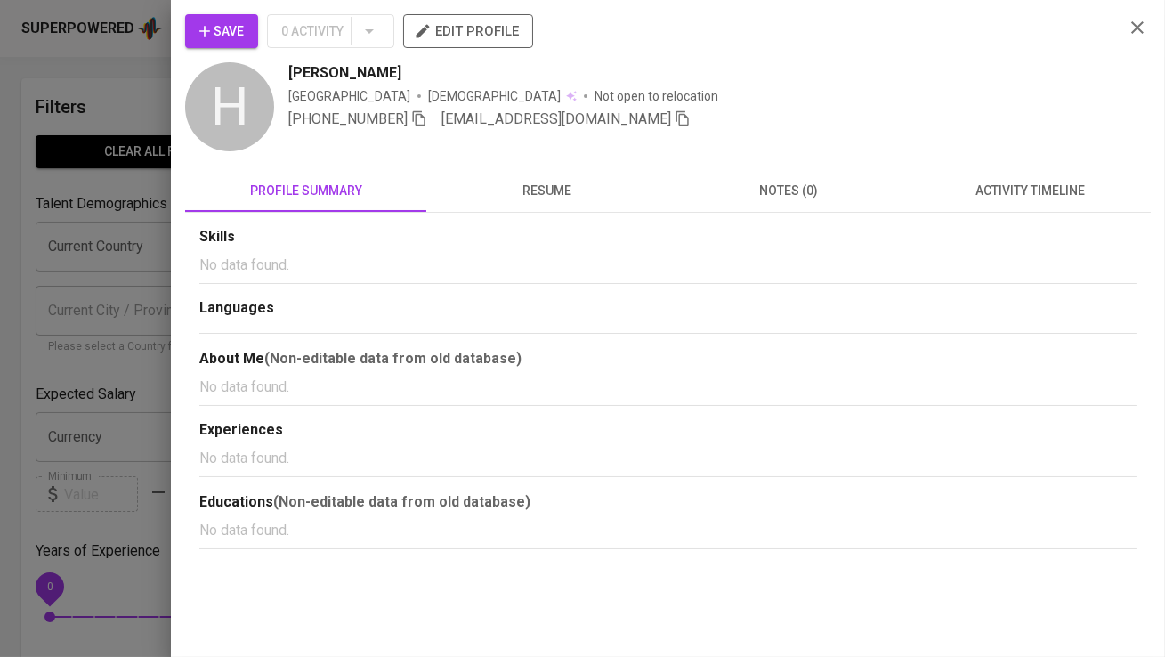
click at [230, 30] on span "Save" at bounding box center [221, 31] width 45 height 22
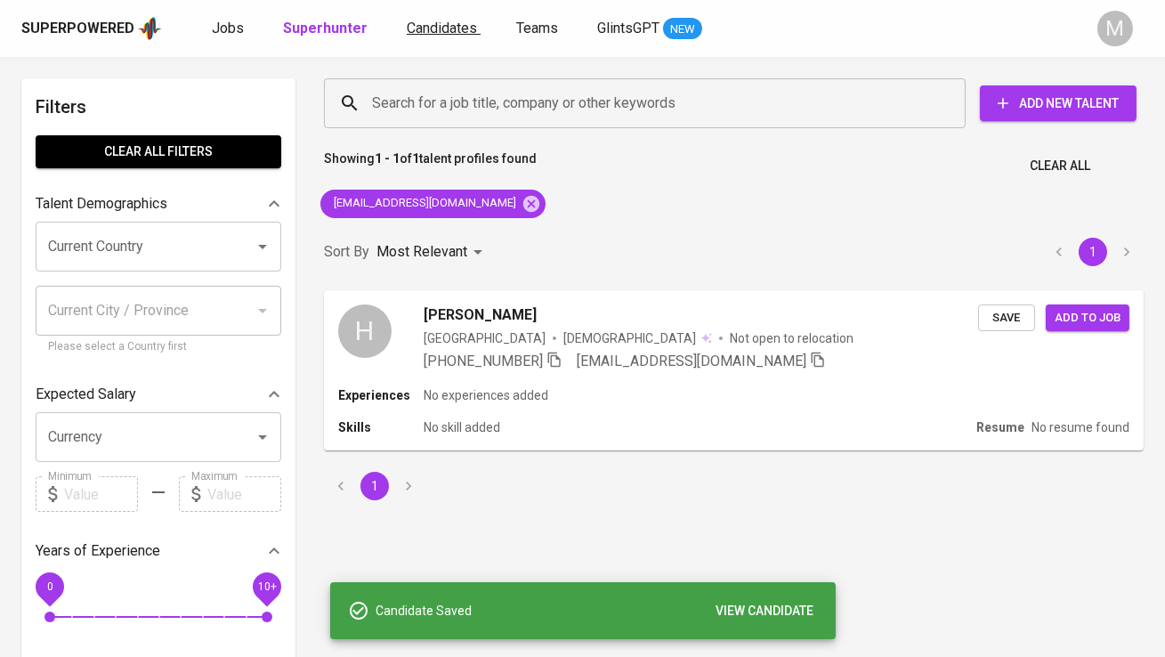
click at [433, 26] on span "Candidates" at bounding box center [442, 28] width 70 height 17
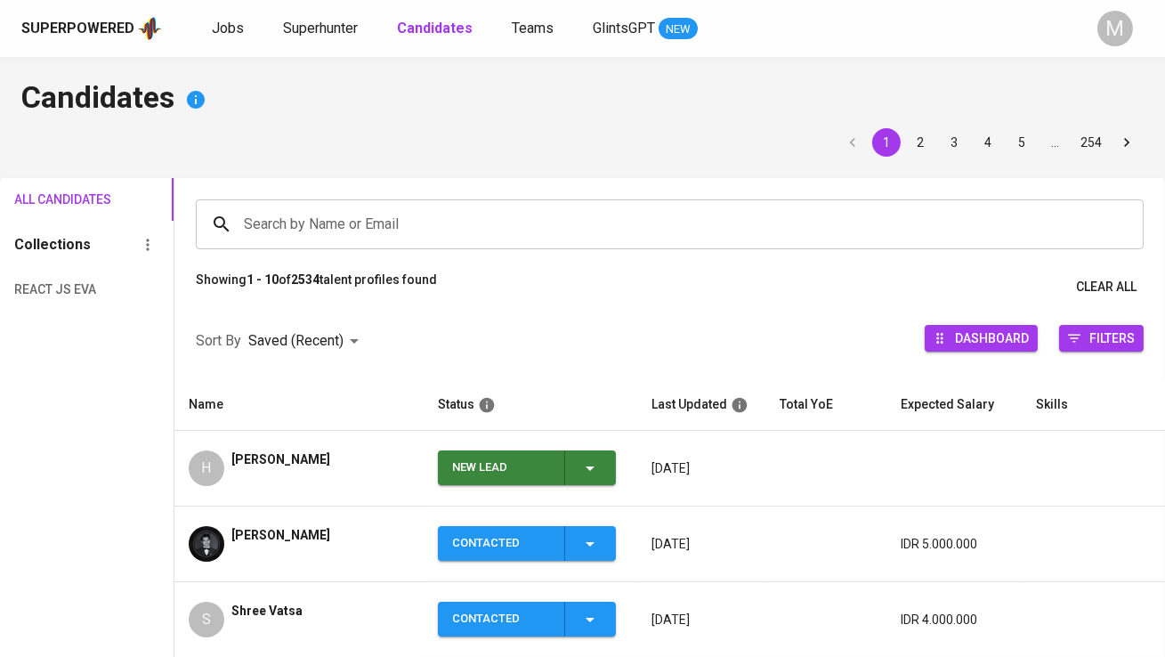
click at [457, 474] on div "New Lead" at bounding box center [501, 467] width 98 height 35
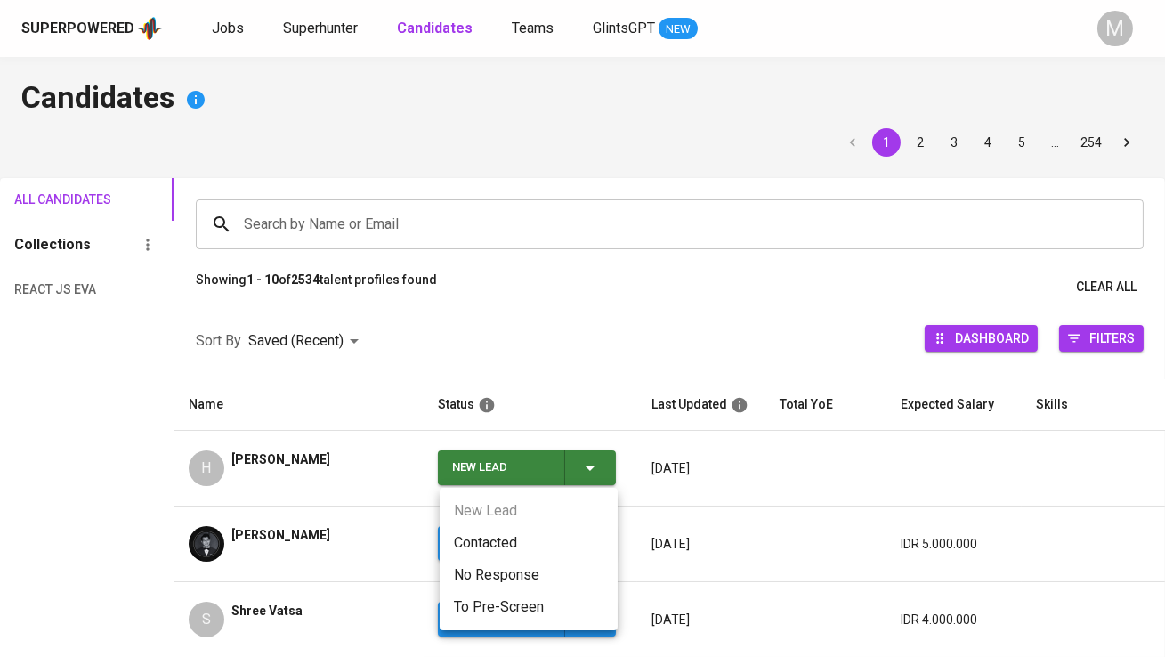
click at [490, 540] on li "Contacted" at bounding box center [529, 543] width 178 height 32
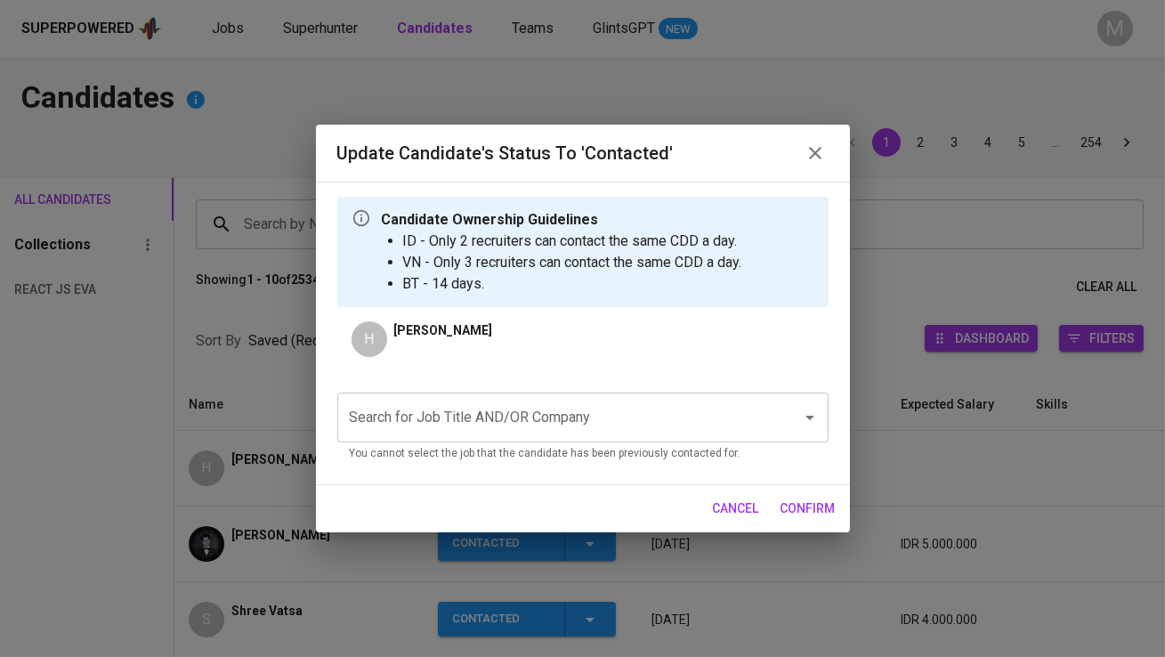
click at [501, 400] on div "Search for Job Title AND/OR Company" at bounding box center [582, 418] width 491 height 50
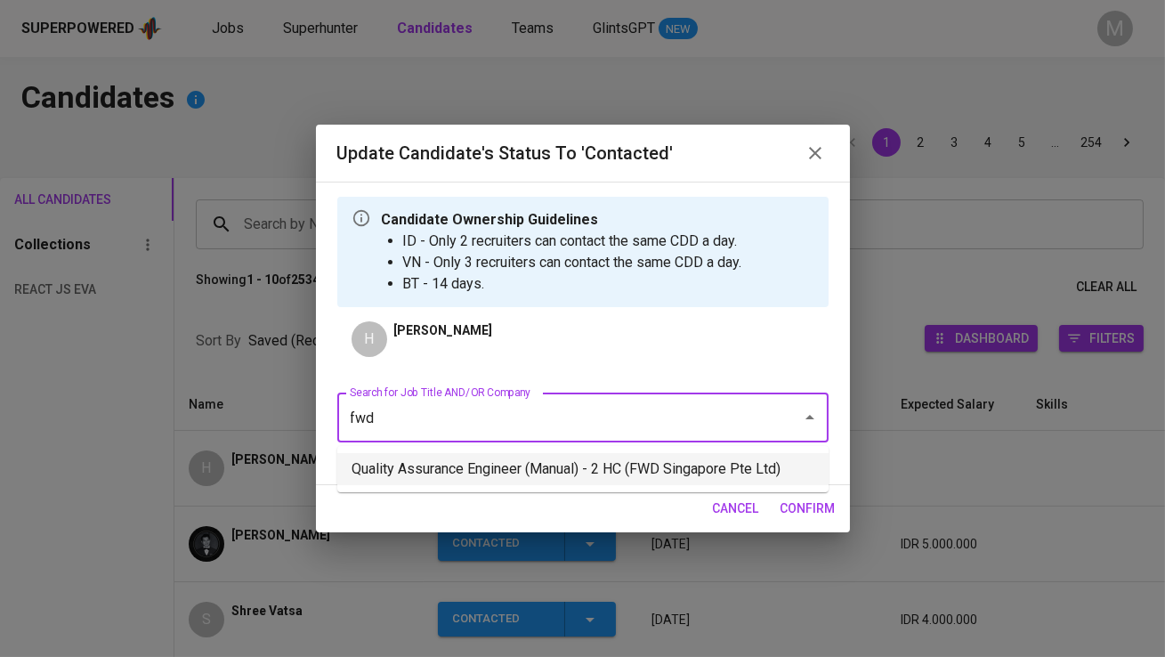
click at [525, 463] on li "Quality Assurance Engineer (Manual) - 2 HC (FWD Singapore Pte Ltd)" at bounding box center [582, 469] width 491 height 32
type input "fwd"
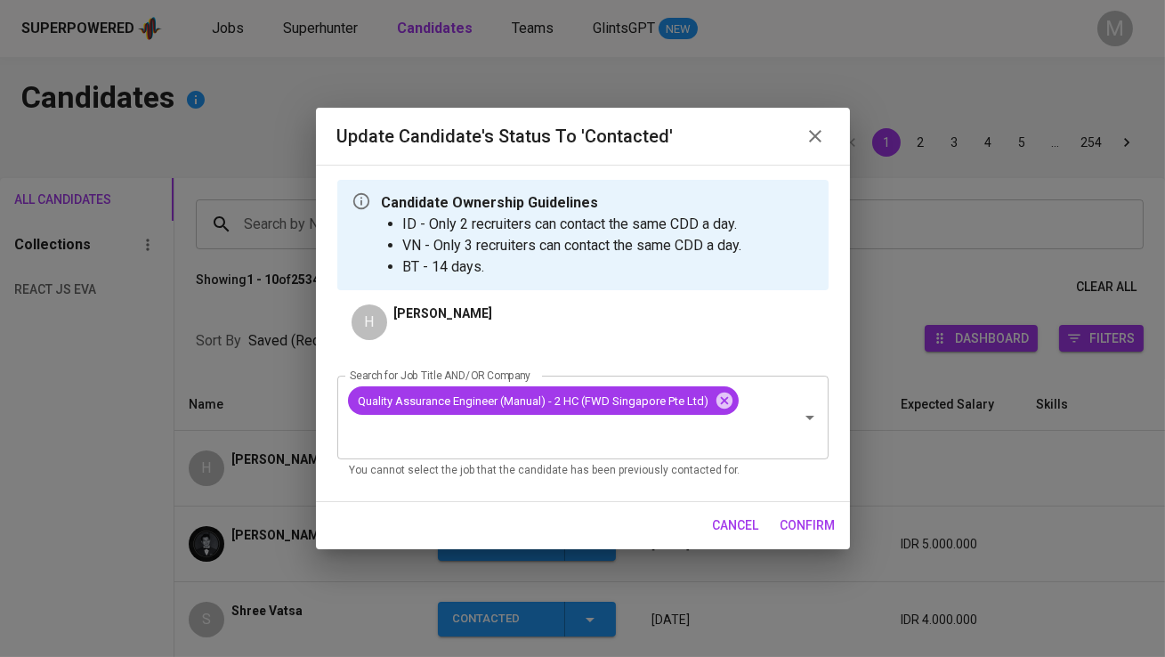
click at [805, 514] on button "confirm" at bounding box center [808, 525] width 69 height 33
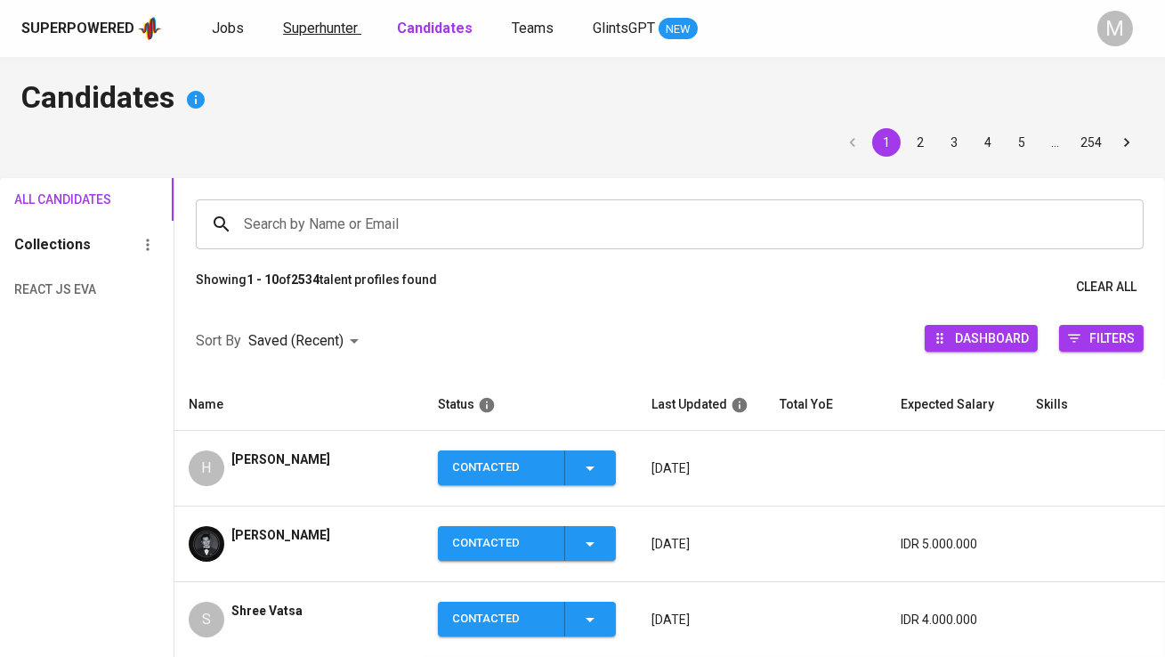
click at [348, 29] on span "Superhunter" at bounding box center [320, 28] width 75 height 17
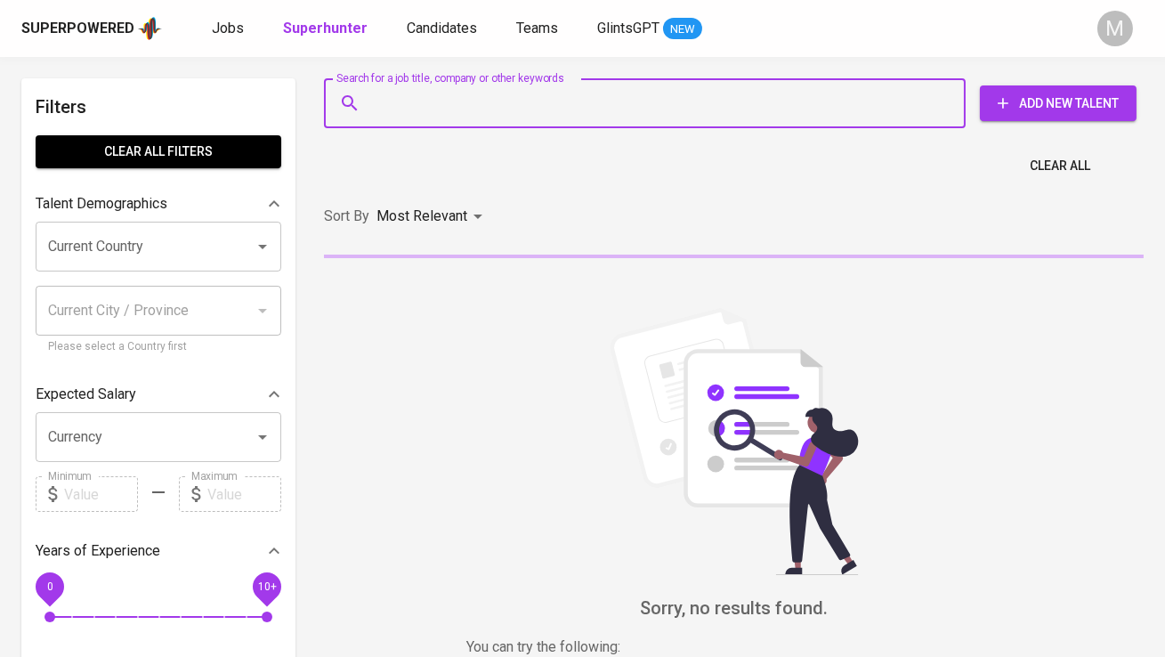
click at [406, 92] on input "Search for a job title, company or other keywords" at bounding box center [649, 103] width 563 height 34
paste input "kvnnaufal@gmail.com |"
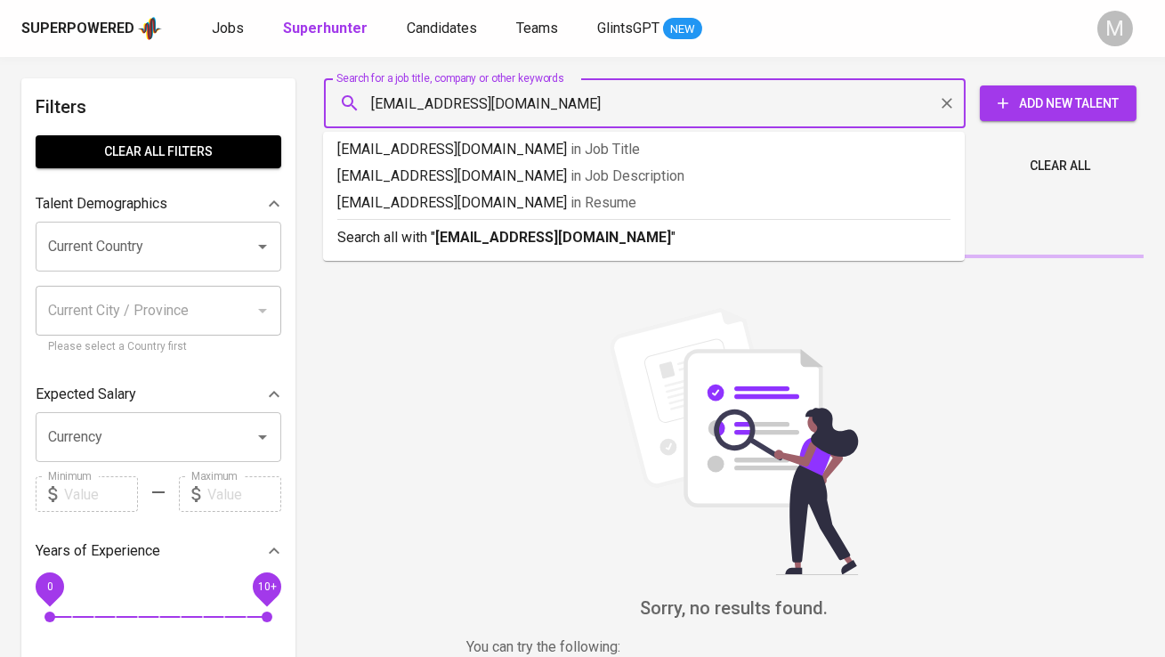
type input "kvnnaufal@gmail.com"
click at [501, 231] on b "kvnnaufal@gmail.com" at bounding box center [553, 237] width 236 height 17
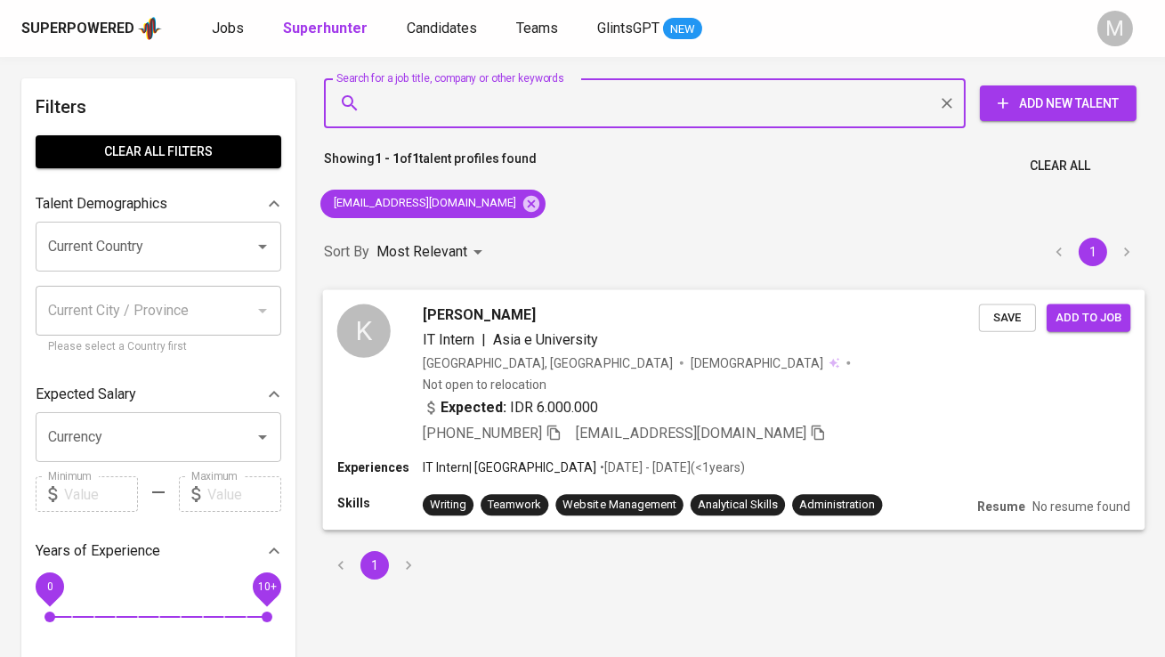
click at [377, 303] on div "K Kevin Nauval IT Intern | Asia e University Indonesia, Depok Male Not open to …" at bounding box center [734, 373] width 822 height 169
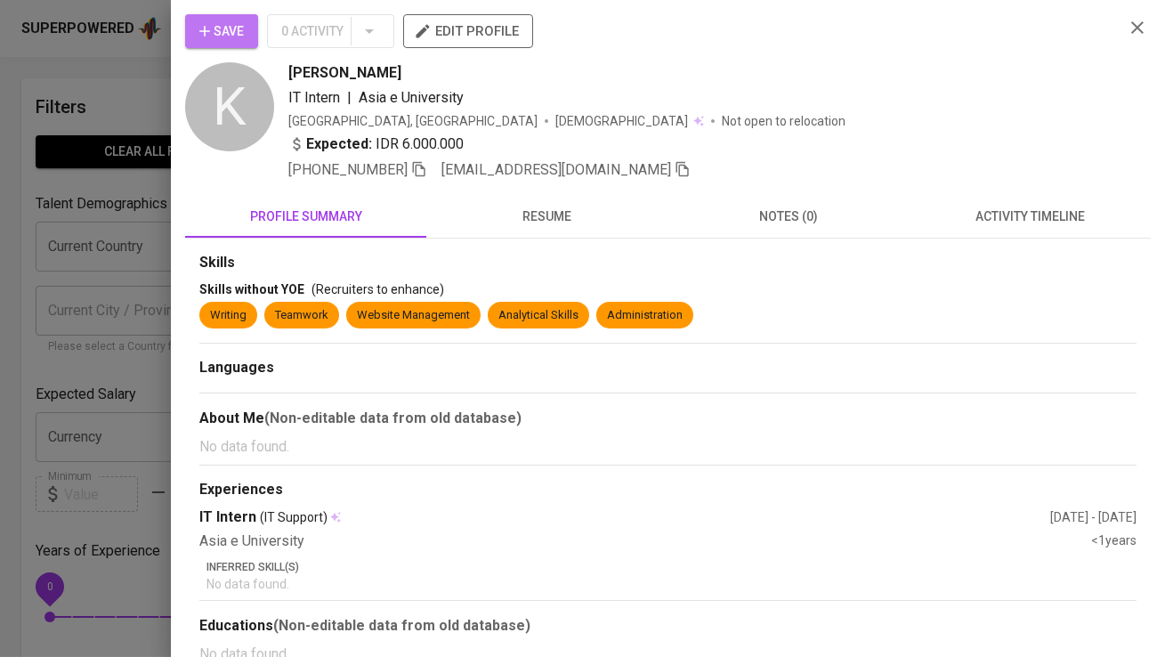
click at [226, 28] on span "Save" at bounding box center [221, 31] width 45 height 22
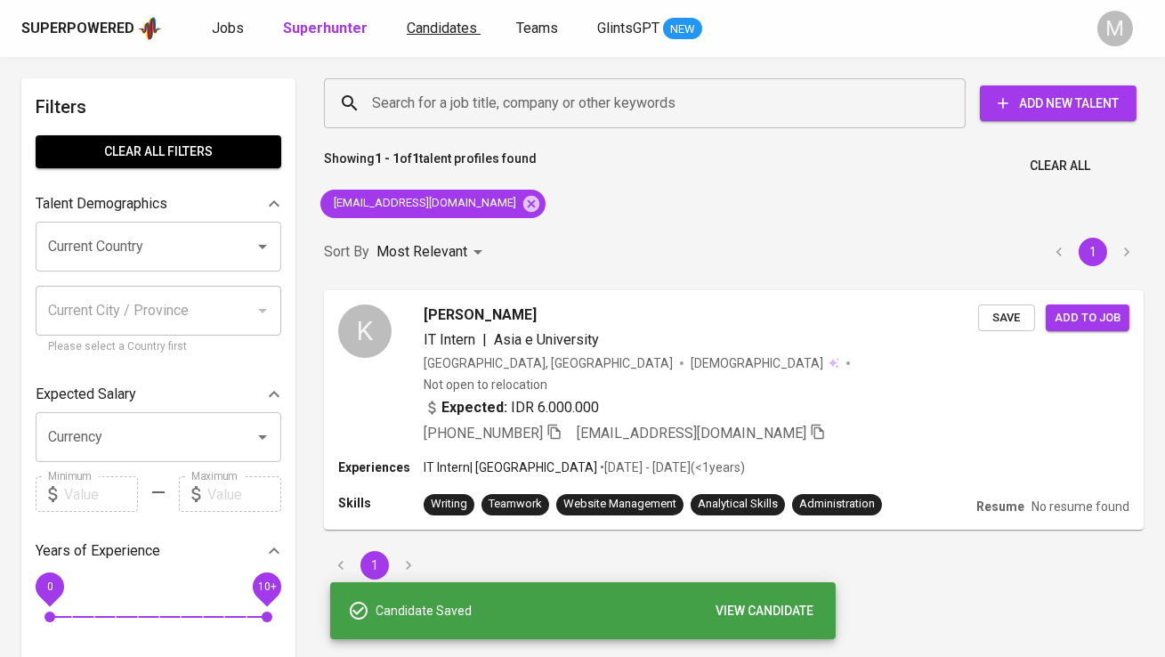
click at [442, 18] on link "Candidates" at bounding box center [444, 29] width 74 height 22
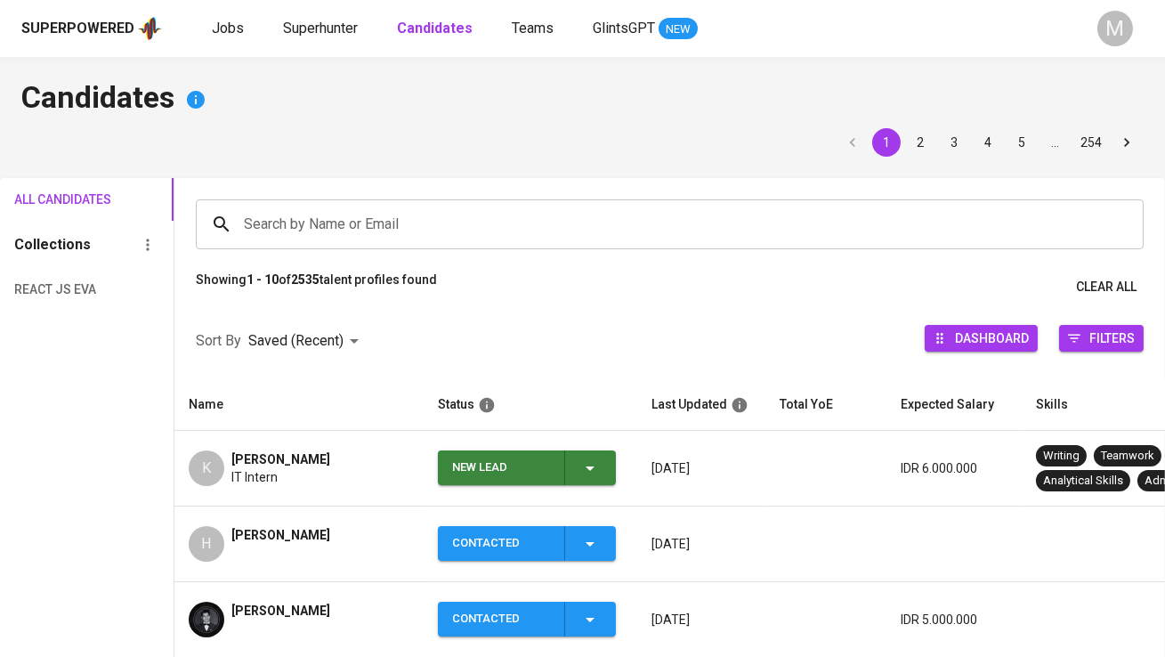
click at [491, 478] on div "New Lead" at bounding box center [501, 467] width 98 height 35
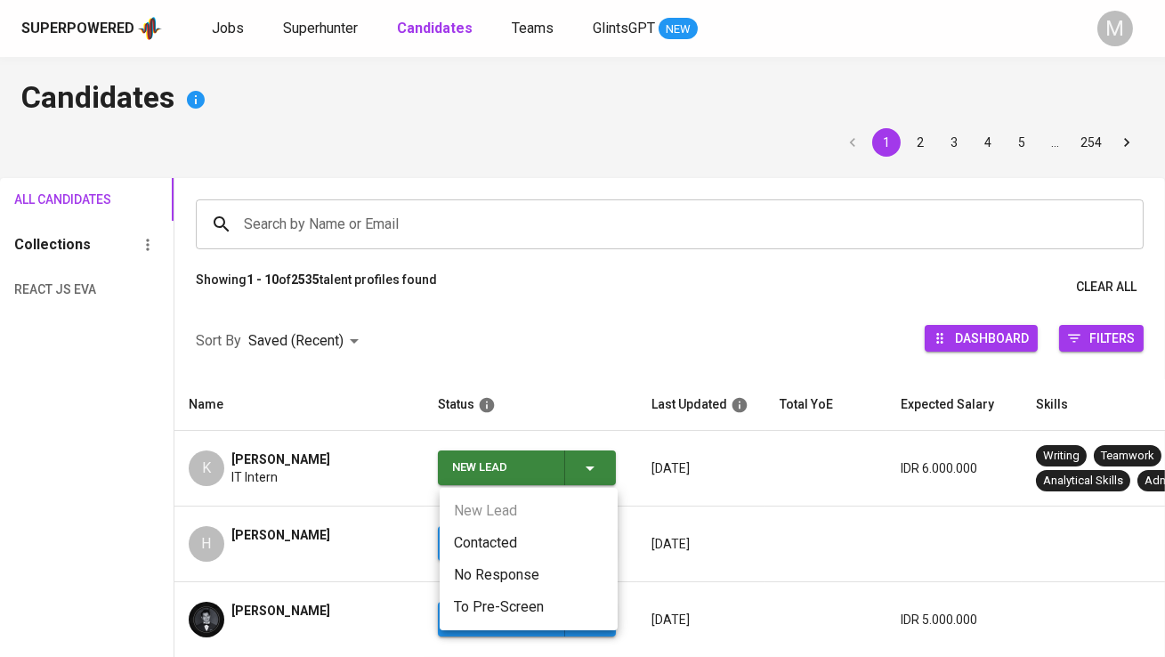
click at [501, 542] on li "Contacted" at bounding box center [529, 543] width 178 height 32
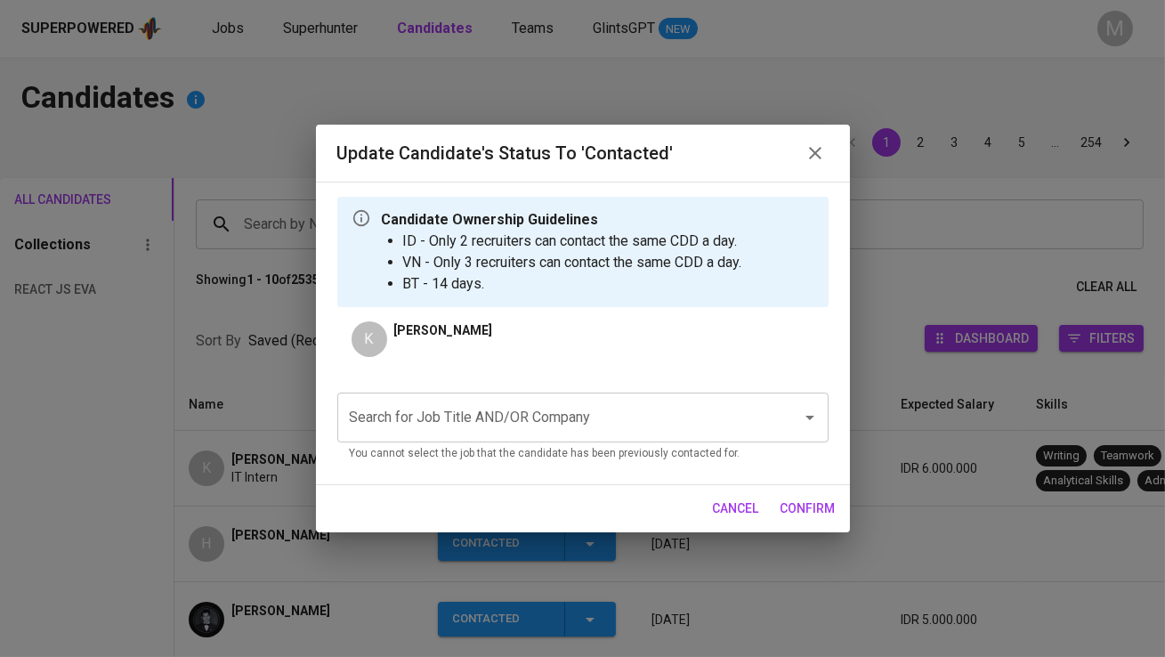
click at [487, 430] on input "Search for Job Title AND/OR Company" at bounding box center [557, 418] width 425 height 34
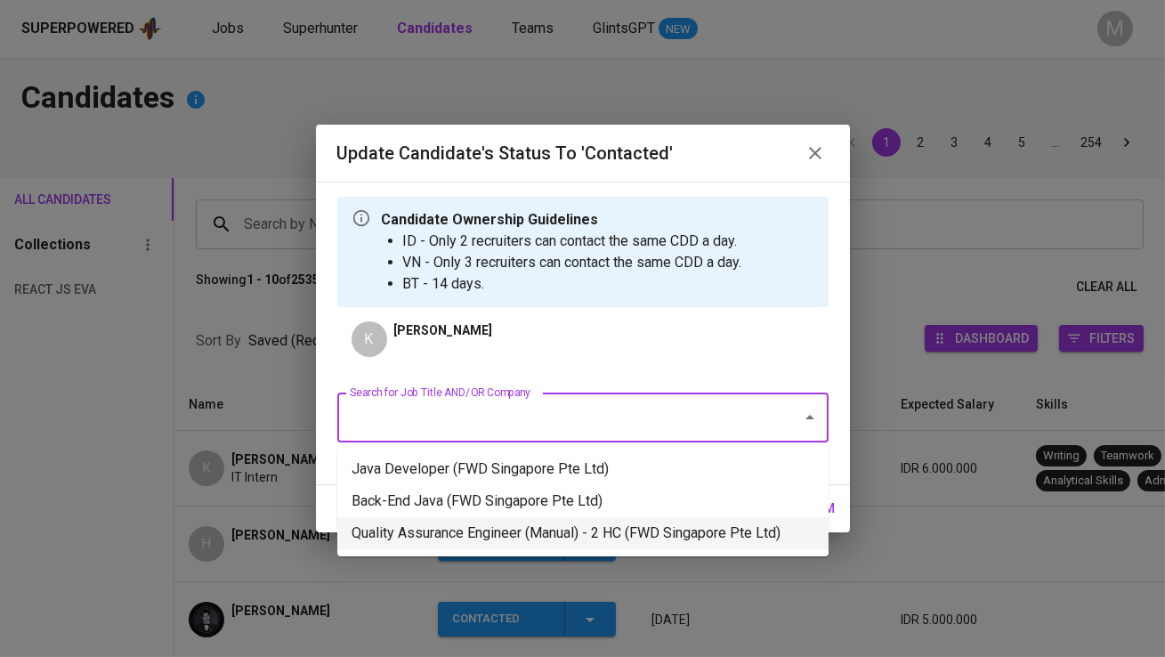
click at [483, 522] on li "Quality Assurance Engineer (Manual) - 2 HC (FWD Singapore Pte Ltd)" at bounding box center [582, 533] width 491 height 32
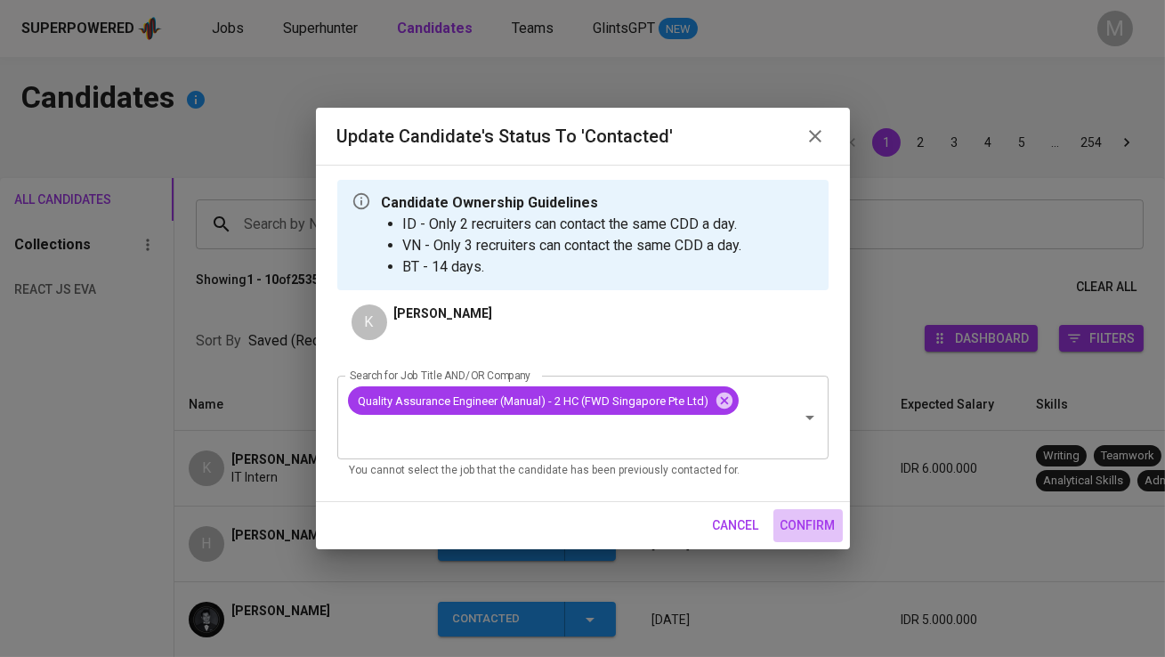
click at [801, 520] on span "confirm" at bounding box center [808, 525] width 55 height 22
